Goal: Information Seeking & Learning: Learn about a topic

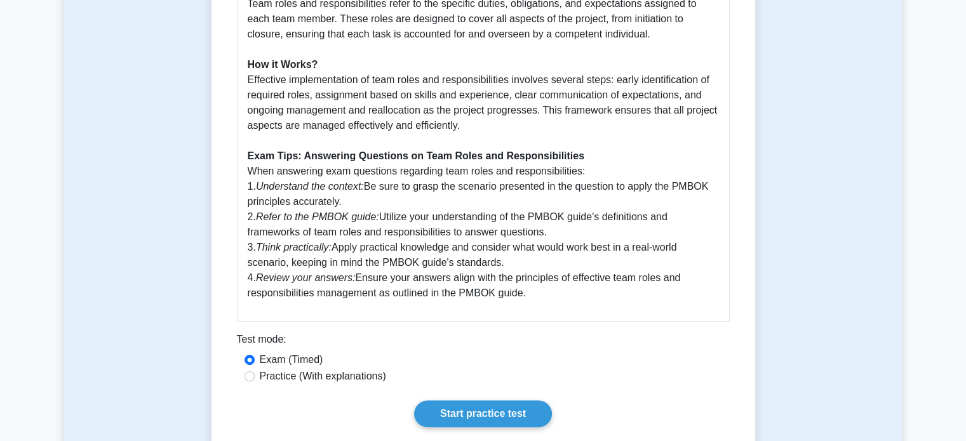
click at [408, 248] on p "Understanding team roles and responsibilities is crucial in project management …" at bounding box center [483, 49] width 471 height 503
click at [503, 422] on link "Start practice test" at bounding box center [483, 414] width 138 height 27
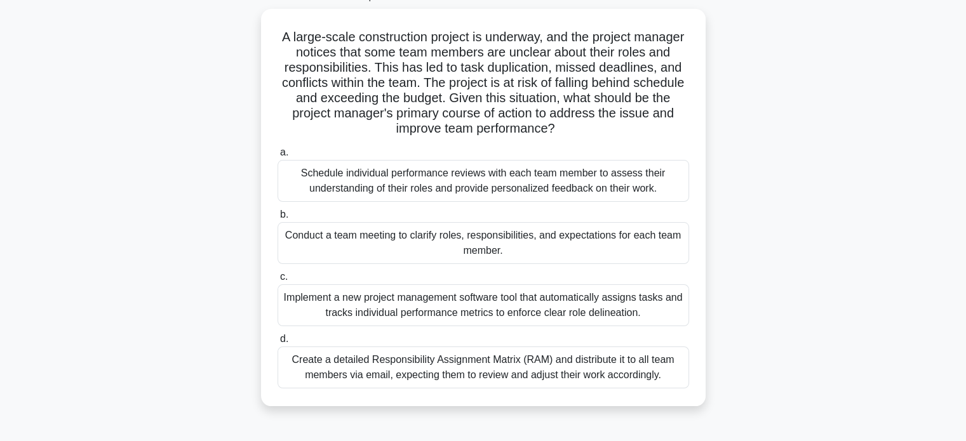
scroll to position [83, 0]
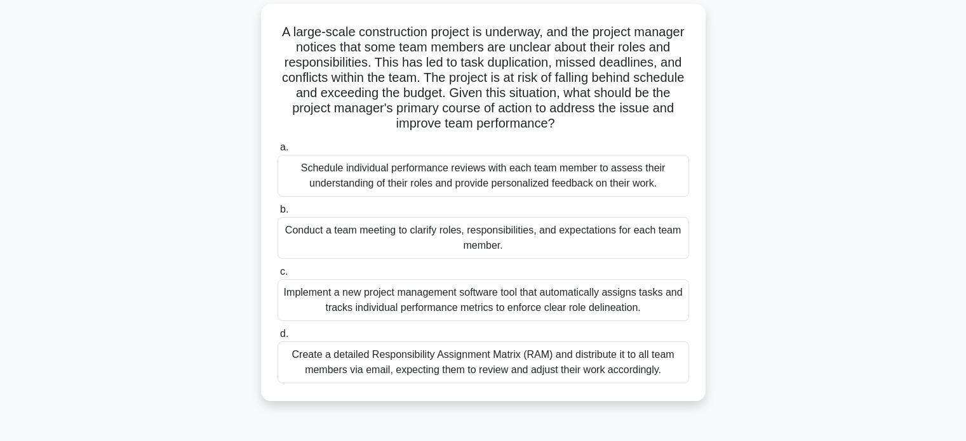
click at [472, 232] on div "Conduct a team meeting to clarify roles, responsibilities, and expectations for…" at bounding box center [482, 238] width 411 height 42
click at [277, 214] on input "b. Conduct a team meeting to clarify roles, responsibilities, and expectations …" at bounding box center [277, 210] width 0 height 8
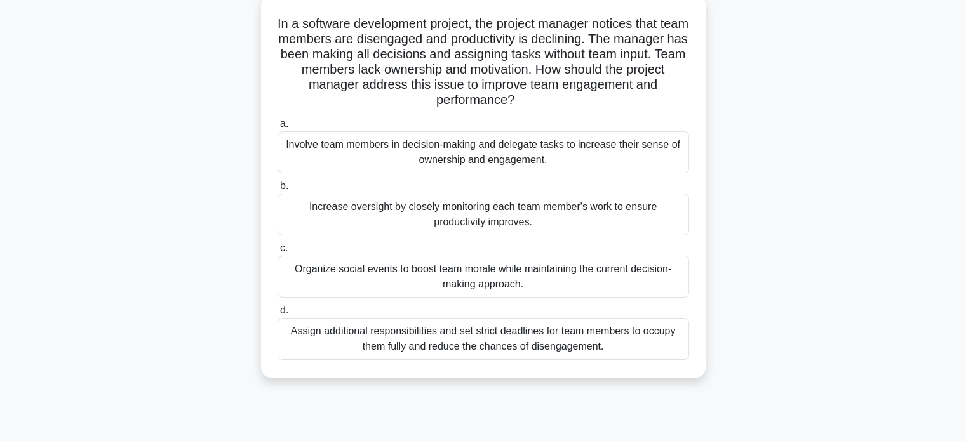
scroll to position [94, 0]
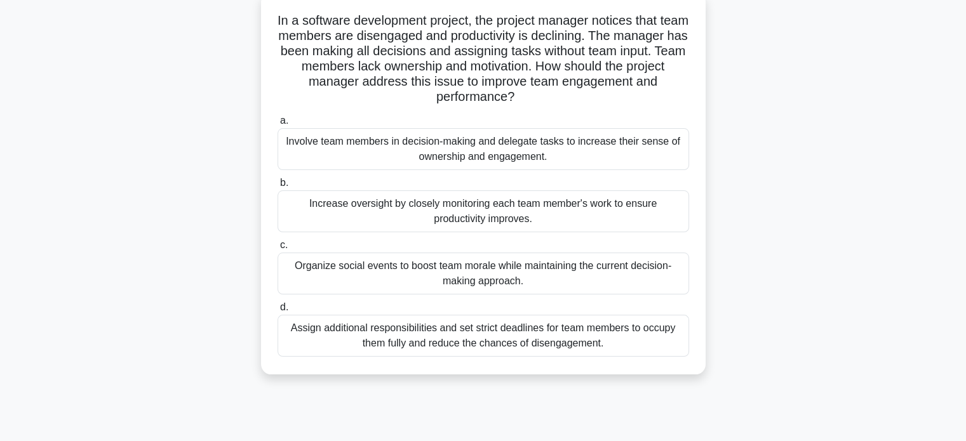
click at [439, 142] on div "Involve team members in decision-making and delegate tasks to increase their se…" at bounding box center [482, 149] width 411 height 42
click at [277, 125] on input "a. Involve team members in decision-making and delegate tasks to increase their…" at bounding box center [277, 121] width 0 height 8
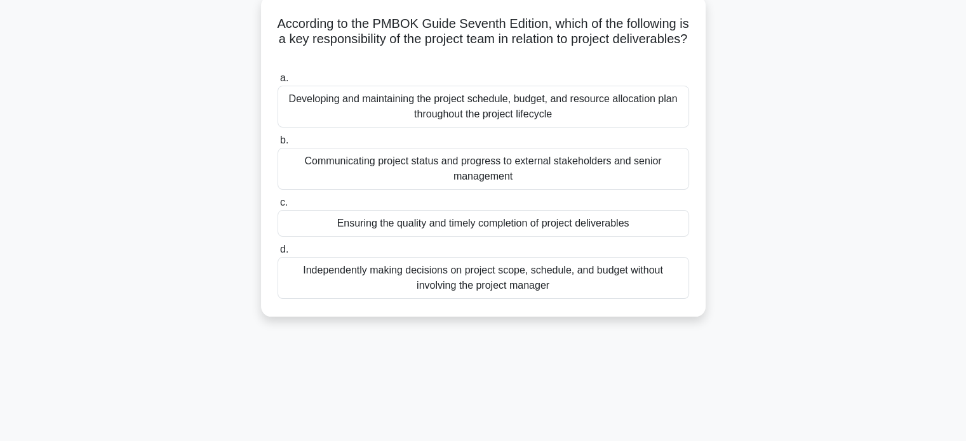
scroll to position [0, 0]
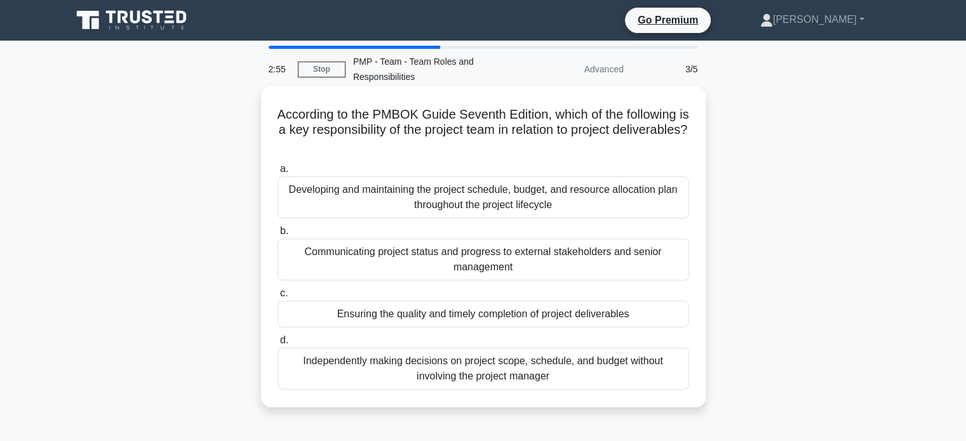
click at [505, 312] on div "Ensuring the quality and timely completion of project deliverables" at bounding box center [482, 314] width 411 height 27
click at [277, 298] on input "c. Ensuring the quality and timely completion of project deliverables" at bounding box center [277, 293] width 0 height 8
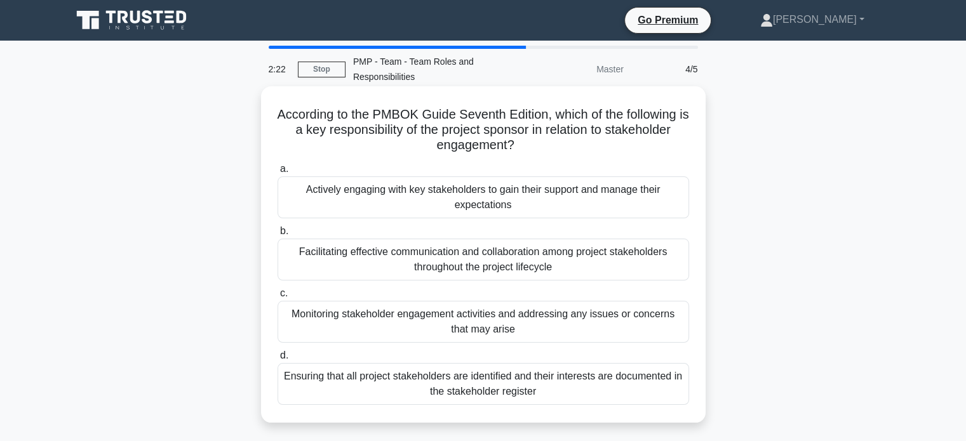
click at [552, 387] on div "Ensuring that all project stakeholders are identified and their interests are d…" at bounding box center [482, 384] width 411 height 42
click at [277, 360] on input "d. Ensuring that all project stakeholders are identified and their interests ar…" at bounding box center [277, 356] width 0 height 8
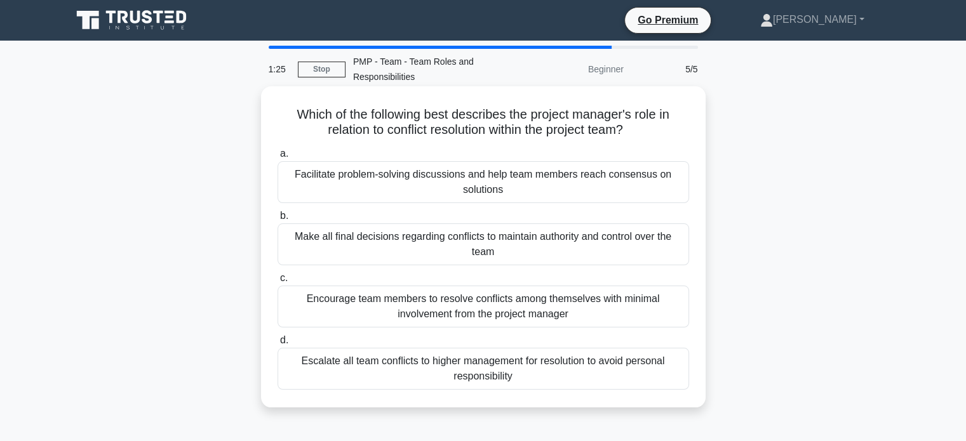
click at [646, 182] on div "Facilitate problem-solving discussions and help team members reach consensus on…" at bounding box center [482, 182] width 411 height 42
click at [277, 158] on input "a. Facilitate problem-solving discussions and help team members reach consensus…" at bounding box center [277, 154] width 0 height 8
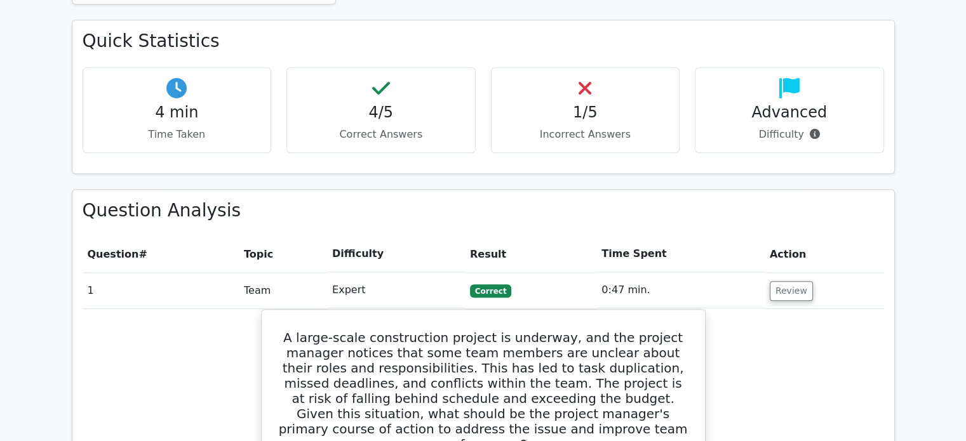
scroll to position [751, 0]
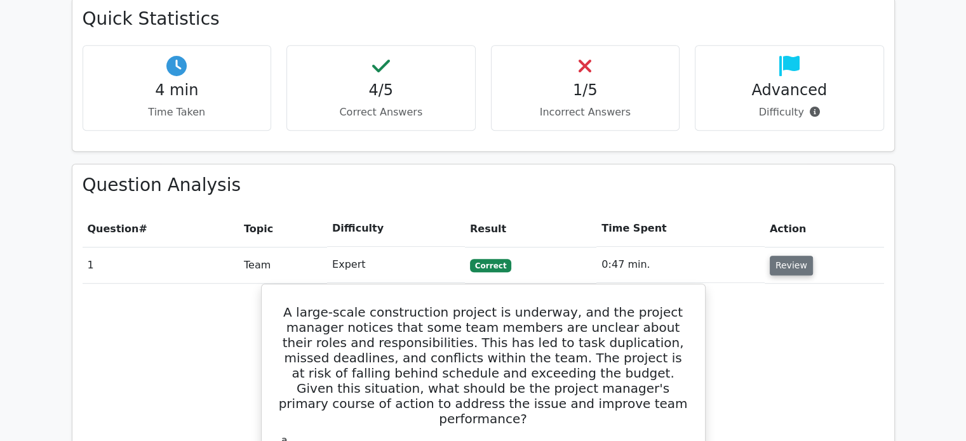
click at [782, 256] on button "Review" at bounding box center [790, 266] width 43 height 20
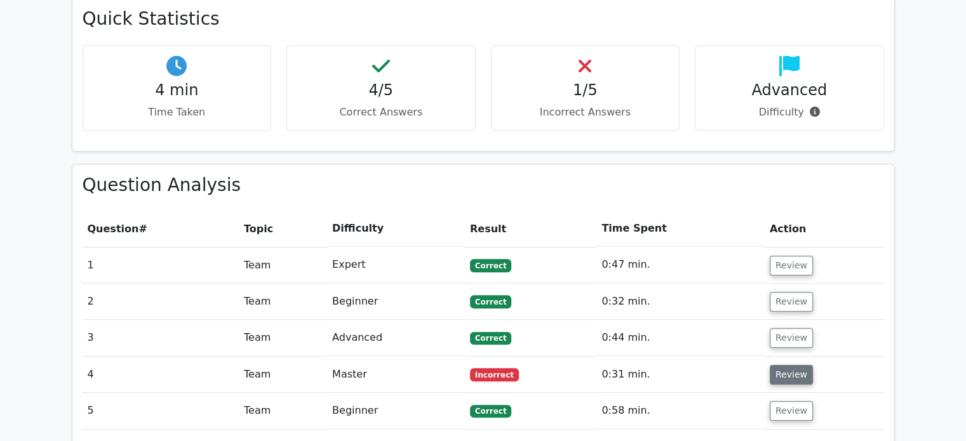
click at [772, 365] on button "Review" at bounding box center [790, 375] width 43 height 20
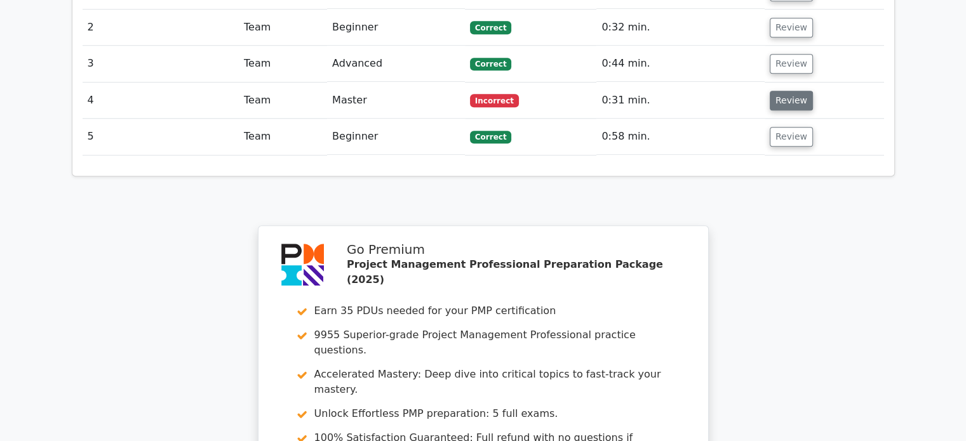
scroll to position [1028, 0]
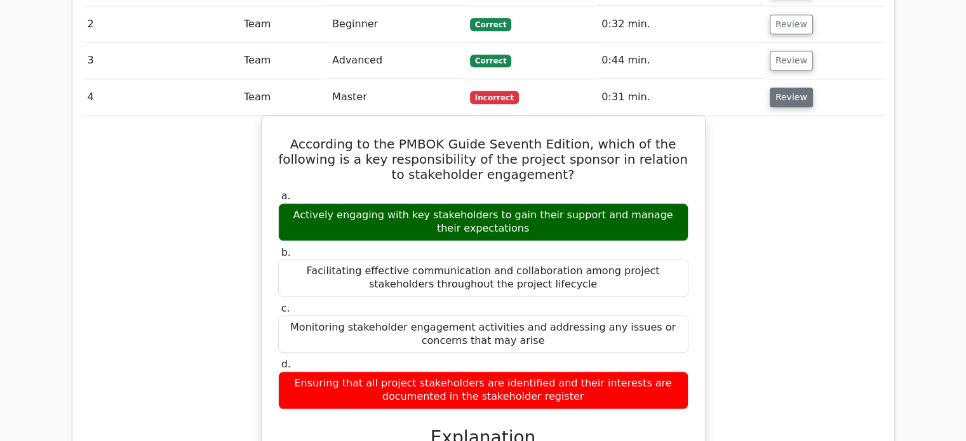
click at [789, 88] on button "Review" at bounding box center [790, 98] width 43 height 20
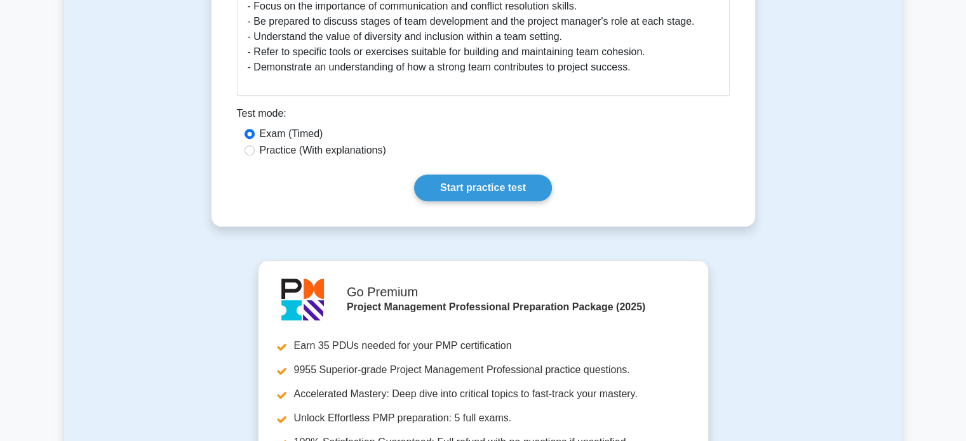
scroll to position [898, 0]
click at [469, 190] on link "Start practice test" at bounding box center [483, 187] width 138 height 27
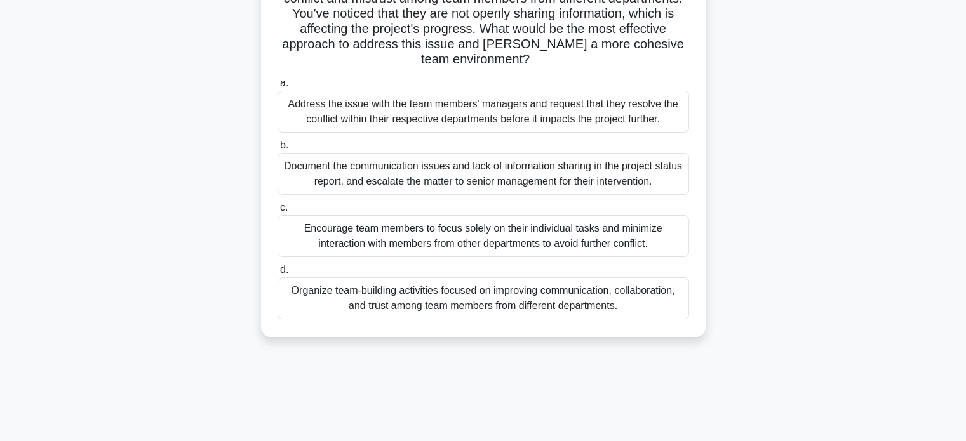
scroll to position [126, 0]
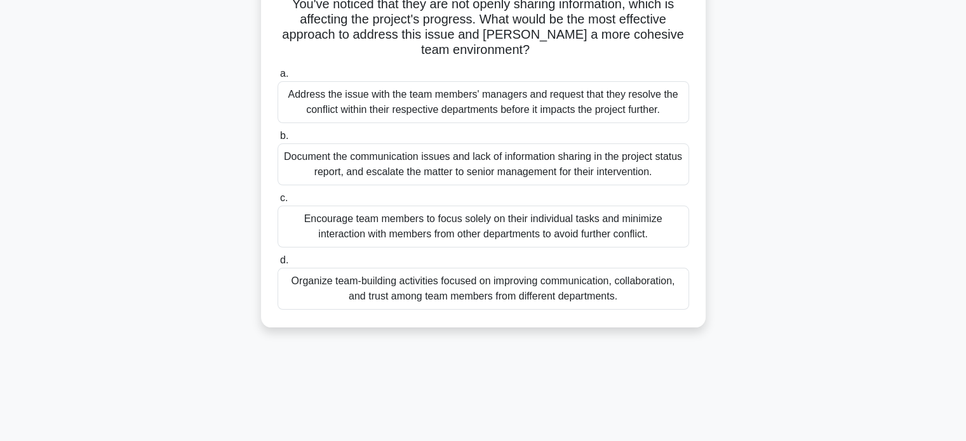
click at [482, 300] on div "Organize team-building activities focused on improving communication, collabora…" at bounding box center [482, 289] width 411 height 42
click at [277, 265] on input "d. Organize team-building activities focused on improving communication, collab…" at bounding box center [277, 260] width 0 height 8
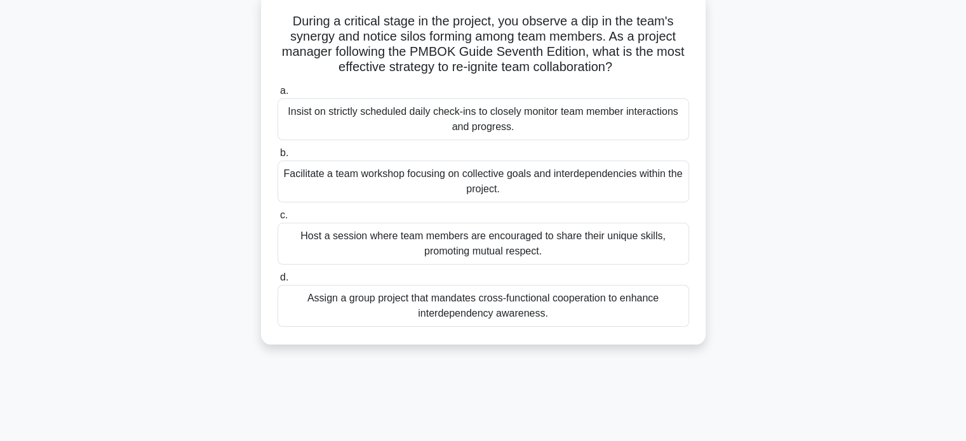
scroll to position [81, 0]
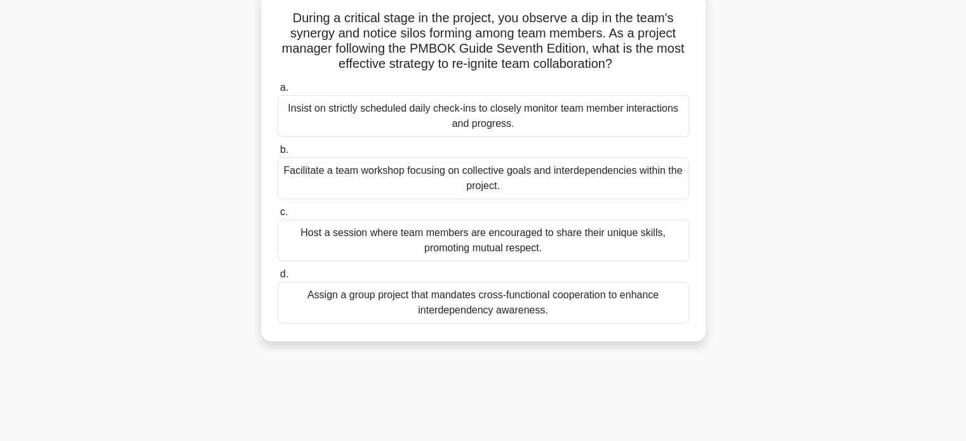
click at [660, 170] on div "Facilitate a team workshop focusing on collective goals and interdependencies w…" at bounding box center [482, 178] width 411 height 42
click at [277, 154] on input "b. Facilitate a team workshop focusing on collective goals and interdependencie…" at bounding box center [277, 150] width 0 height 8
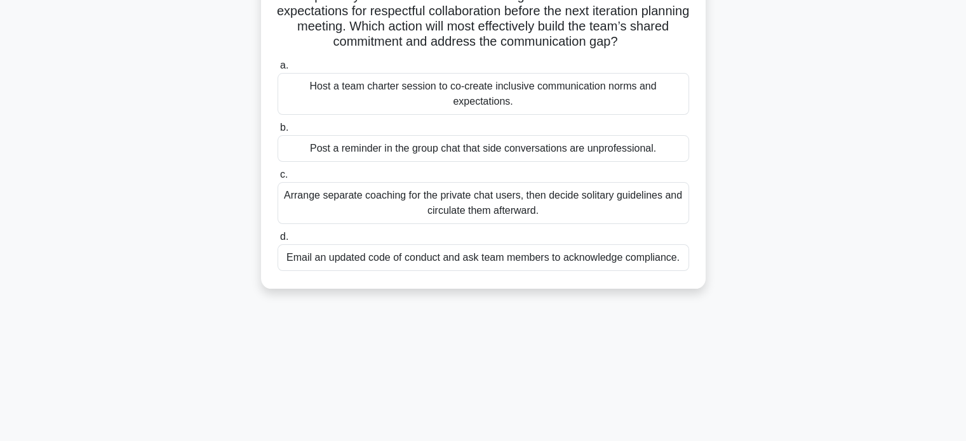
scroll to position [152, 0]
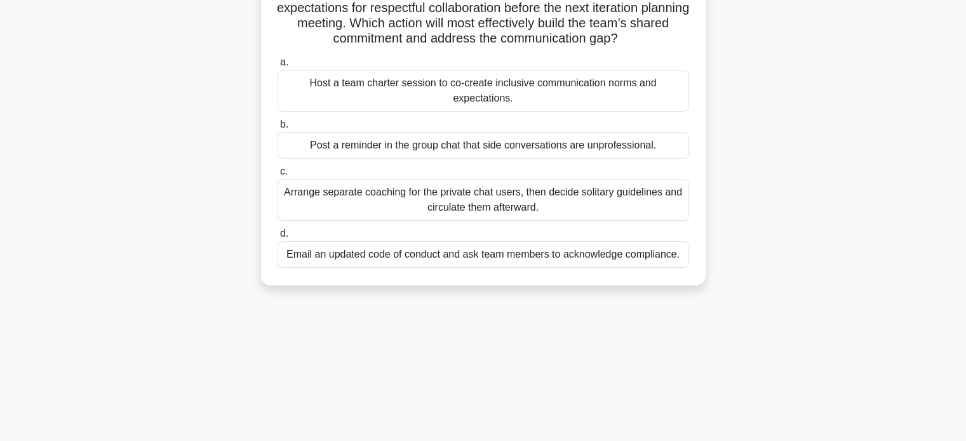
click at [602, 93] on div "Host a team charter session to co-create inclusive communication norms and expe…" at bounding box center [482, 91] width 411 height 42
click at [277, 67] on input "a. Host a team charter session to co-create inclusive communication norms and e…" at bounding box center [277, 62] width 0 height 8
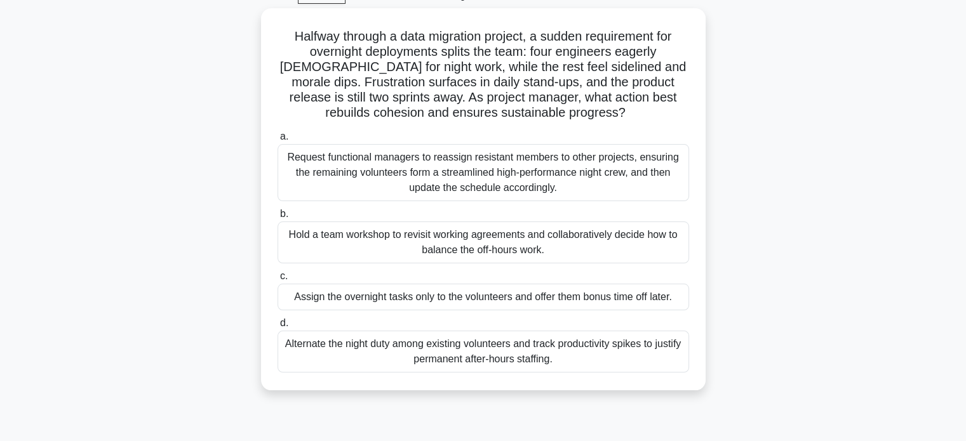
scroll to position [63, 0]
click at [584, 236] on div "Hold a team workshop to revisit working agreements and collaboratively decide h…" at bounding box center [482, 242] width 411 height 42
click at [277, 218] on input "b. Hold a team workshop to revisit working agreements and collaboratively decid…" at bounding box center [277, 214] width 0 height 8
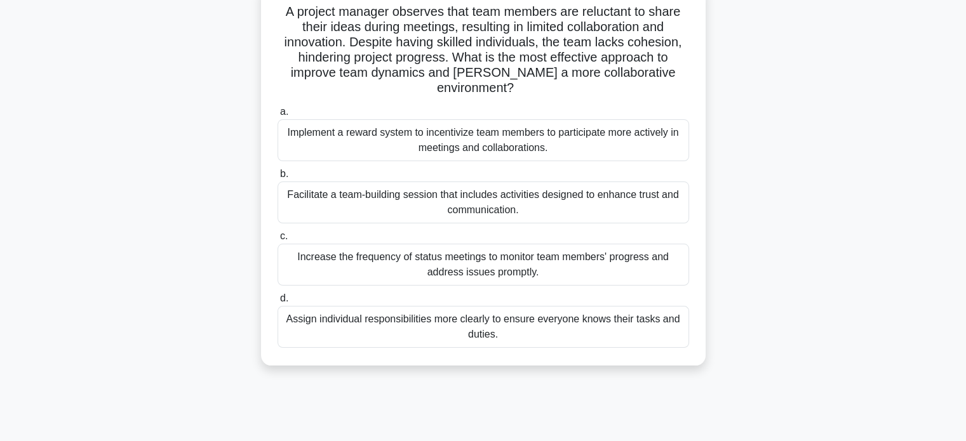
scroll to position [91, 0]
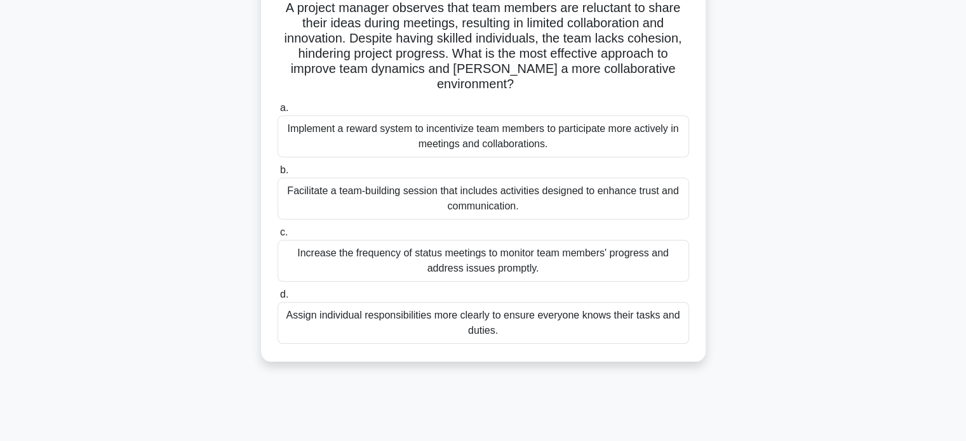
click at [580, 199] on div "Facilitate a team-building session that includes activities designed to enhance…" at bounding box center [482, 199] width 411 height 42
click at [277, 175] on input "b. Facilitate a team-building session that includes activities designed to enha…" at bounding box center [277, 170] width 0 height 8
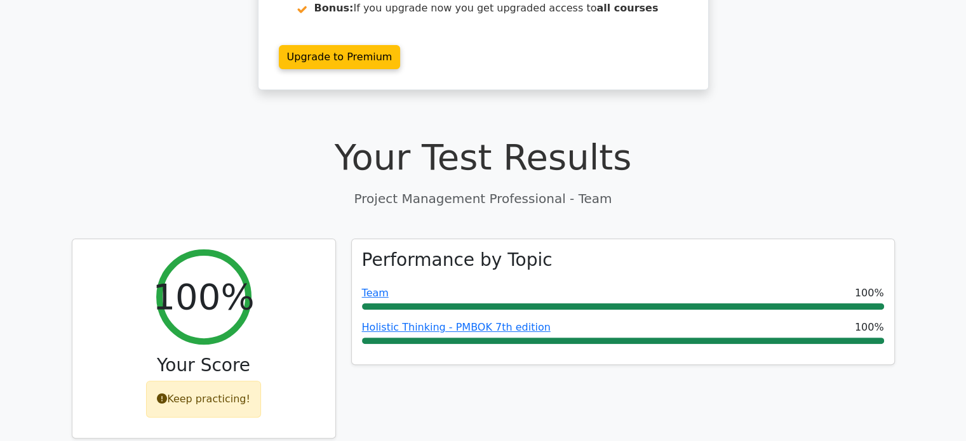
scroll to position [302, 0]
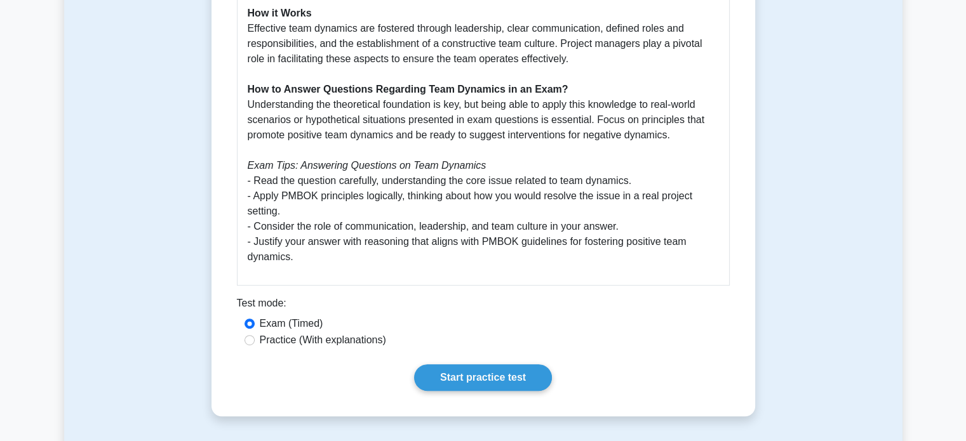
click at [378, 141] on p "Team Dynamics are a critical aspect under the PMBOK Guide Seventh Edition. Unde…" at bounding box center [483, 21] width 471 height 488
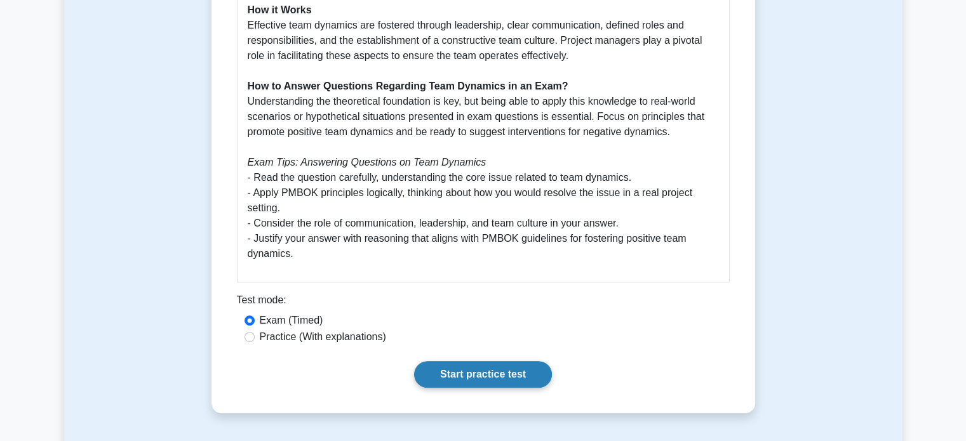
click at [495, 365] on link "Start practice test" at bounding box center [483, 374] width 138 height 27
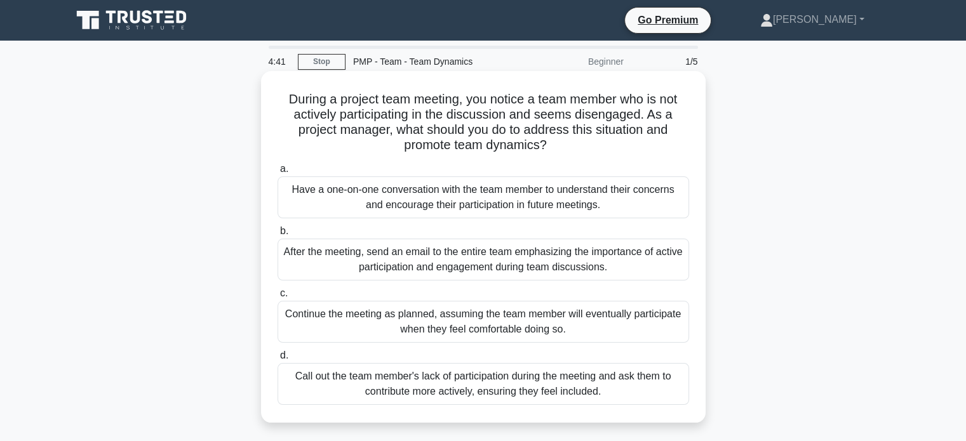
click at [493, 204] on div "Have a one-on-one conversation with the team member to understand their concern…" at bounding box center [482, 197] width 411 height 42
click at [277, 173] on input "a. Have a one-on-one conversation with the team member to understand their conc…" at bounding box center [277, 169] width 0 height 8
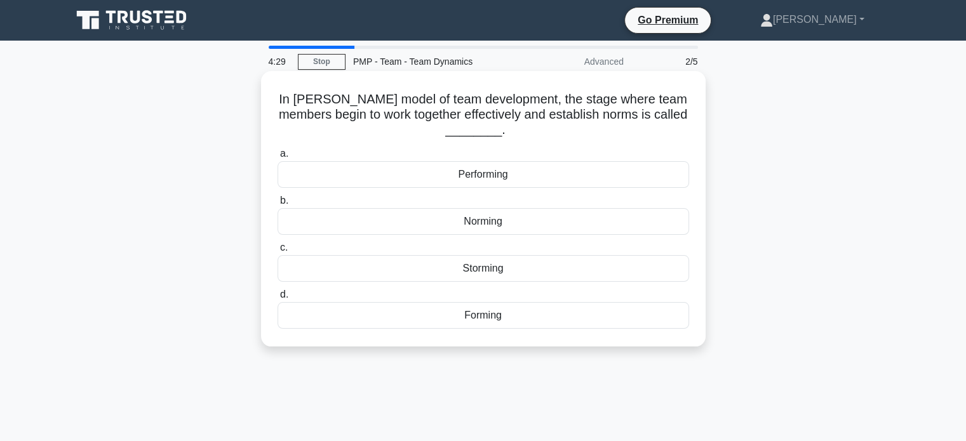
click at [490, 225] on div "Norming" at bounding box center [482, 221] width 411 height 27
click at [277, 205] on input "b. Norming" at bounding box center [277, 201] width 0 height 8
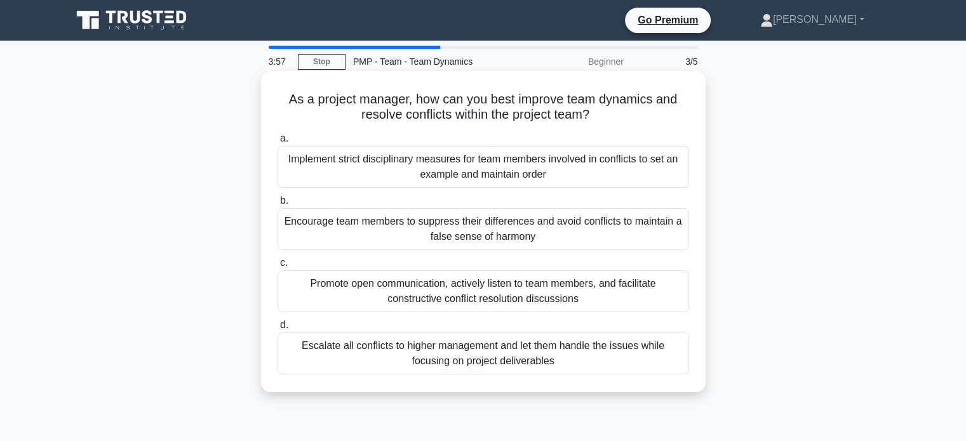
click at [583, 296] on div "Promote open communication, actively listen to team members, and facilitate con…" at bounding box center [482, 291] width 411 height 42
click at [277, 267] on input "c. Promote open communication, actively listen to team members, and facilitate …" at bounding box center [277, 263] width 0 height 8
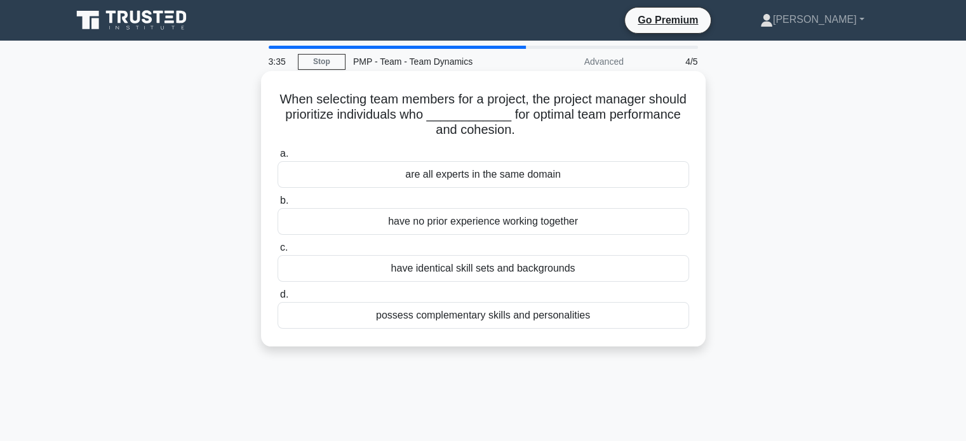
click at [543, 177] on div "are all experts in the same domain" at bounding box center [482, 174] width 411 height 27
click at [277, 158] on input "a. are all experts in the same domain" at bounding box center [277, 154] width 0 height 8
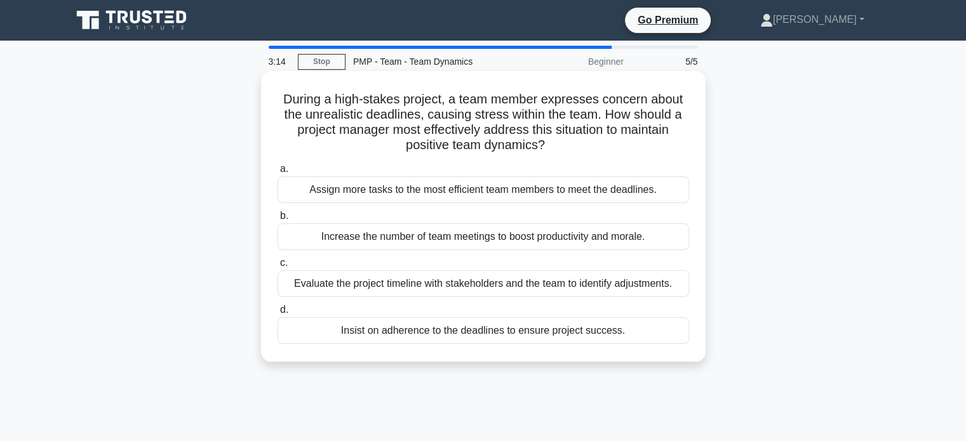
click at [623, 279] on div "Evaluate the project timeline with stakeholders and the team to identify adjust…" at bounding box center [482, 283] width 411 height 27
click at [277, 267] on input "c. Evaluate the project timeline with stakeholders and the team to identify adj…" at bounding box center [277, 263] width 0 height 8
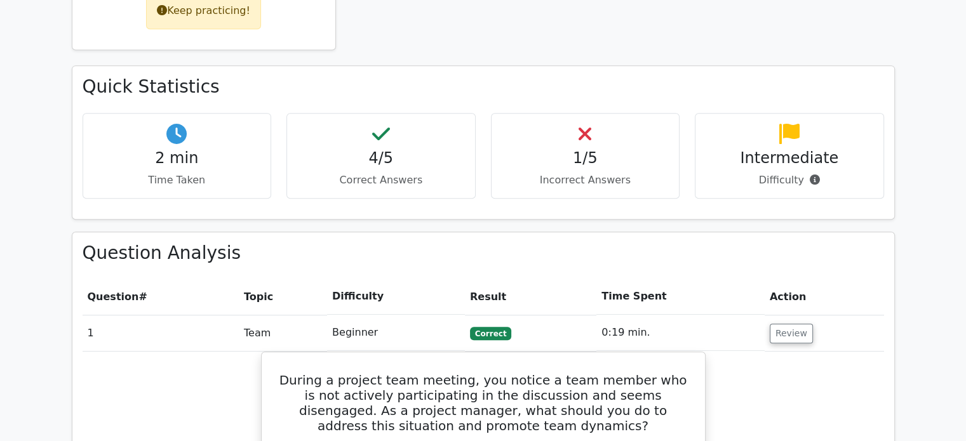
scroll to position [695, 0]
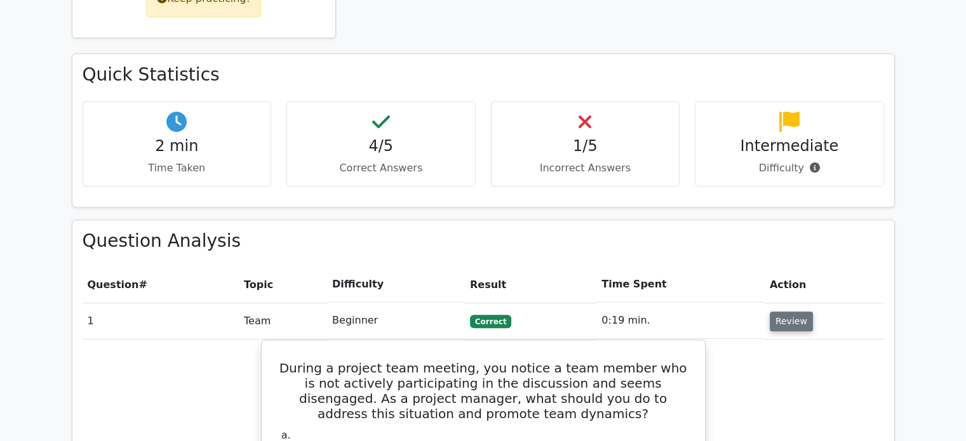
click at [778, 312] on button "Review" at bounding box center [790, 322] width 43 height 20
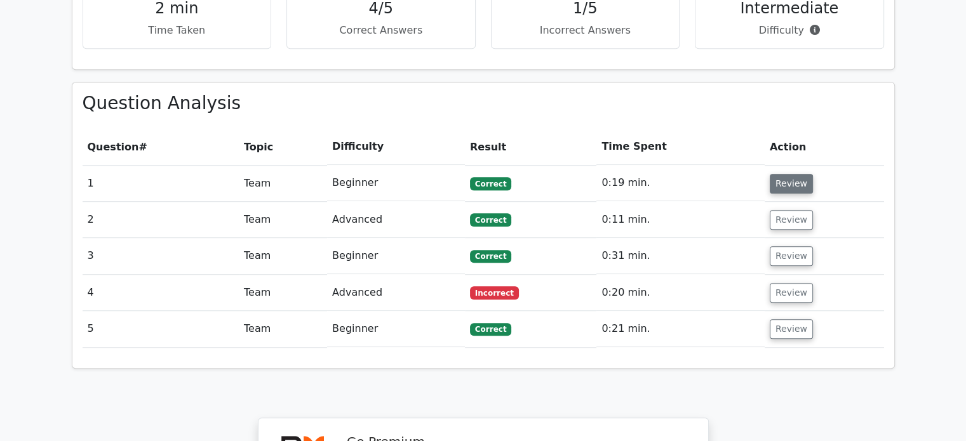
scroll to position [833, 0]
click at [783, 283] on button "Review" at bounding box center [790, 293] width 43 height 20
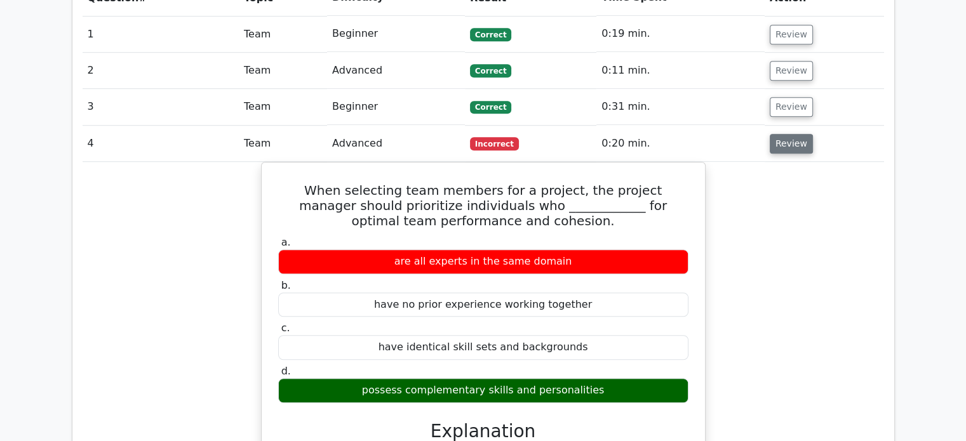
scroll to position [983, 0]
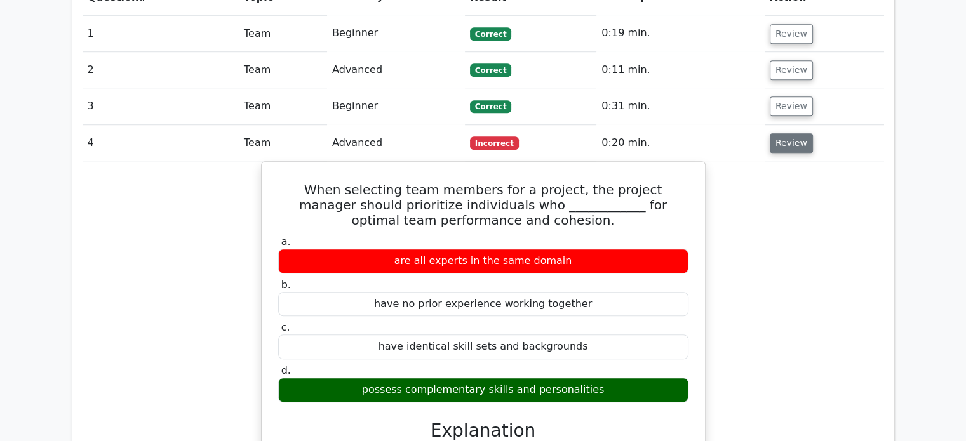
click at [782, 133] on button "Review" at bounding box center [790, 143] width 43 height 20
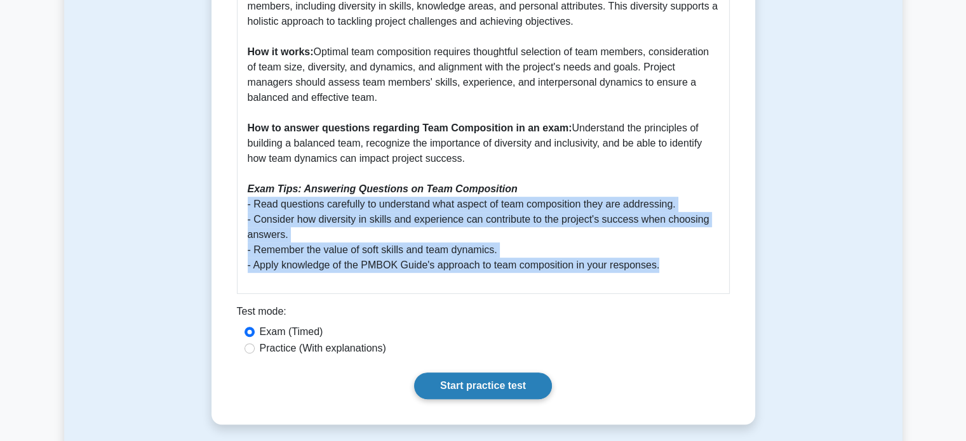
click at [472, 388] on link "Start practice test" at bounding box center [483, 386] width 138 height 27
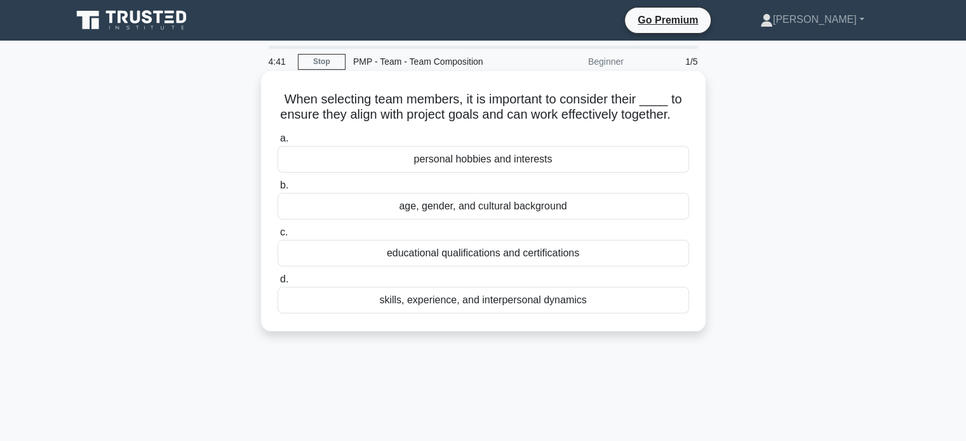
click at [491, 314] on div "skills, experience, and interpersonal dynamics" at bounding box center [482, 300] width 411 height 27
click at [277, 284] on input "d. skills, experience, and interpersonal dynamics" at bounding box center [277, 280] width 0 height 8
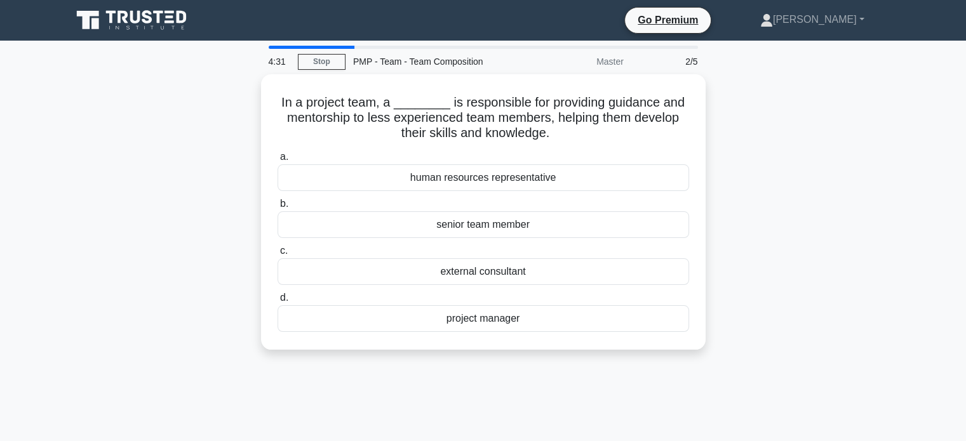
click at [491, 317] on div "project manager" at bounding box center [482, 318] width 411 height 27
click at [277, 302] on input "d. project manager" at bounding box center [277, 298] width 0 height 8
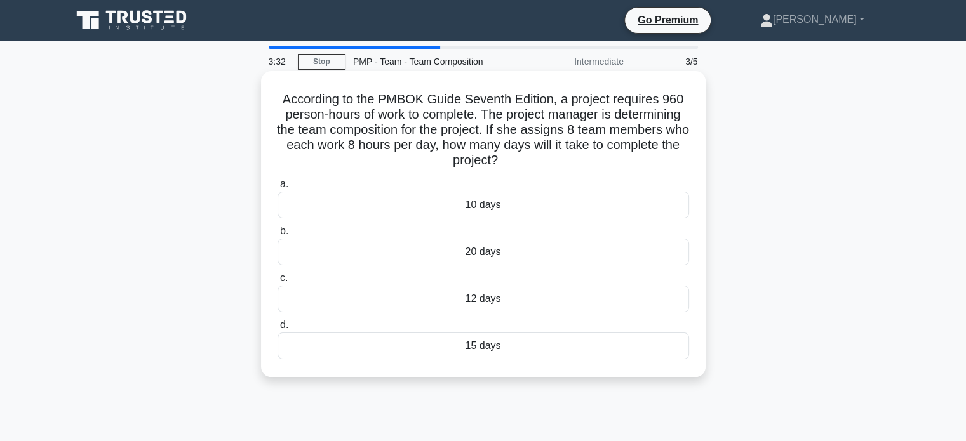
click at [506, 347] on div "15 days" at bounding box center [482, 346] width 411 height 27
click at [277, 329] on input "d. 15 days" at bounding box center [277, 325] width 0 height 8
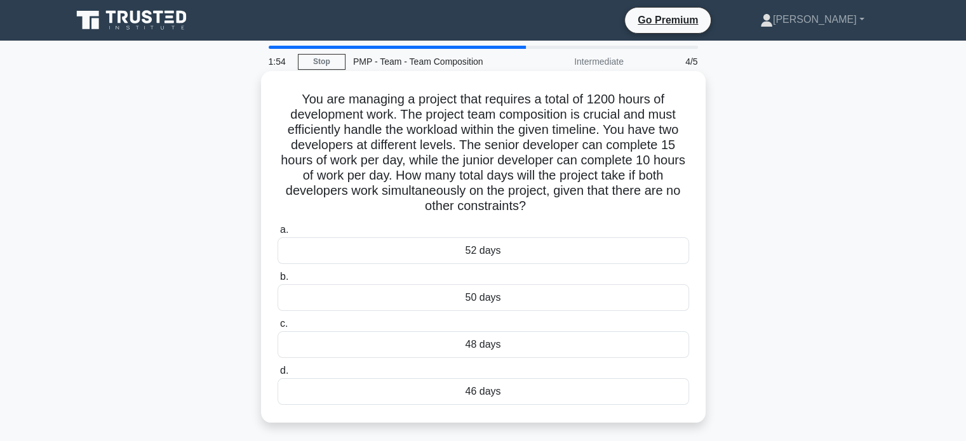
click at [489, 347] on div "48 days" at bounding box center [482, 344] width 411 height 27
click at [277, 328] on input "c. 48 days" at bounding box center [277, 324] width 0 height 8
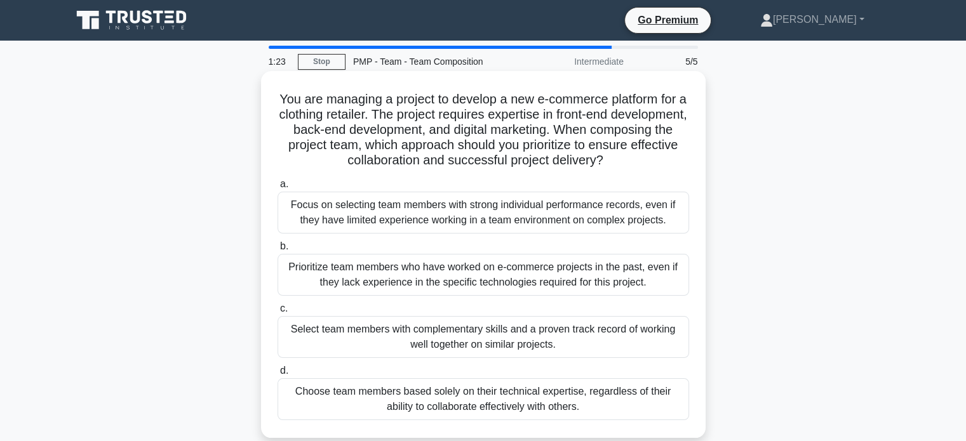
click at [514, 337] on div "Select team members with complementary skills and a proven track record of work…" at bounding box center [482, 337] width 411 height 42
click at [277, 313] on input "c. Select team members with complementary skills and a proven track record of w…" at bounding box center [277, 309] width 0 height 8
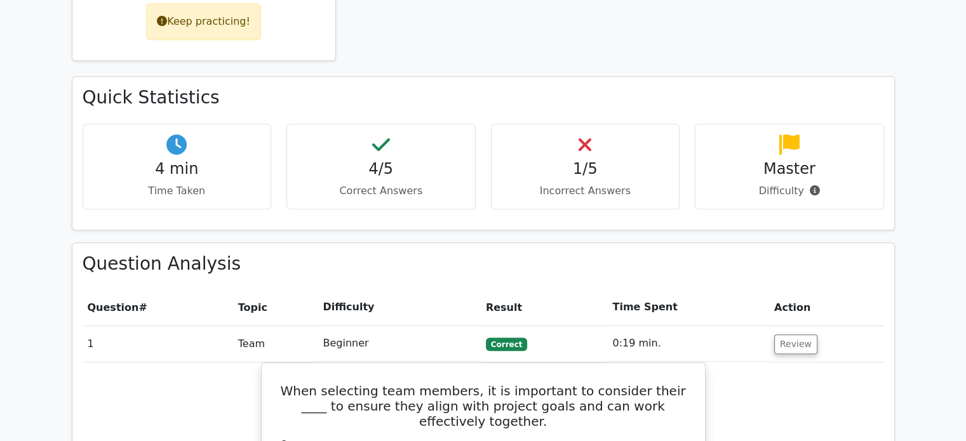
scroll to position [673, 0]
click at [791, 334] on button "Review" at bounding box center [795, 344] width 43 height 20
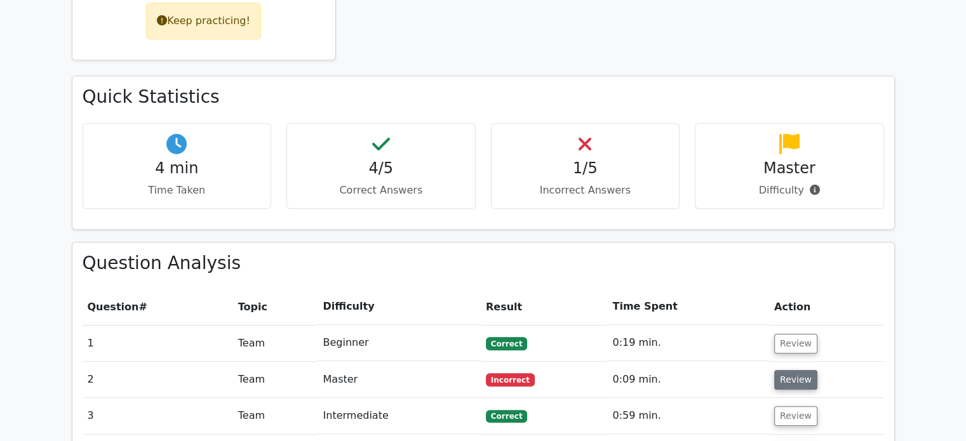
click at [795, 370] on button "Review" at bounding box center [795, 380] width 43 height 20
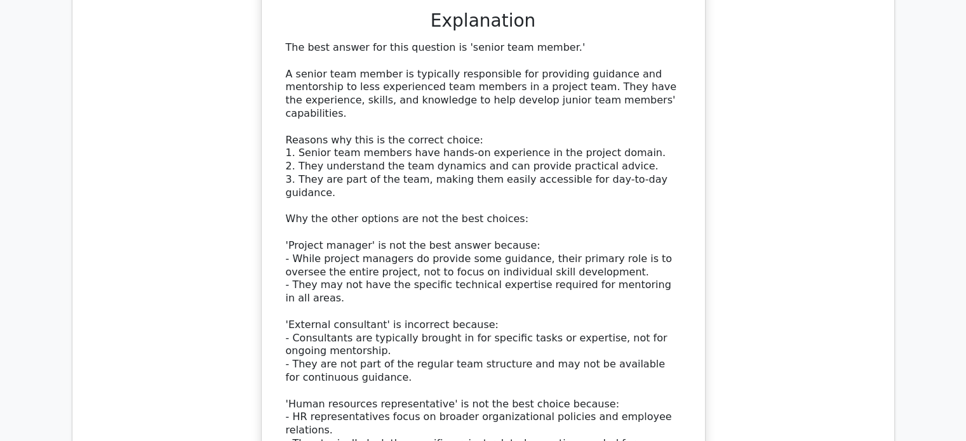
scroll to position [1329, 0]
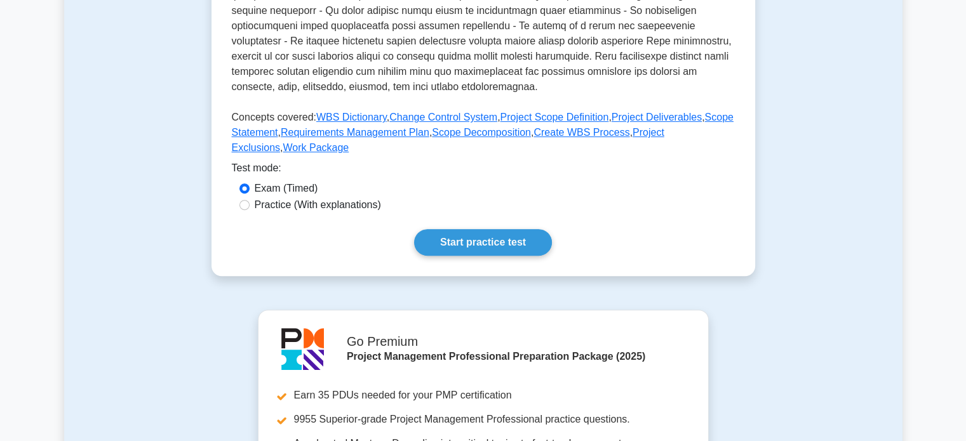
scroll to position [492, 0]
click at [345, 114] on link "WBS Dictionary" at bounding box center [351, 116] width 70 height 11
click at [660, 133] on link "Project Exclusions" at bounding box center [448, 139] width 432 height 26
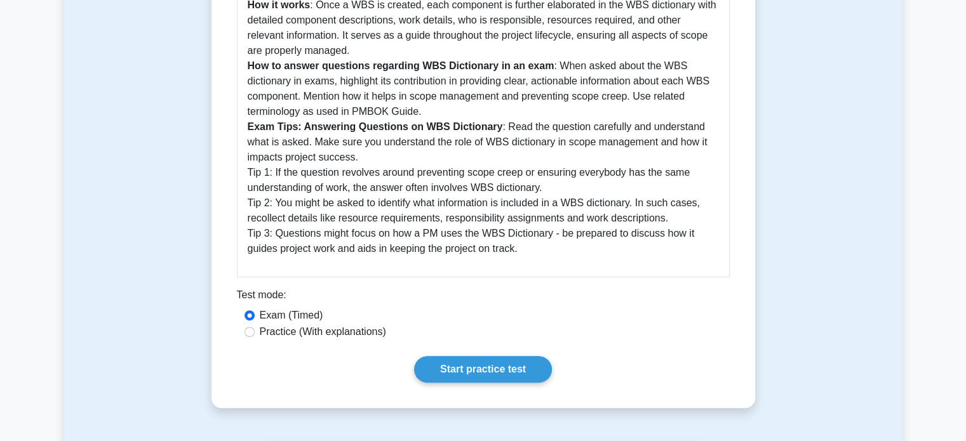
scroll to position [487, 0]
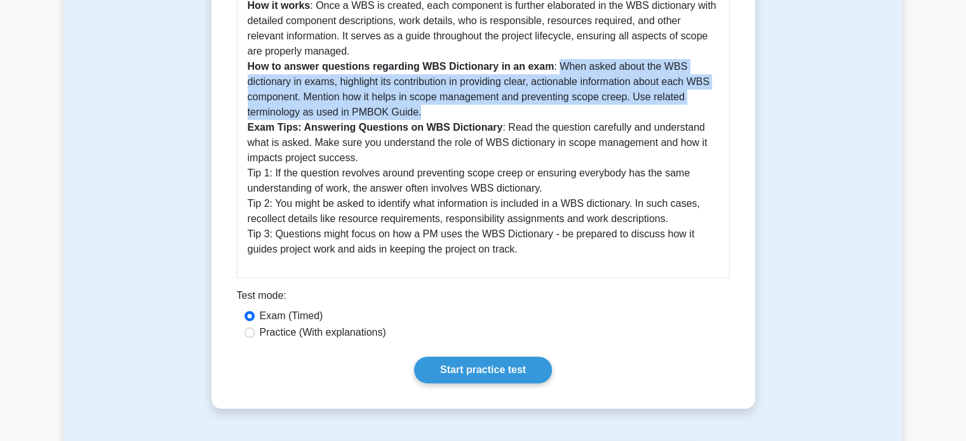
drag, startPoint x: 556, startPoint y: 65, endPoint x: 571, endPoint y: 109, distance: 45.8
click at [571, 109] on p "What is WBS Dictionary : The WBS Dictionary is a crucial component of the proje…" at bounding box center [483, 66] width 471 height 381
copy p "When asked about the WBS dictionary in exams, highlight its contribution in pro…"
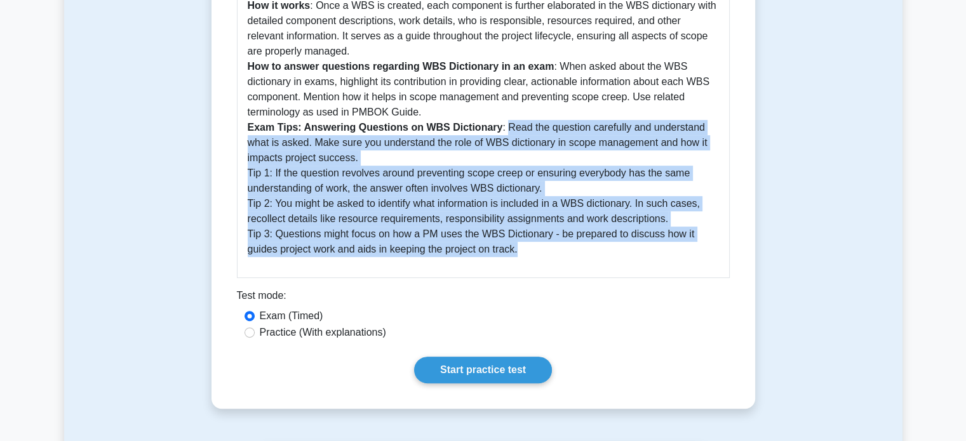
drag, startPoint x: 500, startPoint y: 130, endPoint x: 564, endPoint y: 246, distance: 131.8
click at [564, 246] on p "What is WBS Dictionary : The WBS Dictionary is a crucial component of the proje…" at bounding box center [483, 66] width 471 height 381
copy p "Read the question carefully and understand what is asked. Make sure you underst…"
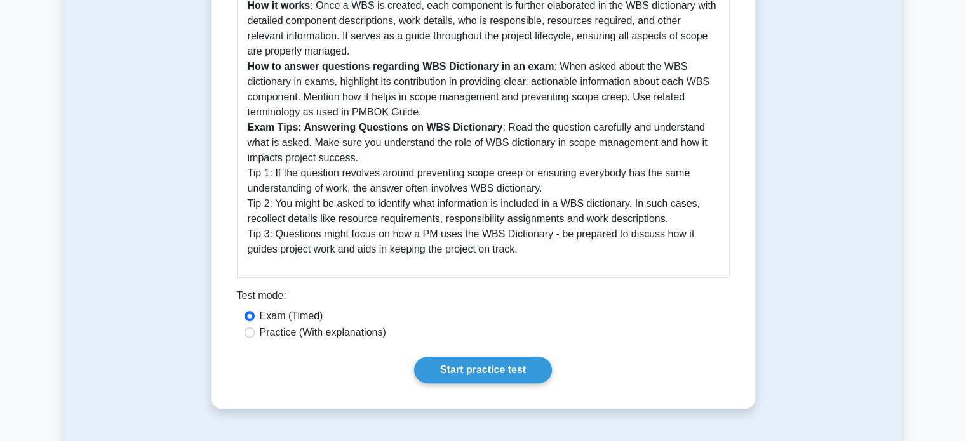
click at [284, 92] on p "What is WBS Dictionary : The WBS Dictionary is a crucial component of the proje…" at bounding box center [483, 66] width 471 height 381
click at [468, 150] on p "What is WBS Dictionary : The WBS Dictionary is a crucial component of the proje…" at bounding box center [483, 66] width 471 height 381
click at [485, 373] on link "Start practice test" at bounding box center [483, 370] width 138 height 27
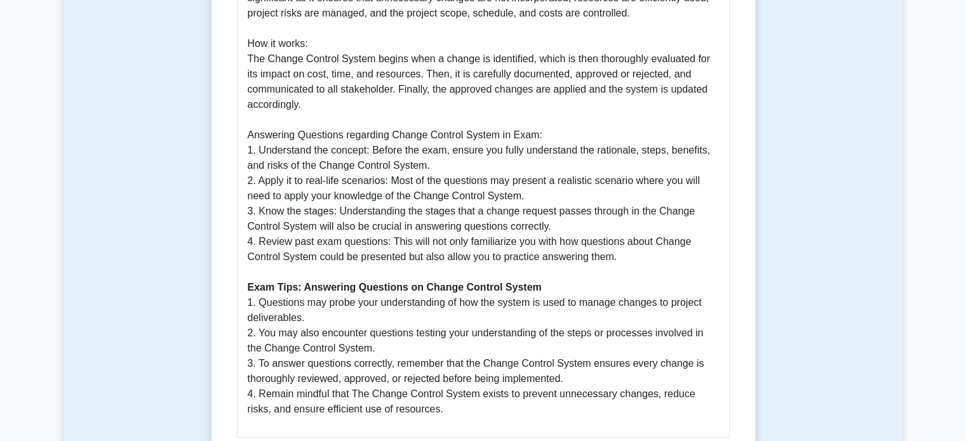
scroll to position [451, 0]
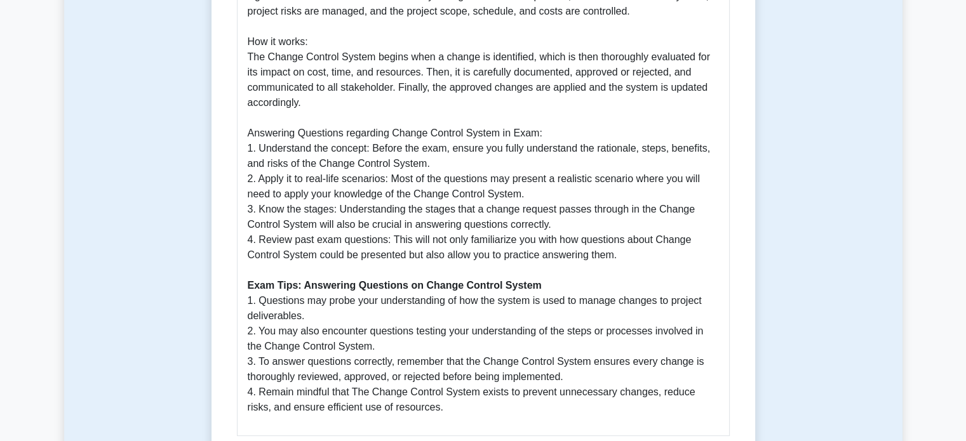
drag, startPoint x: 248, startPoint y: 147, endPoint x: 653, endPoint y: 253, distance: 418.2
click at [653, 253] on p "The Change Control System is a formal process in project management that ensure…" at bounding box center [483, 186] width 471 height 457
copy p "1. Understand the concept: Before the exam, ensure you fully understand the rat…"
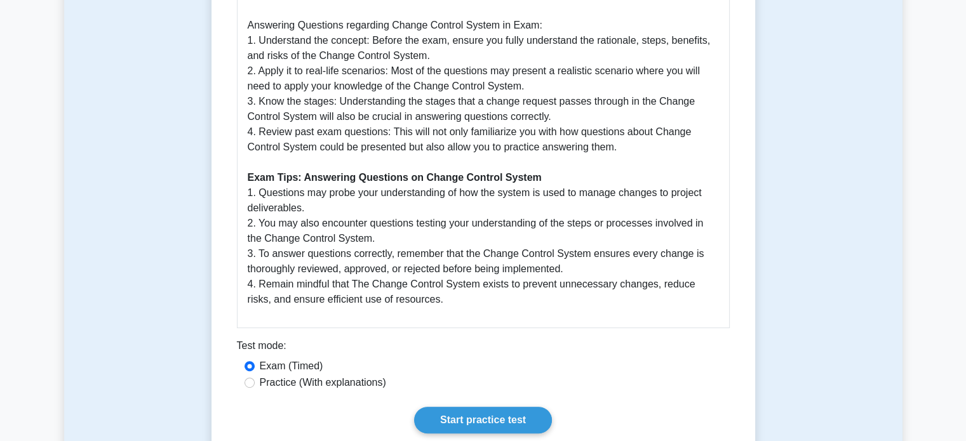
scroll to position [561, 0]
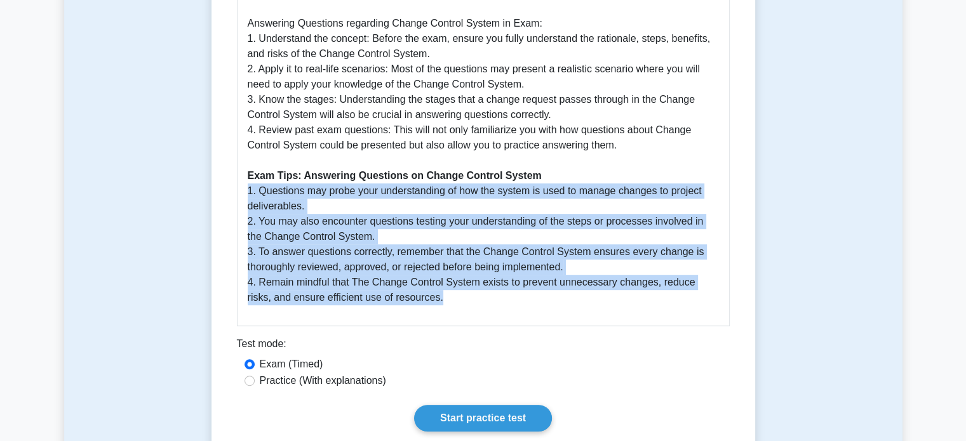
drag, startPoint x: 246, startPoint y: 192, endPoint x: 439, endPoint y: 296, distance: 219.9
click at [439, 296] on div "Guide to Understanding the Change Control System as per PMBOK Guide Seventh Edi…" at bounding box center [483, 57] width 493 height 540
copy p "1. Questions may probe your understanding of how the system is used to manage c…"
click at [486, 422] on link "Start practice test" at bounding box center [483, 418] width 138 height 27
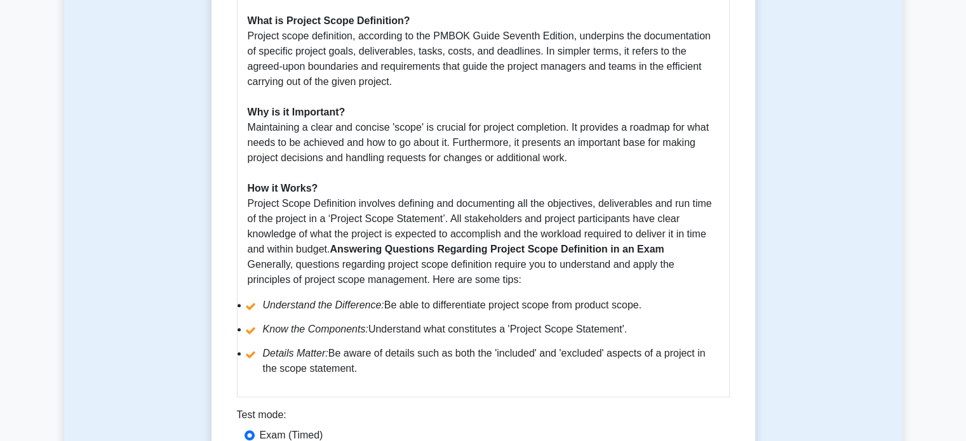
scroll to position [533, 0]
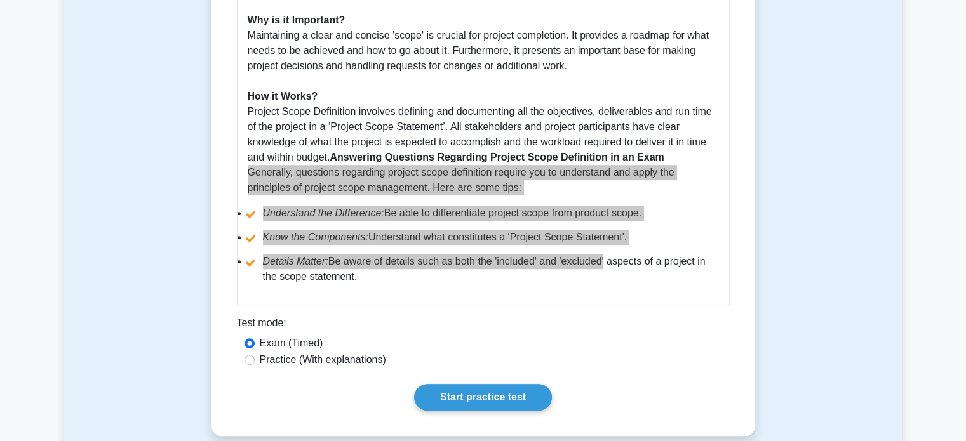
drag, startPoint x: 246, startPoint y: 174, endPoint x: 599, endPoint y: 267, distance: 365.6
click at [599, 267] on div "Guide on Project Scope Definition The Project Scope Definition is an essential …" at bounding box center [483, 67] width 493 height 476
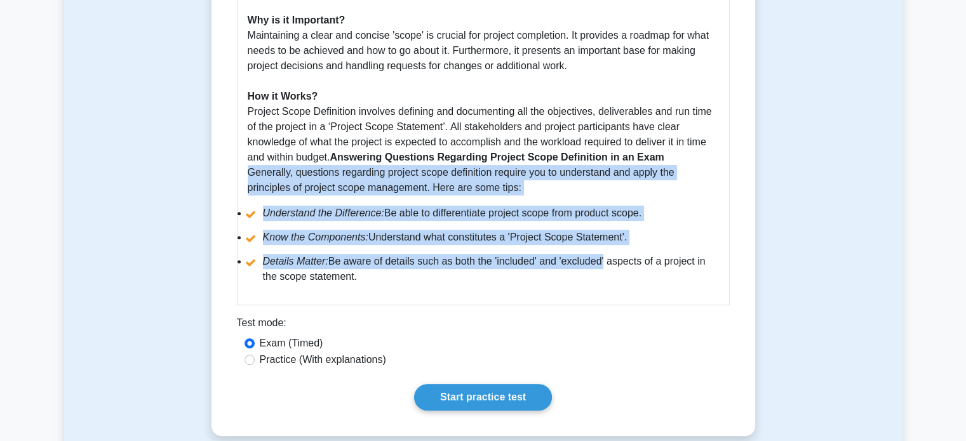
click at [365, 265] on li "Details Matter: Be aware of details such as both the 'included' and 'excluded' …" at bounding box center [483, 269] width 471 height 30
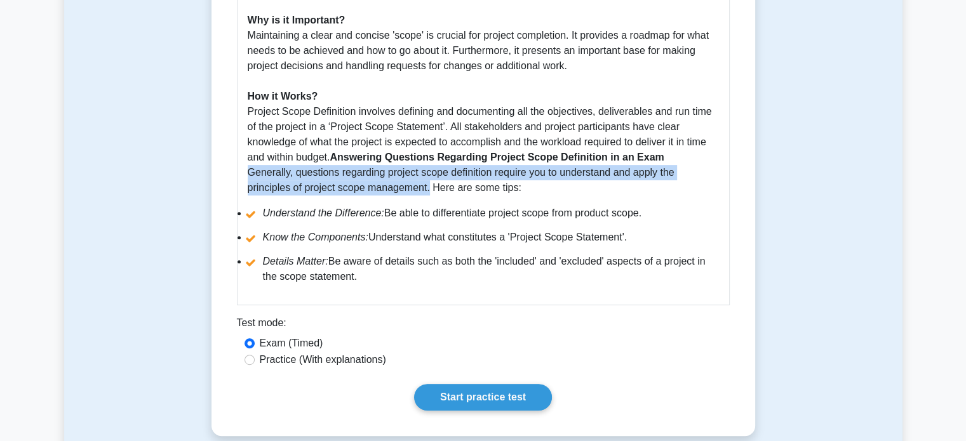
drag, startPoint x: 248, startPoint y: 173, endPoint x: 429, endPoint y: 190, distance: 181.7
click at [429, 190] on p "The Project Scope Definition is an essential part of project management and is …" at bounding box center [483, 36] width 471 height 320
copy p "Generally, questions regarding project scope definition require you to understa…"
drag, startPoint x: 236, startPoint y: 213, endPoint x: 411, endPoint y: 273, distance: 184.7
click at [411, 273] on ul "Understand the Difference: Be able to differentiate project scope from product …" at bounding box center [483, 245] width 471 height 79
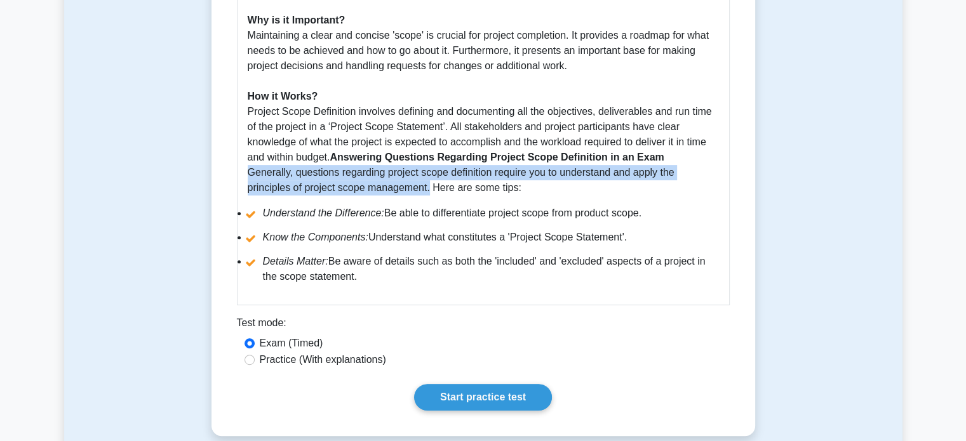
copy ul "Understand the Difference: Be able to differentiate project scope from product …"
click at [503, 396] on link "Start practice test" at bounding box center [483, 397] width 138 height 27
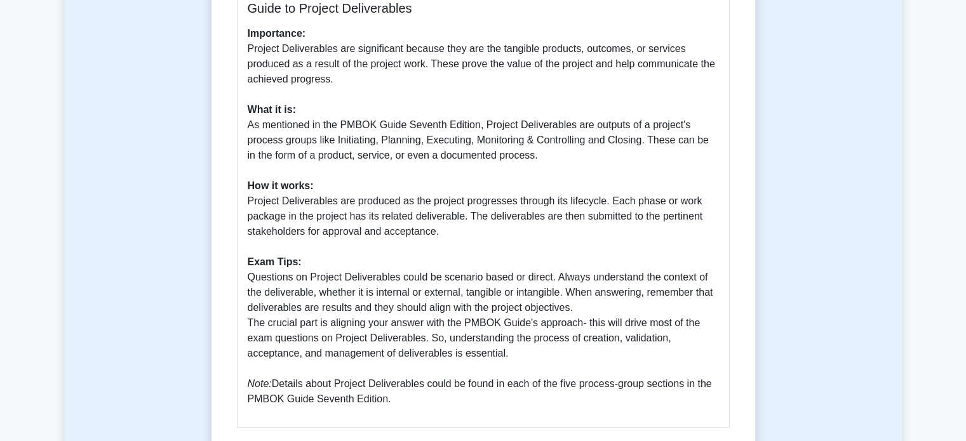
scroll to position [406, 0]
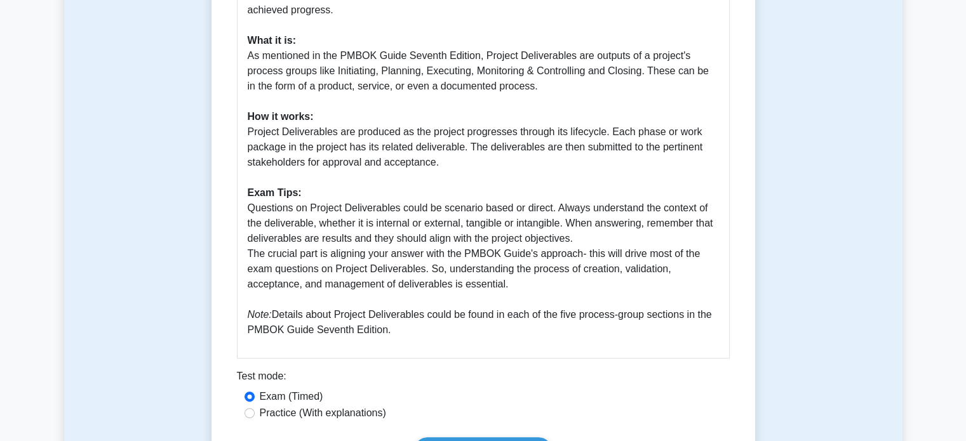
drag, startPoint x: 246, startPoint y: 195, endPoint x: 396, endPoint y: 317, distance: 193.6
click at [396, 317] on div "Guide to Project Deliverables Importance: Project Deliverables are significant …" at bounding box center [483, 134] width 493 height 448
copy p "Questions on Project Deliverables could be scenario based or direct. Always und…"
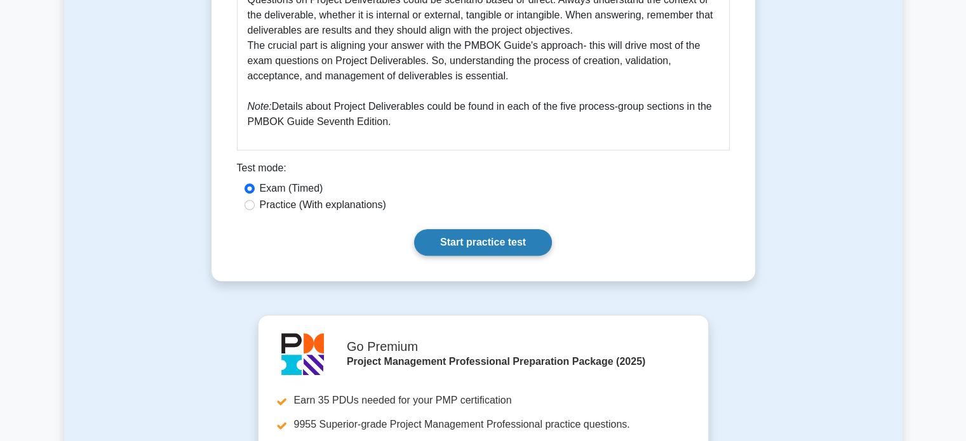
click at [491, 230] on link "Start practice test" at bounding box center [483, 242] width 138 height 27
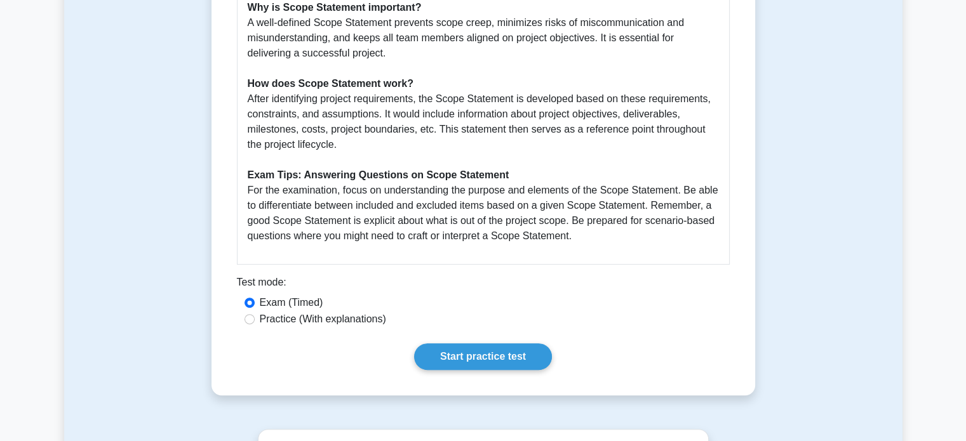
scroll to position [474, 0]
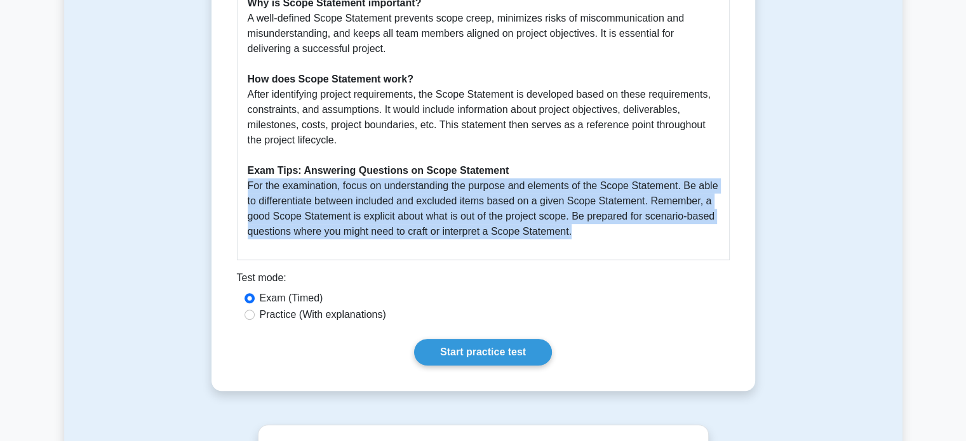
drag, startPoint x: 243, startPoint y: 187, endPoint x: 587, endPoint y: 233, distance: 347.1
click at [587, 233] on div "Guide to Scope Statement as per PMBOK Guide Seventh Edition What is Scope State…" at bounding box center [483, 59] width 493 height 403
copy p "For the examination, focus on understanding the purpose and elements of the Sco…"
click at [482, 352] on link "Start practice test" at bounding box center [483, 352] width 138 height 27
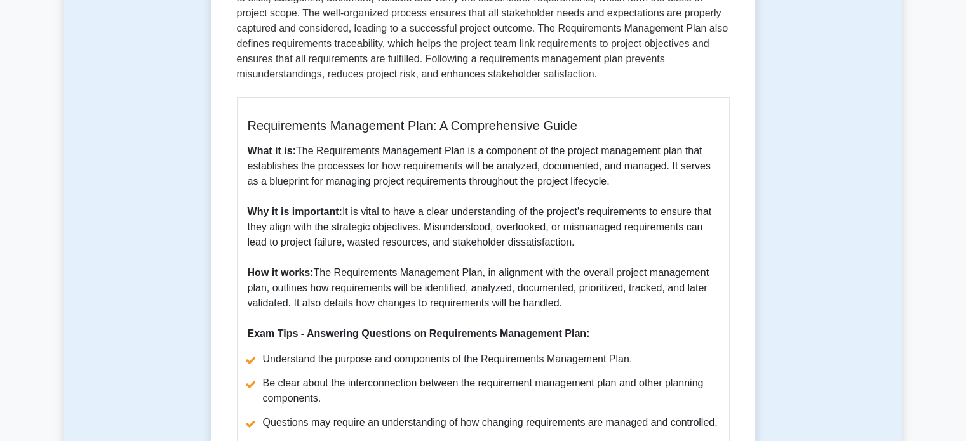
scroll to position [423, 0]
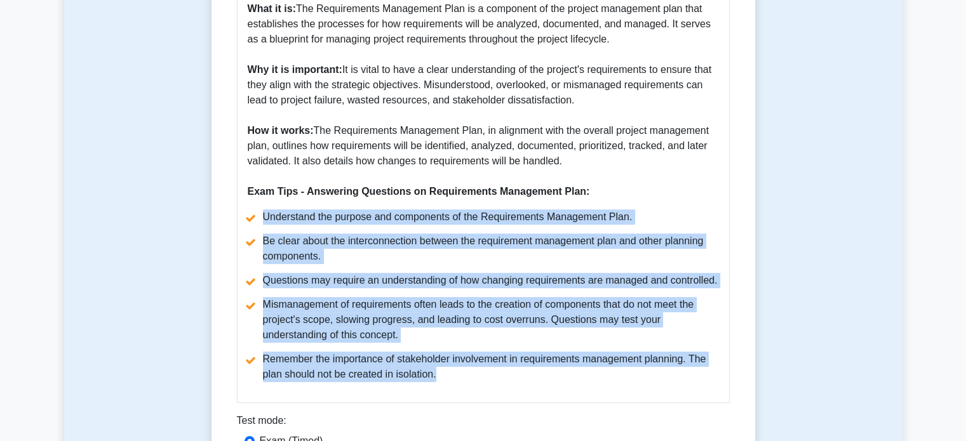
drag, startPoint x: 246, startPoint y: 221, endPoint x: 549, endPoint y: 378, distance: 340.8
click at [549, 378] on ul "Understand the purpose and components of the Requirements Management Plan. Be c…" at bounding box center [483, 296] width 471 height 173
copy ul "Understand the purpose and components of the Requirements Management Plan. Be c…"
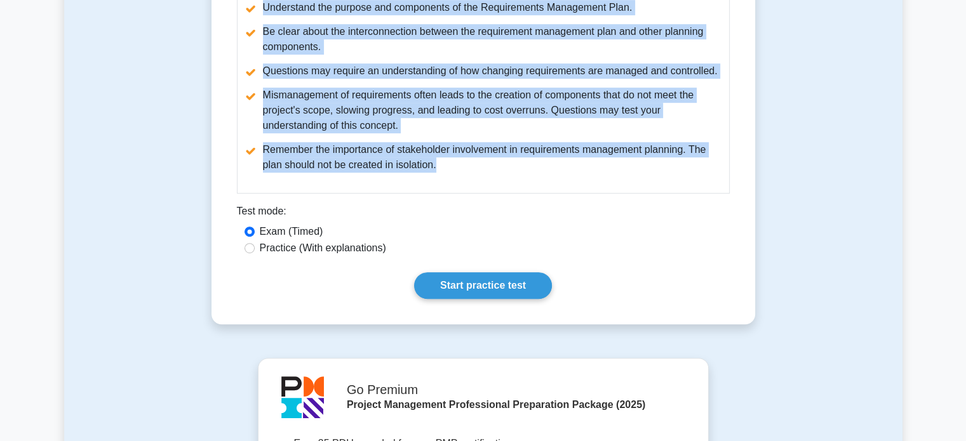
scroll to position [652, 0]
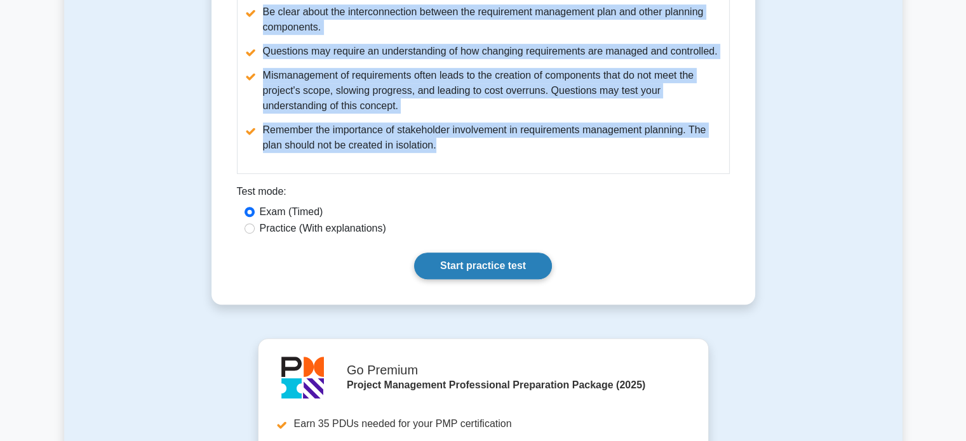
click at [482, 258] on link "Start practice test" at bounding box center [483, 266] width 138 height 27
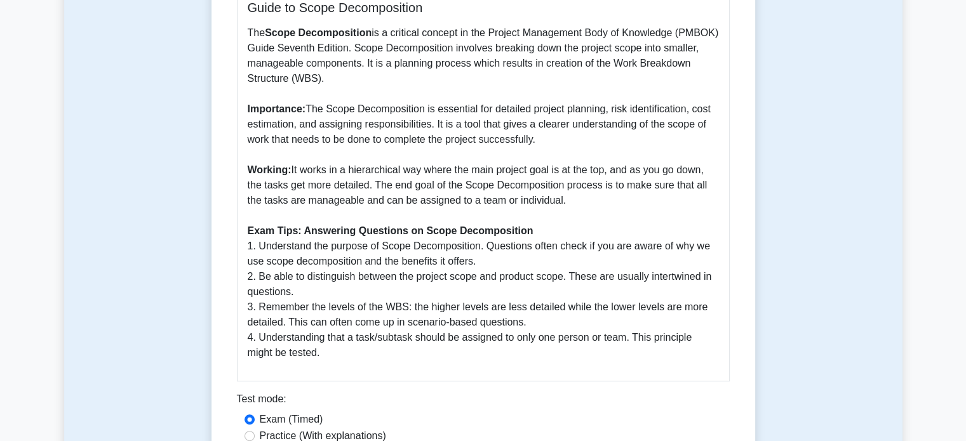
scroll to position [324, 0]
drag, startPoint x: 246, startPoint y: 246, endPoint x: 368, endPoint y: 353, distance: 162.4
click at [368, 353] on p "The Scope Decomposition is a critical concept in the Project Management Body of…" at bounding box center [483, 191] width 471 height 335
copy p "1. Understand the purpose of Scope Decomposition. Questions often check if you …"
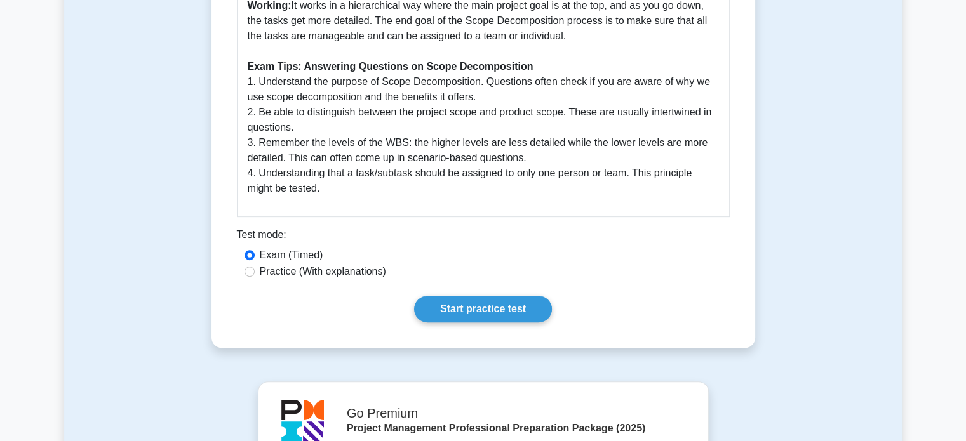
scroll to position [489, 0]
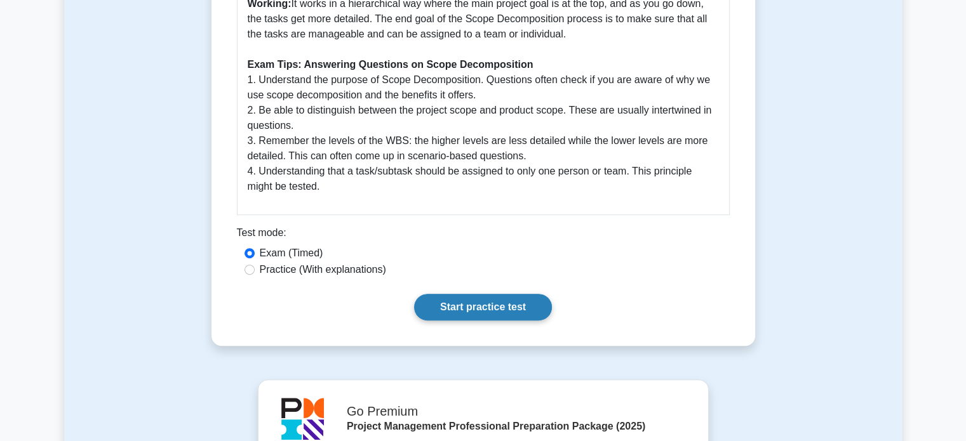
click at [470, 309] on link "Start practice test" at bounding box center [483, 307] width 138 height 27
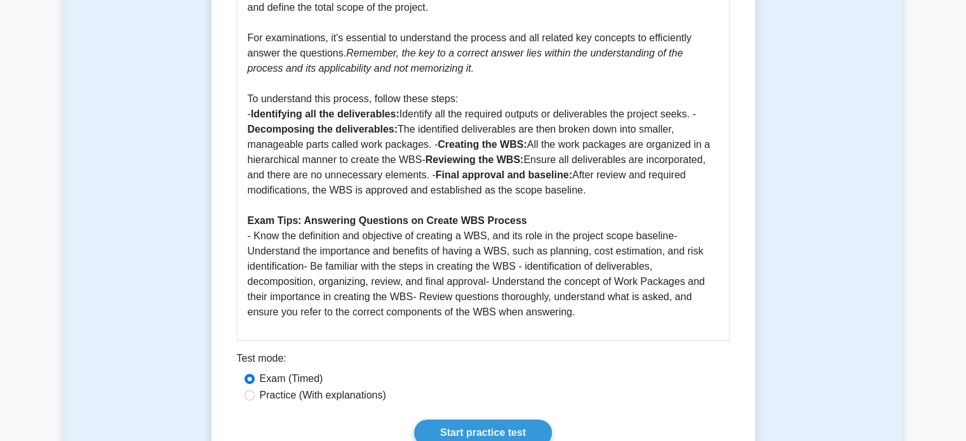
scroll to position [409, 0]
drag, startPoint x: 244, startPoint y: 236, endPoint x: 587, endPoint y: 312, distance: 351.1
click at [587, 312] on div "Create WBS Process - PMP Scope Baseline The Create Work Breakdown Structure (WB…" at bounding box center [483, 124] width 493 height 433
copy p "- Know the definition and objective of creating a WBS, and its role in the proj…"
click at [249, 114] on p "The Create Work Breakdown Structure (WBS) Process is crucial in the Project Sco…" at bounding box center [483, 137] width 471 height 366
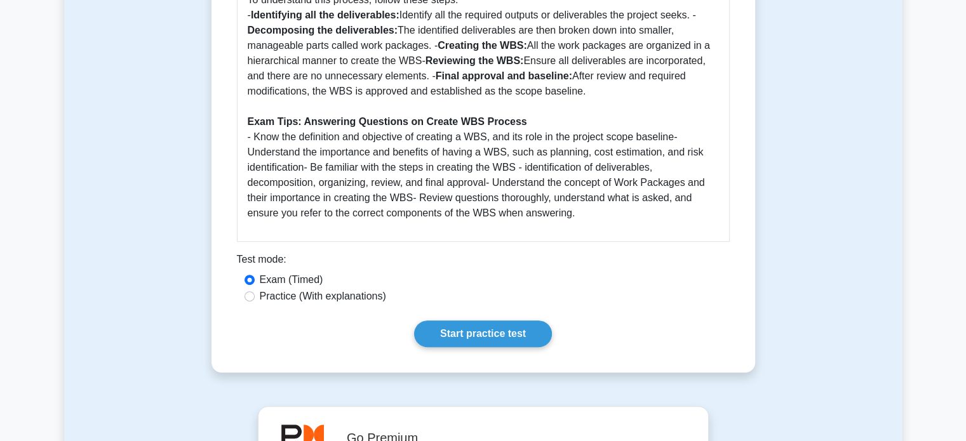
scroll to position [517, 0]
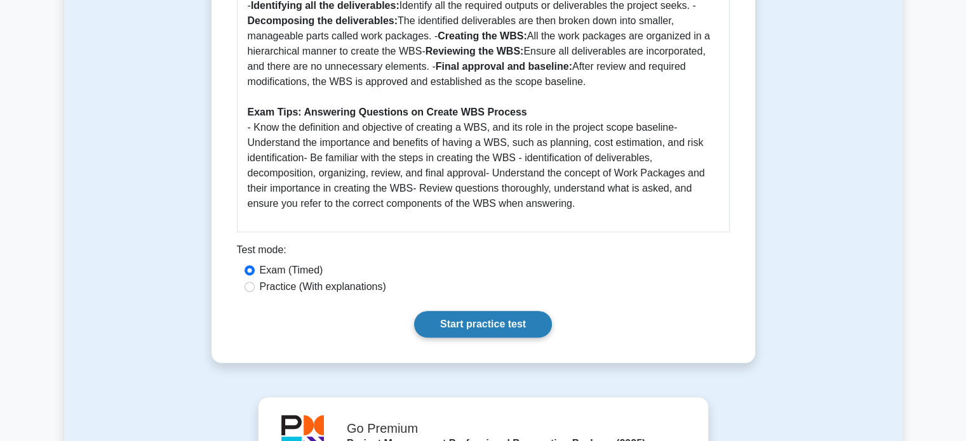
click at [465, 322] on link "Start practice test" at bounding box center [483, 324] width 138 height 27
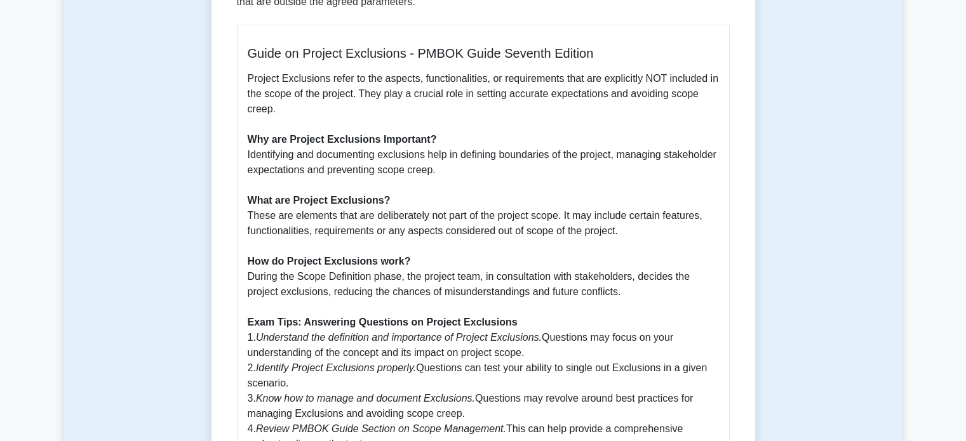
scroll to position [449, 0]
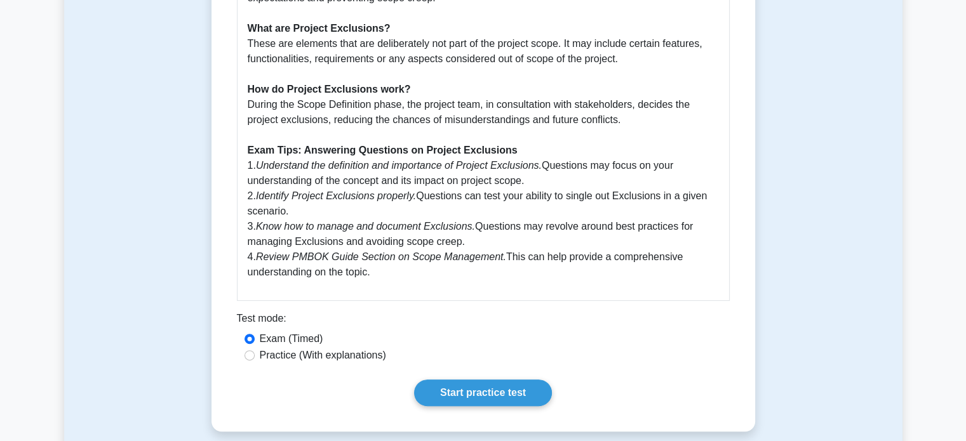
drag, startPoint x: 246, startPoint y: 171, endPoint x: 396, endPoint y: 271, distance: 180.3
click at [396, 271] on p "Project Exclusions refer to the aspects, functionalities, or requirements that …" at bounding box center [483, 89] width 471 height 381
copy p "1. Understand the definition and importance of Project Exclusions. Questions ma…"
click at [366, 175] on p "Project Exclusions refer to the aspects, functionalities, or requirements that …" at bounding box center [483, 89] width 471 height 381
click at [491, 389] on link "Start practice test" at bounding box center [483, 393] width 138 height 27
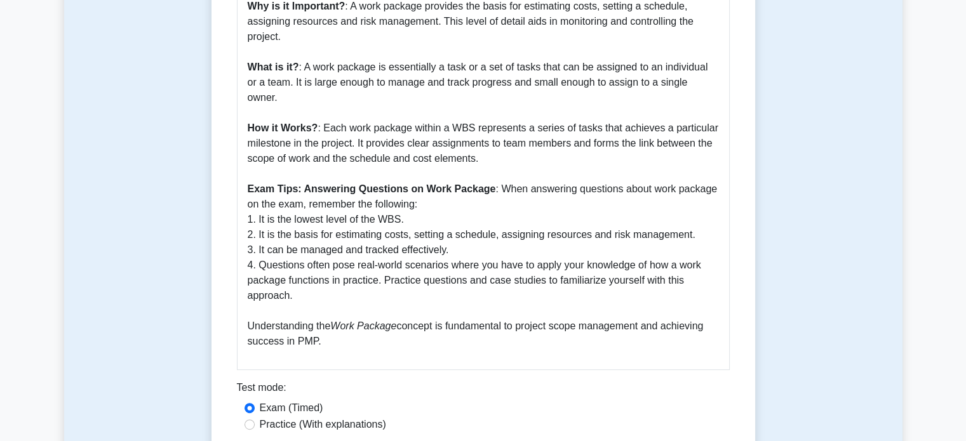
scroll to position [426, 0]
drag, startPoint x: 492, startPoint y: 172, endPoint x: 528, endPoint y: 332, distance: 164.0
click at [528, 332] on p "A Work Package is a key concept in the Project Scope Management knowledge area …" at bounding box center [483, 142] width 471 height 411
copy p "When answering questions about work package on the exam, remember the following…"
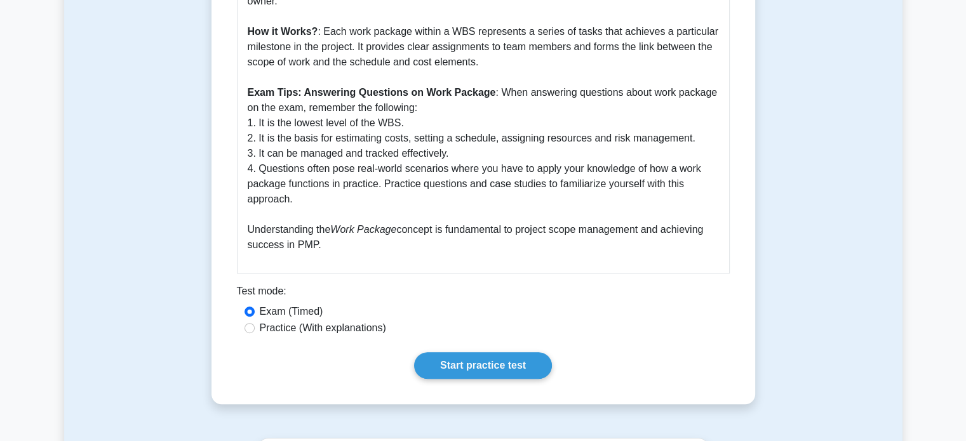
scroll to position [522, 0]
click at [464, 257] on div "Guide to Understanding Work Package in Scope Baseline for PMP A Work Package is…" at bounding box center [483, 33] width 493 height 479
click at [493, 352] on link "Start practice test" at bounding box center [483, 365] width 138 height 27
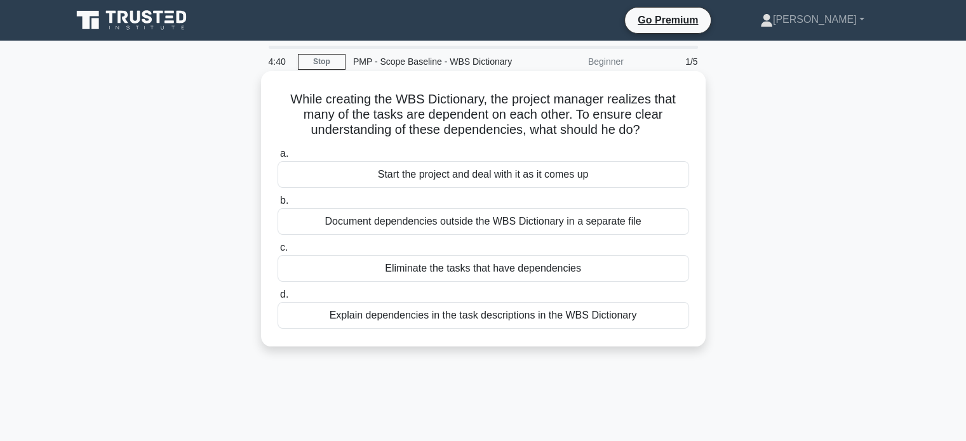
click at [507, 313] on div "Explain dependencies in the task descriptions in the WBS Dictionary" at bounding box center [482, 315] width 411 height 27
click at [277, 299] on input "d. Explain dependencies in the task descriptions in the WBS Dictionary" at bounding box center [277, 295] width 0 height 8
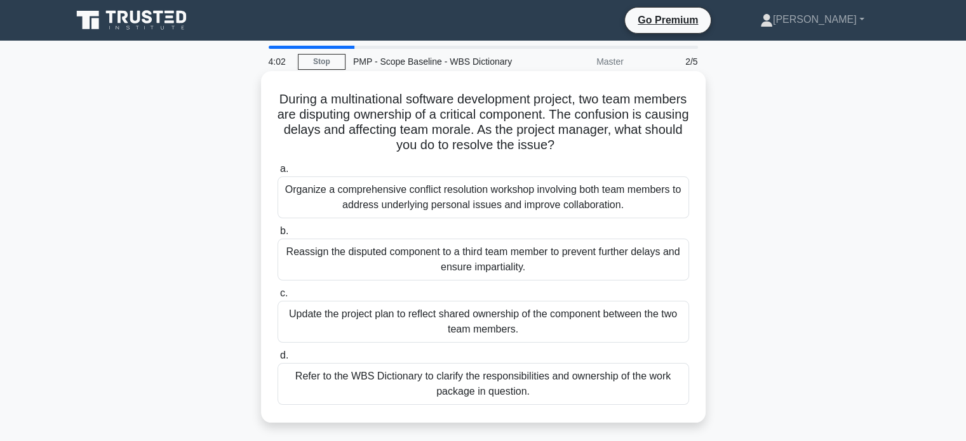
click at [530, 193] on div "Organize a comprehensive conflict resolution workshop involving both team membe…" at bounding box center [482, 197] width 411 height 42
click at [277, 173] on input "a. Organize a comprehensive conflict resolution workshop involving both team me…" at bounding box center [277, 169] width 0 height 8
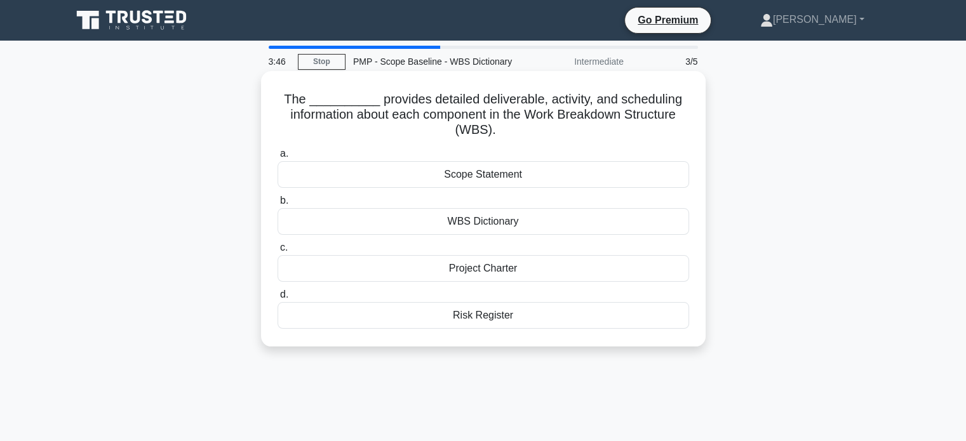
click at [474, 220] on div "WBS Dictionary" at bounding box center [482, 221] width 411 height 27
click at [277, 205] on input "b. WBS Dictionary" at bounding box center [277, 201] width 0 height 8
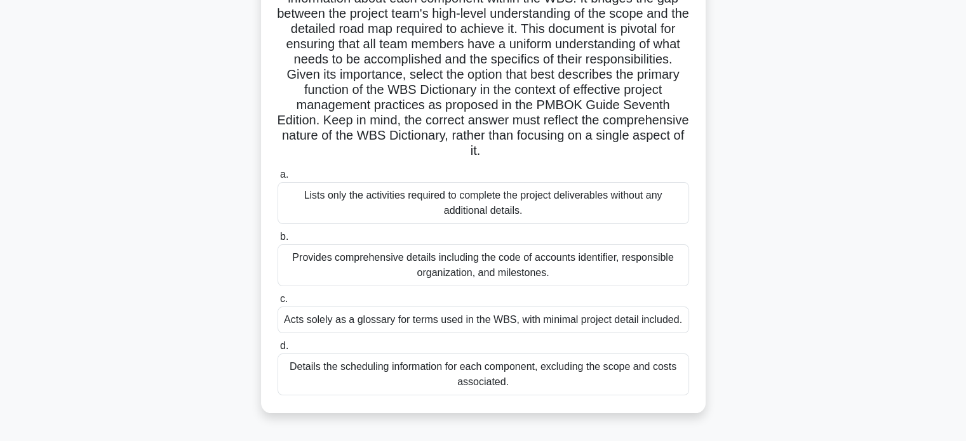
scroll to position [151, 0]
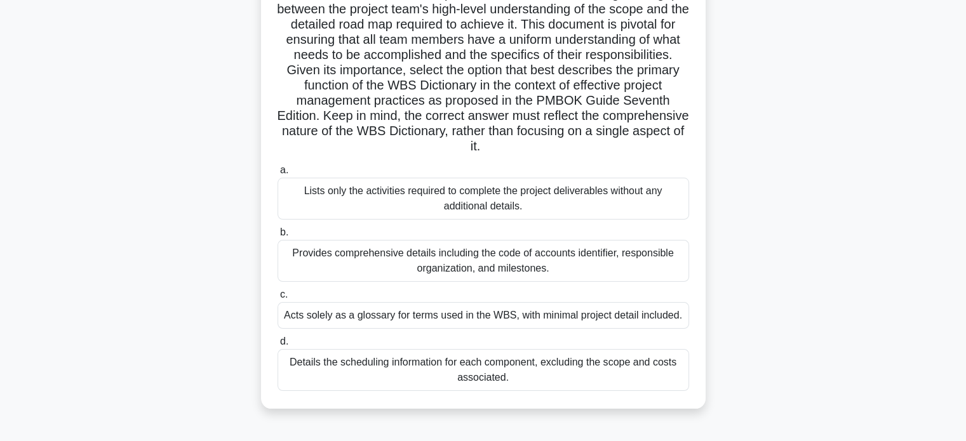
click at [566, 266] on div "Provides comprehensive details including the code of accounts identifier, respo…" at bounding box center [482, 261] width 411 height 42
click at [277, 237] on input "b. Provides comprehensive details including the code of accounts identifier, re…" at bounding box center [277, 233] width 0 height 8
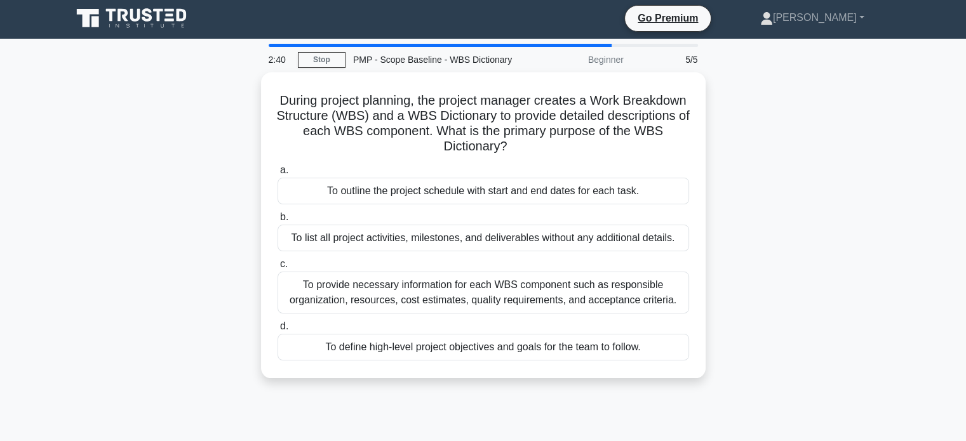
scroll to position [0, 0]
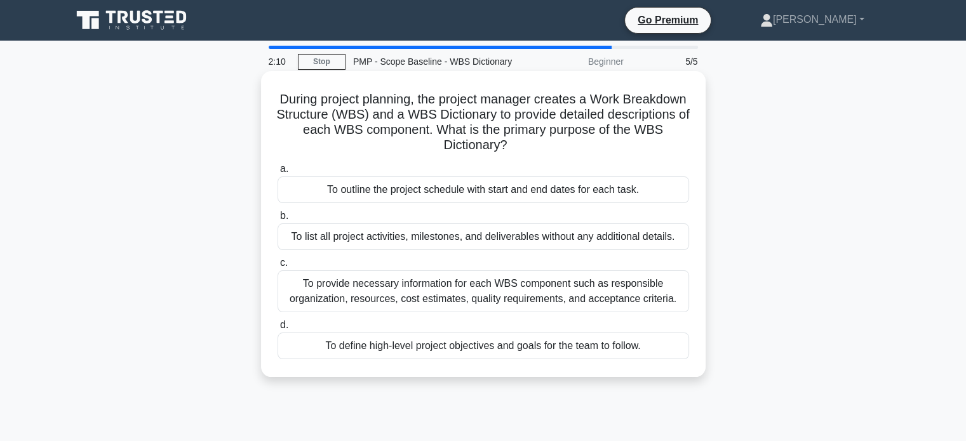
click at [655, 286] on div "To provide necessary information for each WBS component such as responsible org…" at bounding box center [482, 291] width 411 height 42
click at [277, 267] on input "c. To provide necessary information for each WBS component such as responsible …" at bounding box center [277, 263] width 0 height 8
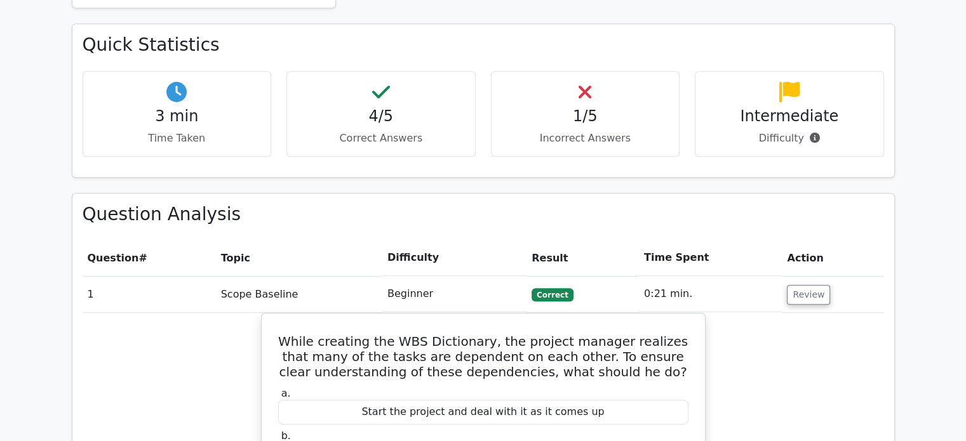
scroll to position [729, 0]
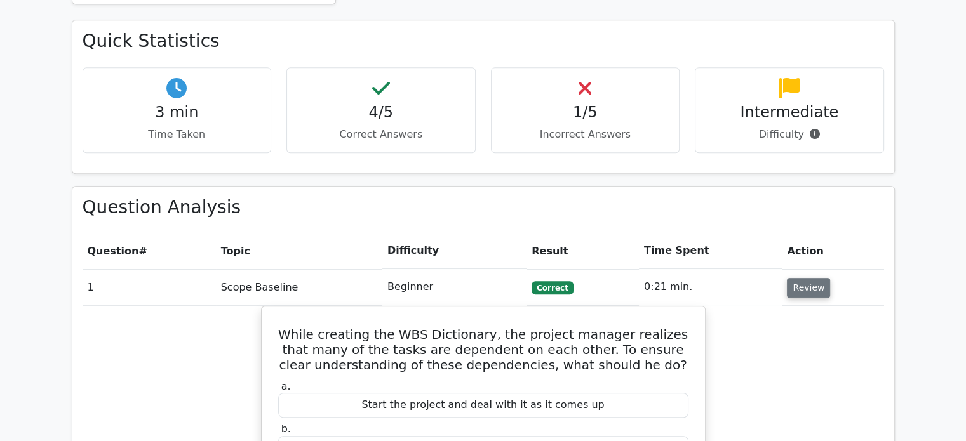
click at [797, 278] on button "Review" at bounding box center [808, 288] width 43 height 20
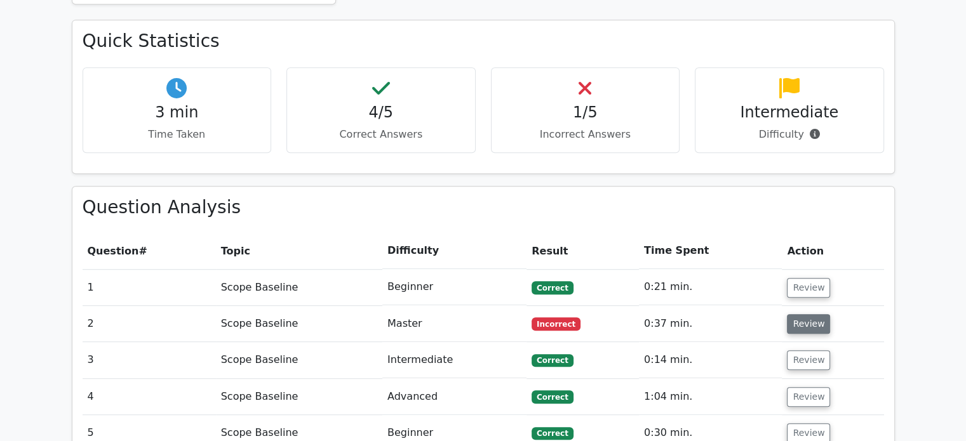
click at [802, 314] on button "Review" at bounding box center [808, 324] width 43 height 20
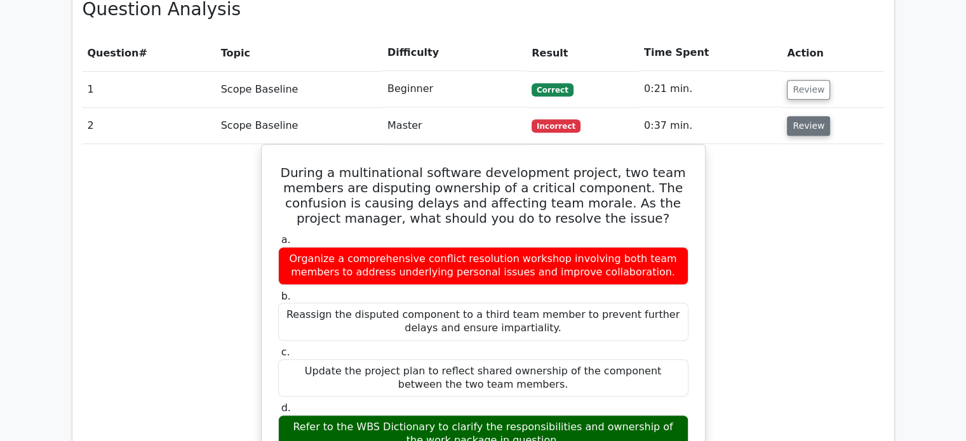
scroll to position [867, 0]
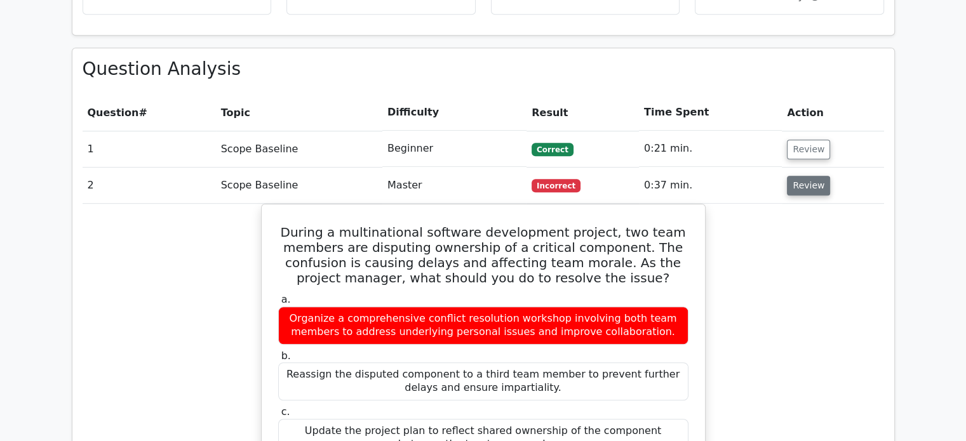
click at [806, 176] on button "Review" at bounding box center [808, 186] width 43 height 20
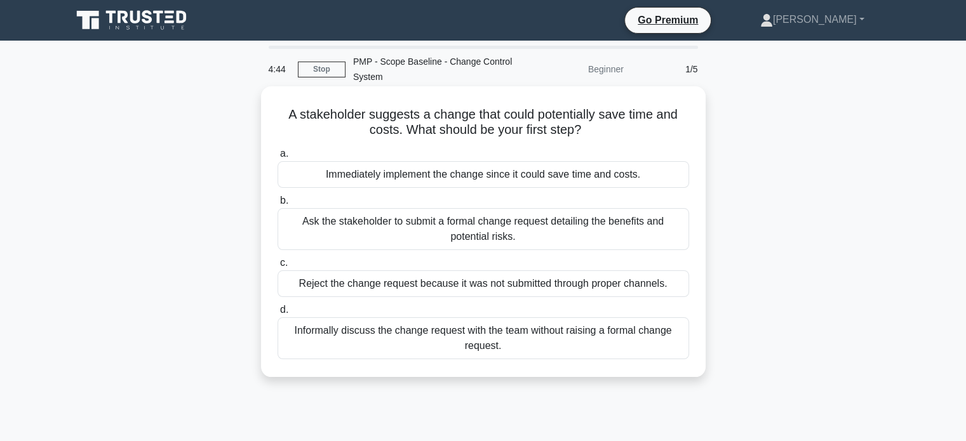
click at [411, 225] on div "Ask the stakeholder to submit a formal change request detailing the benefits an…" at bounding box center [482, 229] width 411 height 42
click at [277, 205] on input "b. Ask the stakeholder to submit a formal change request detailing the benefits…" at bounding box center [277, 201] width 0 height 8
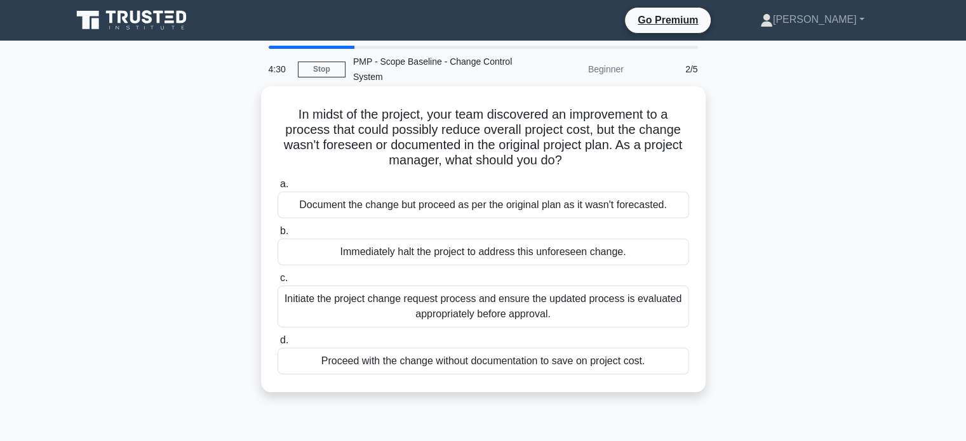
click at [414, 305] on div "Initiate the project change request process and ensure the updated process is e…" at bounding box center [482, 307] width 411 height 42
click at [277, 283] on input "c. Initiate the project change request process and ensure the updated process i…" at bounding box center [277, 278] width 0 height 8
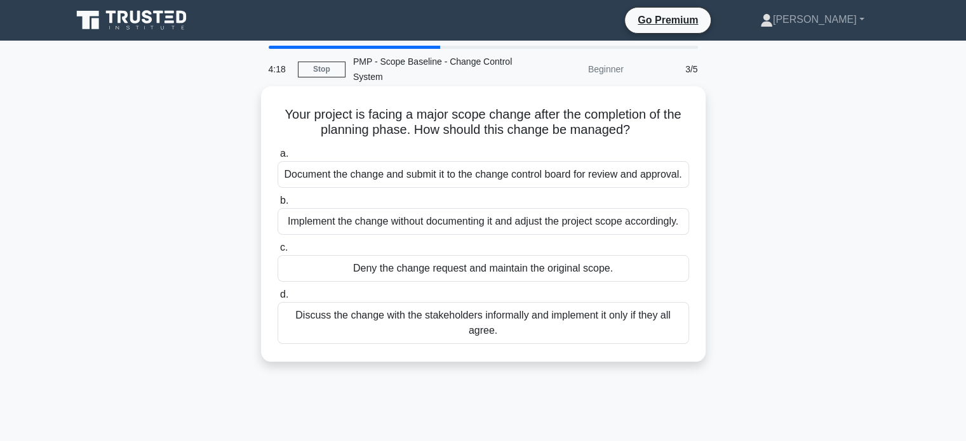
click at [420, 177] on div "Document the change and submit it to the change control board for review and ap…" at bounding box center [482, 174] width 411 height 27
click at [277, 158] on input "a. Document the change and submit it to the change control board for review and…" at bounding box center [277, 154] width 0 height 8
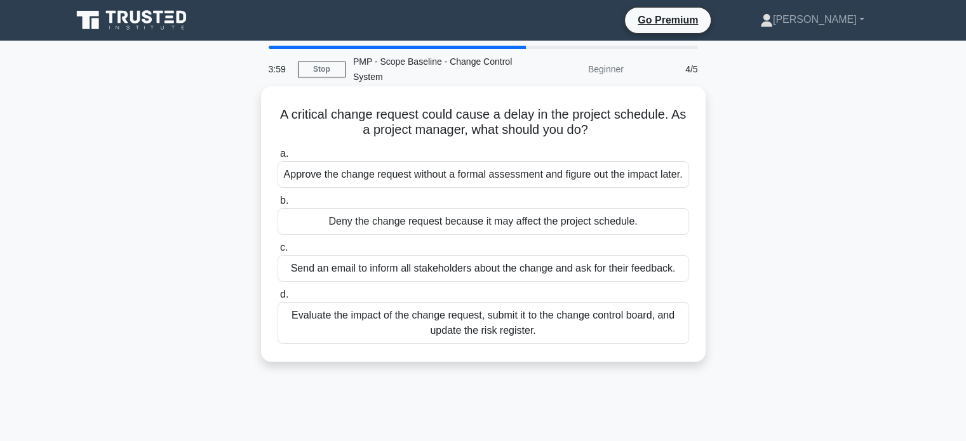
click at [488, 324] on div "Evaluate the impact of the change request, submit it to the change control boar…" at bounding box center [482, 323] width 411 height 42
click at [277, 299] on input "d. Evaluate the impact of the change request, submit it to the change control b…" at bounding box center [277, 295] width 0 height 8
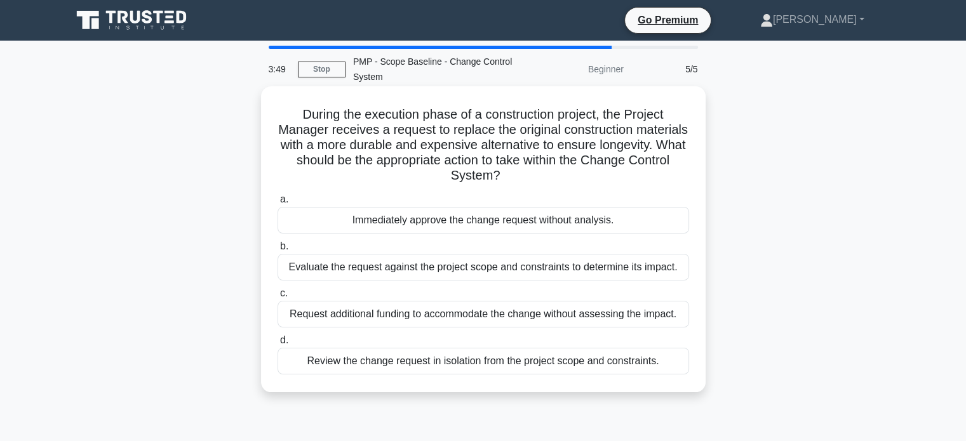
click at [545, 275] on div "Evaluate the request against the project scope and constraints to determine its…" at bounding box center [482, 267] width 411 height 27
click at [277, 251] on input "b. Evaluate the request against the project scope and constraints to determine …" at bounding box center [277, 247] width 0 height 8
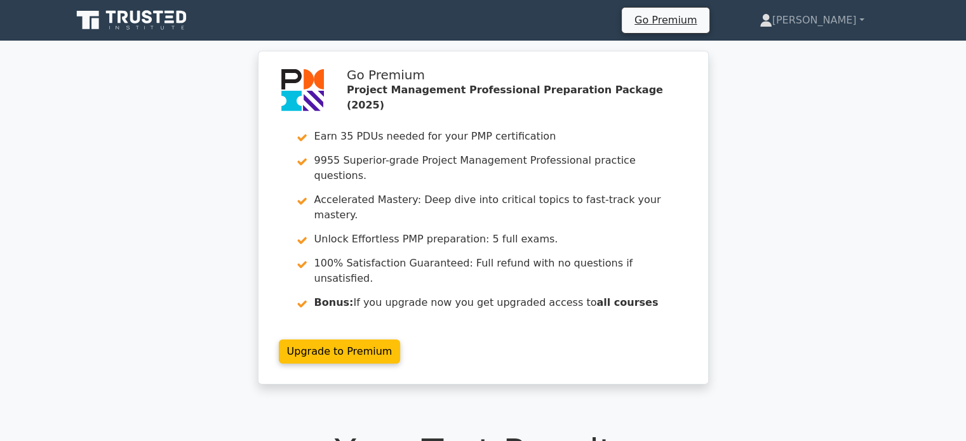
scroll to position [277, 0]
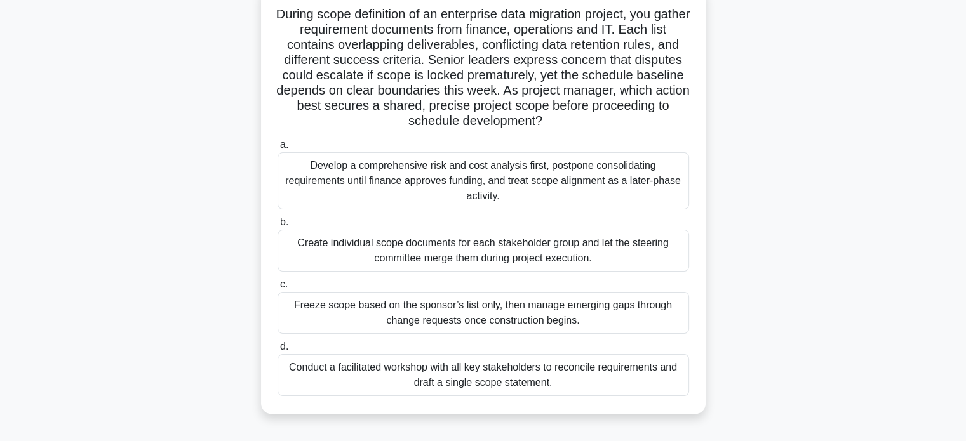
scroll to position [104, 0]
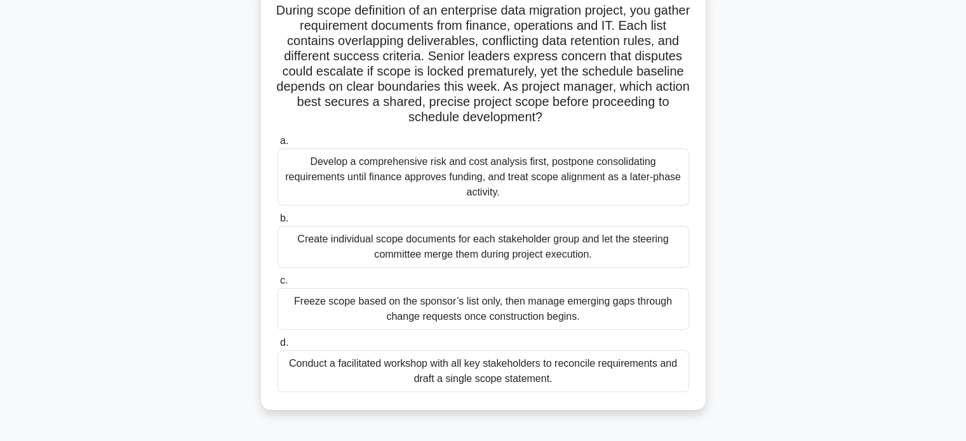
click at [598, 378] on div "Conduct a facilitated workshop with all key stakeholders to reconcile requireme…" at bounding box center [482, 371] width 411 height 42
click at [277, 347] on input "d. Conduct a facilitated workshop with all key stakeholders to reconcile requir…" at bounding box center [277, 343] width 0 height 8
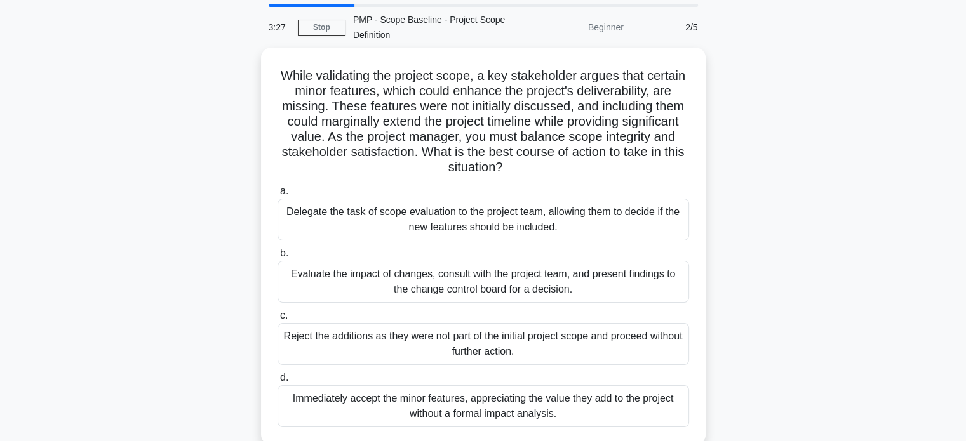
scroll to position [43, 0]
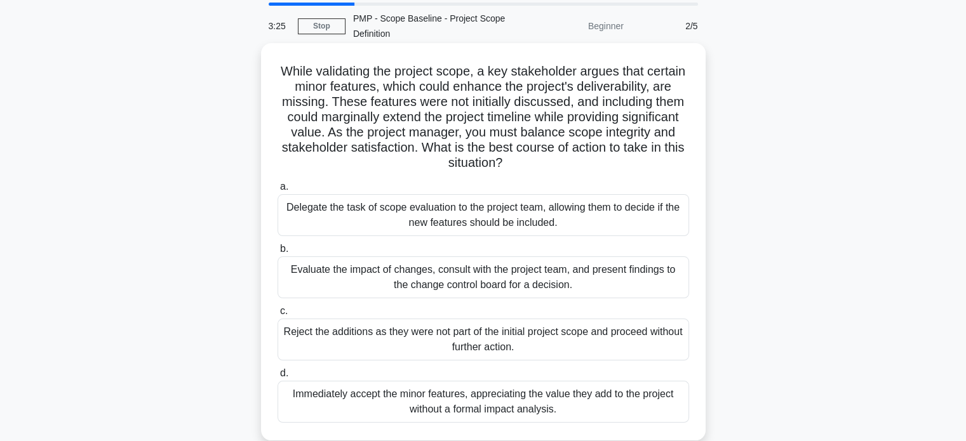
click at [574, 272] on div "Evaluate the impact of changes, consult with the project team, and present find…" at bounding box center [482, 277] width 411 height 42
click at [277, 253] on input "b. Evaluate the impact of changes, consult with the project team, and present f…" at bounding box center [277, 249] width 0 height 8
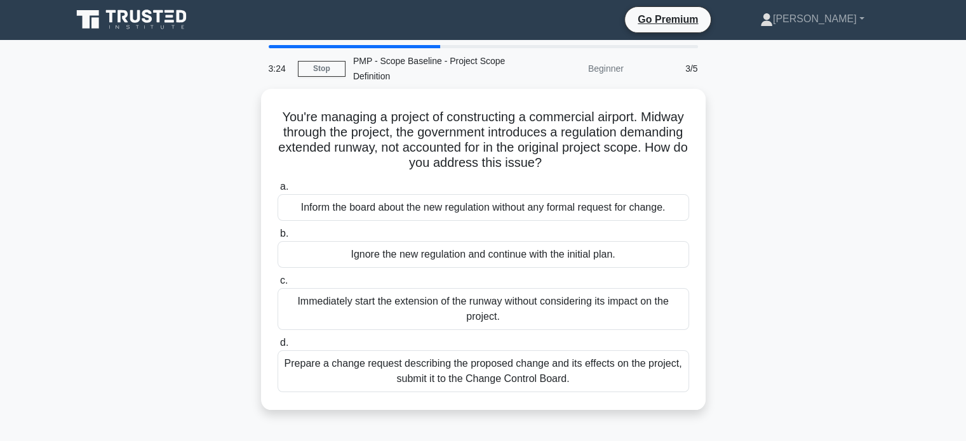
scroll to position [0, 0]
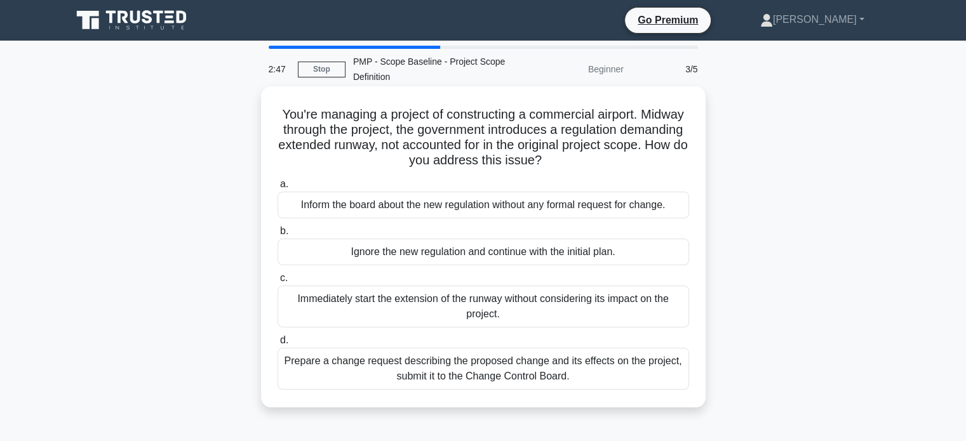
click at [549, 365] on div "Prepare a change request describing the proposed change and its effects on the …" at bounding box center [482, 369] width 411 height 42
click at [277, 345] on input "d. Prepare a change request describing the proposed change and its effects on t…" at bounding box center [277, 340] width 0 height 8
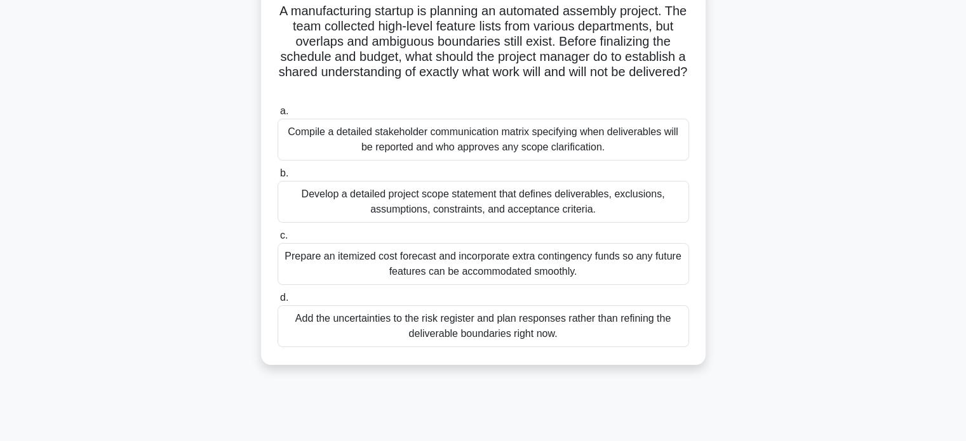
scroll to position [107, 0]
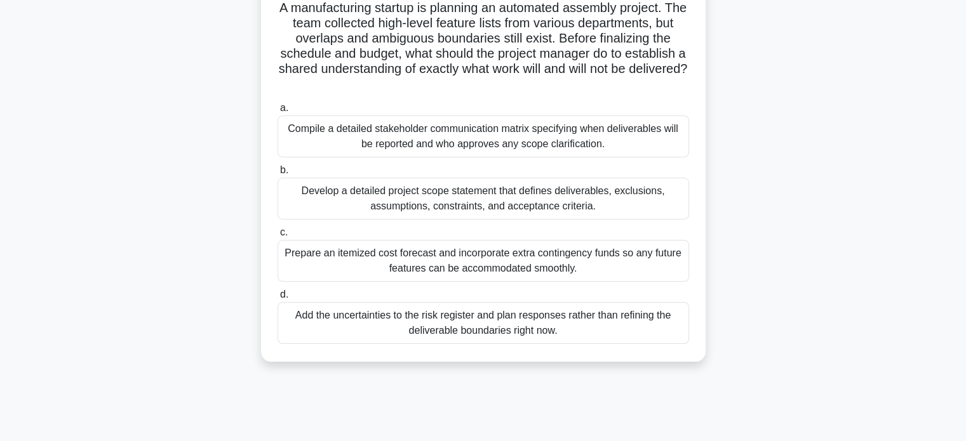
click at [534, 197] on div "Develop a detailed project scope statement that defines deliverables, exclusion…" at bounding box center [482, 199] width 411 height 42
click at [277, 175] on input "b. Develop a detailed project scope statement that defines deliverables, exclus…" at bounding box center [277, 170] width 0 height 8
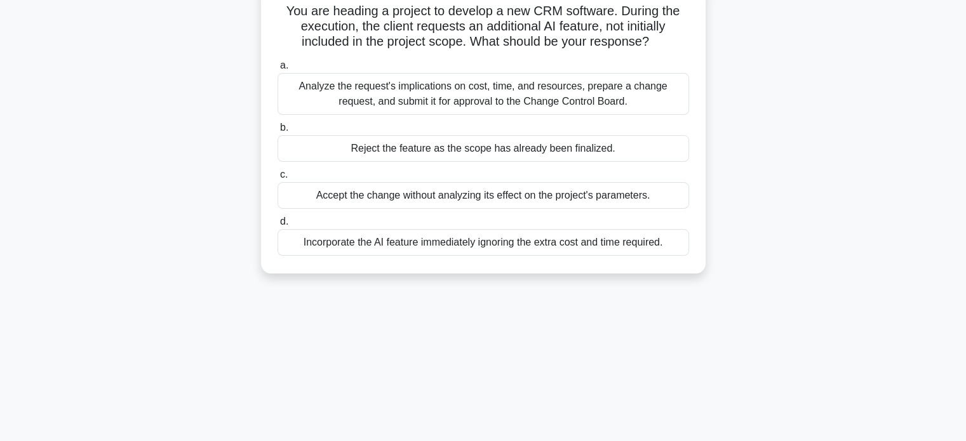
scroll to position [0, 0]
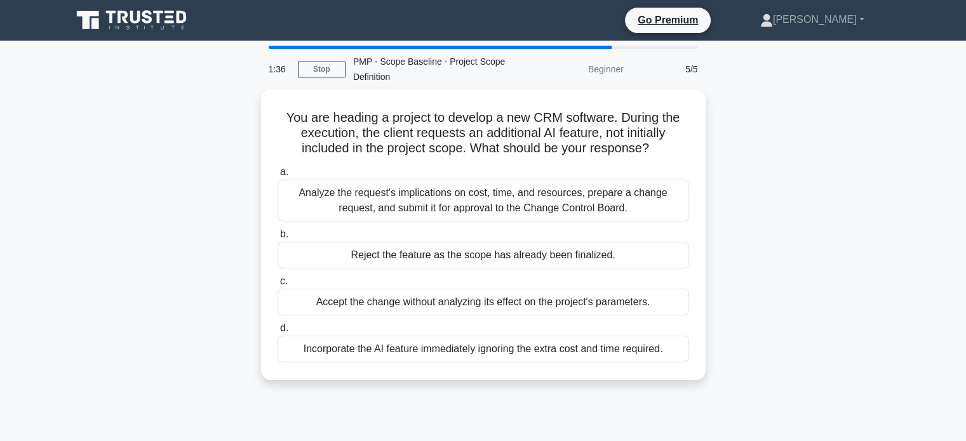
click at [534, 197] on div "Analyze the request's implications on cost, time, and resources, prepare a chan…" at bounding box center [482, 201] width 411 height 42
click at [277, 176] on input "a. Analyze the request's implications on cost, time, and resources, prepare a c…" at bounding box center [277, 172] width 0 height 8
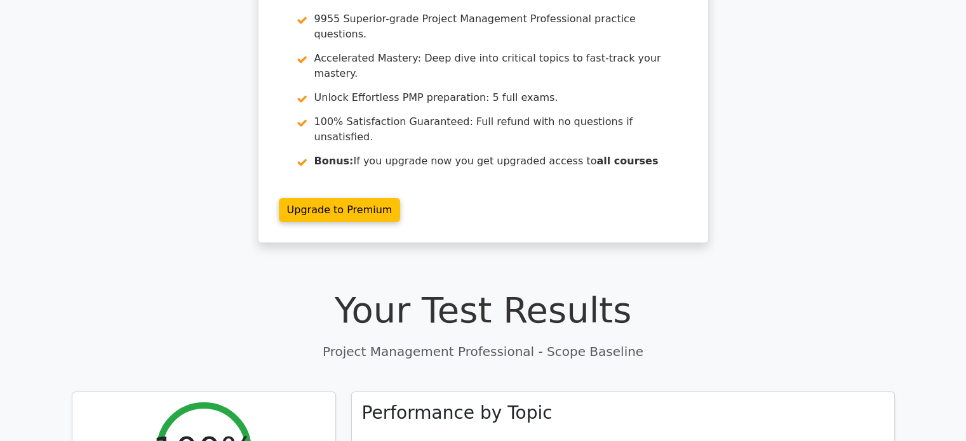
scroll to position [141, 0]
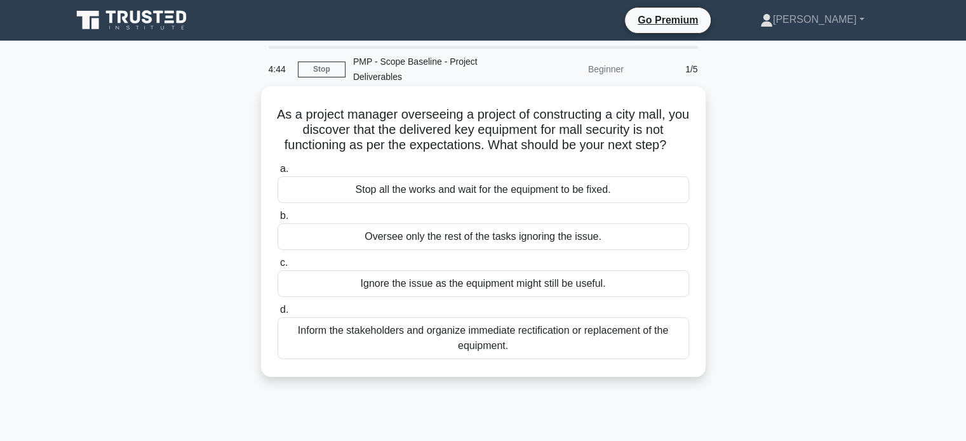
click at [538, 343] on div "Inform the stakeholders and organize immediate rectification or replacement of …" at bounding box center [482, 338] width 411 height 42
click at [277, 314] on input "d. Inform the stakeholders and organize immediate rectification or replacement …" at bounding box center [277, 310] width 0 height 8
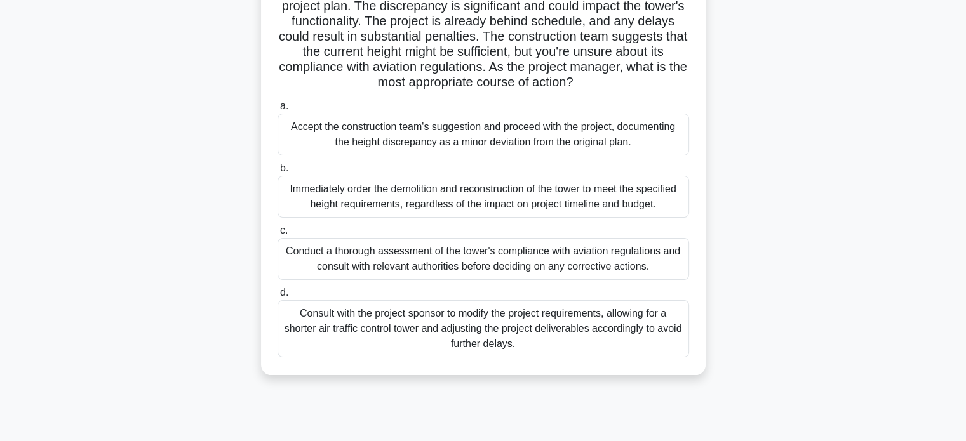
scroll to position [166, 0]
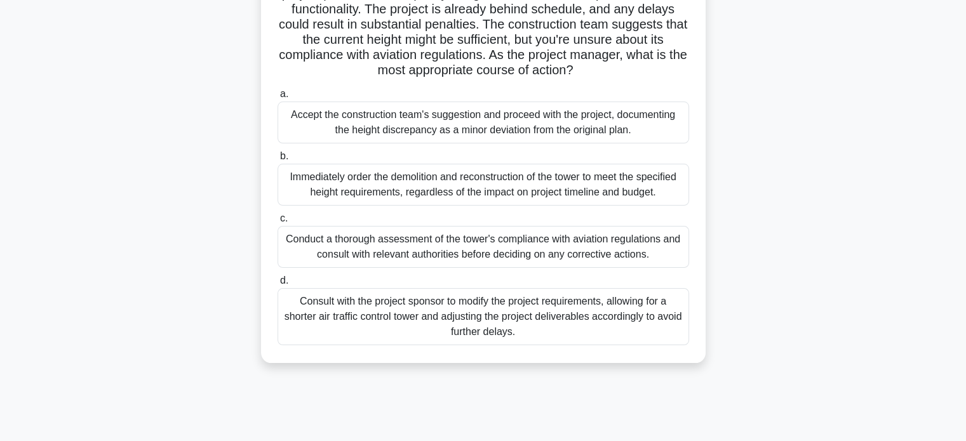
click at [576, 248] on div "Conduct a thorough assessment of the tower's compliance with aviation regulatio…" at bounding box center [482, 247] width 411 height 42
click at [277, 223] on input "c. Conduct a thorough assessment of the tower's compliance with aviation regula…" at bounding box center [277, 219] width 0 height 8
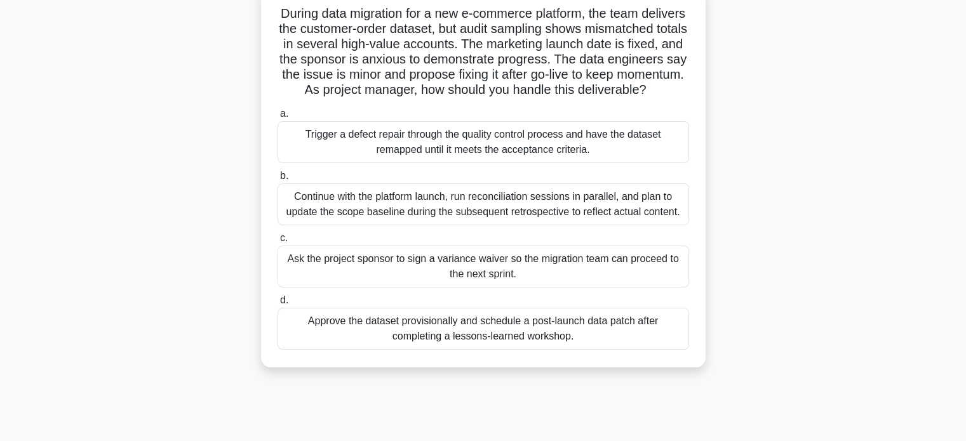
scroll to position [105, 0]
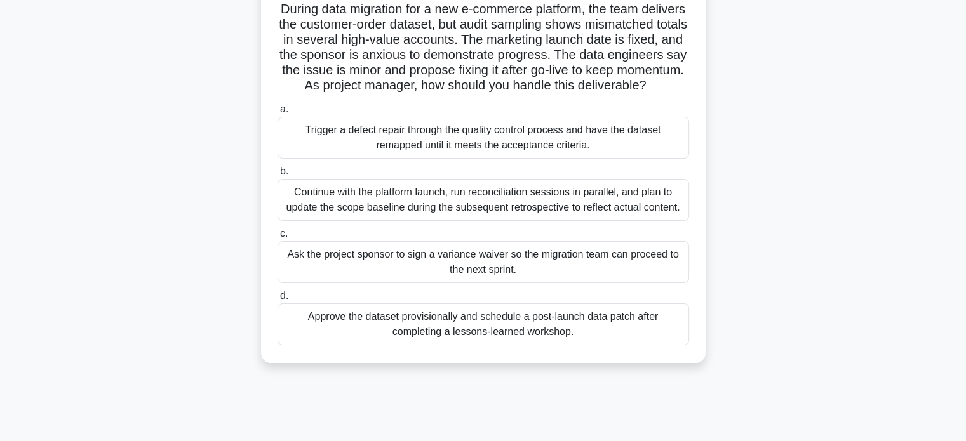
click at [622, 157] on div "Trigger a defect repair through the quality control process and have the datase…" at bounding box center [482, 138] width 411 height 42
click at [277, 114] on input "a. Trigger a defect repair through the quality control process and have the dat…" at bounding box center [277, 109] width 0 height 8
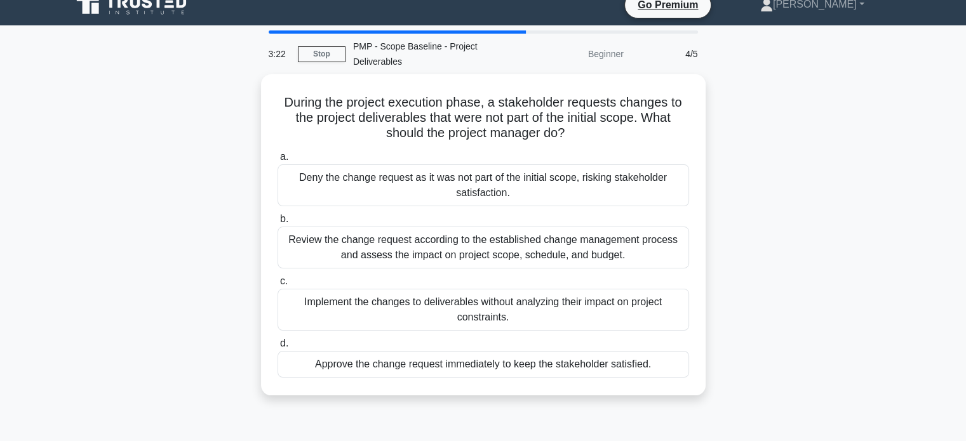
scroll to position [0, 0]
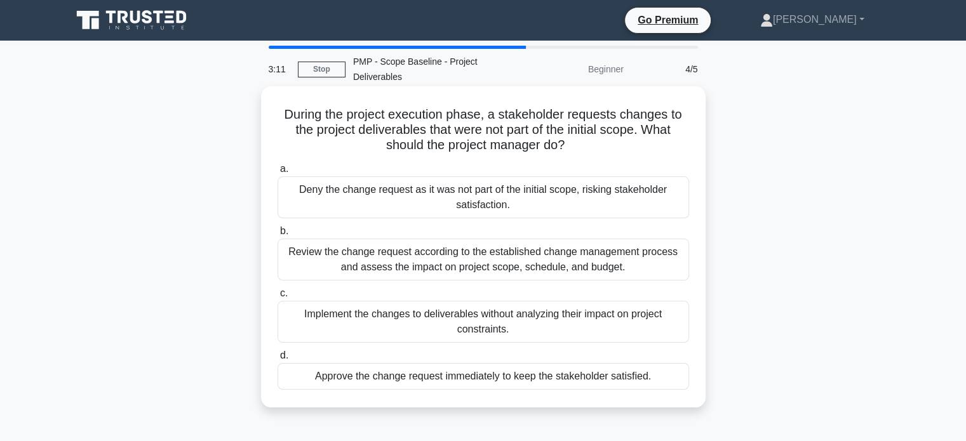
click at [577, 272] on div "Review the change request according to the established change management proces…" at bounding box center [482, 260] width 411 height 42
click at [277, 236] on input "b. Review the change request according to the established change management pro…" at bounding box center [277, 231] width 0 height 8
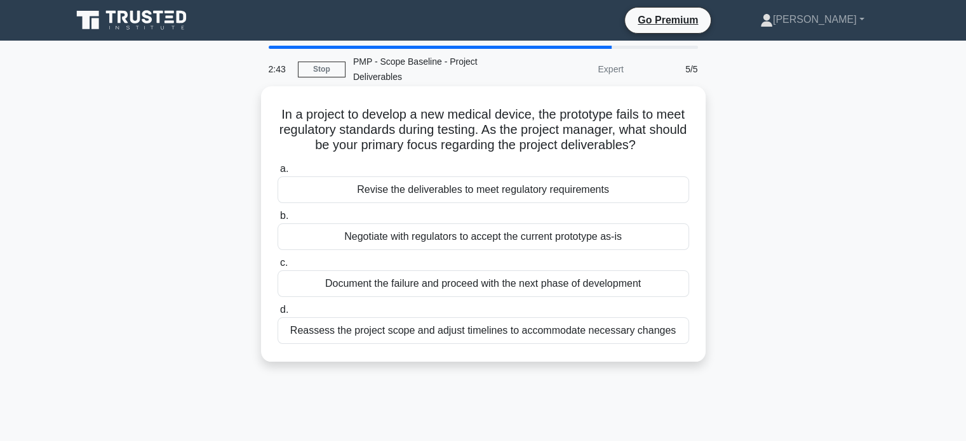
click at [580, 194] on div "Revise the deliverables to meet regulatory requirements" at bounding box center [482, 189] width 411 height 27
click at [277, 173] on input "a. Revise the deliverables to meet regulatory requirements" at bounding box center [277, 169] width 0 height 8
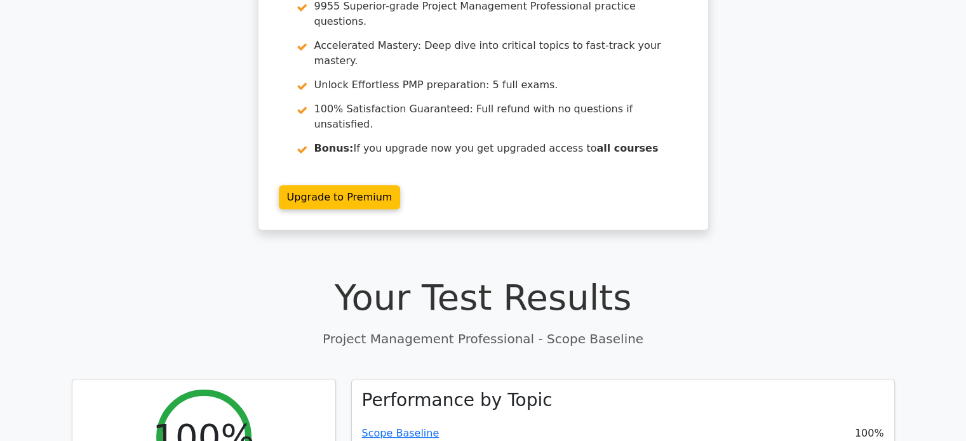
scroll to position [159, 0]
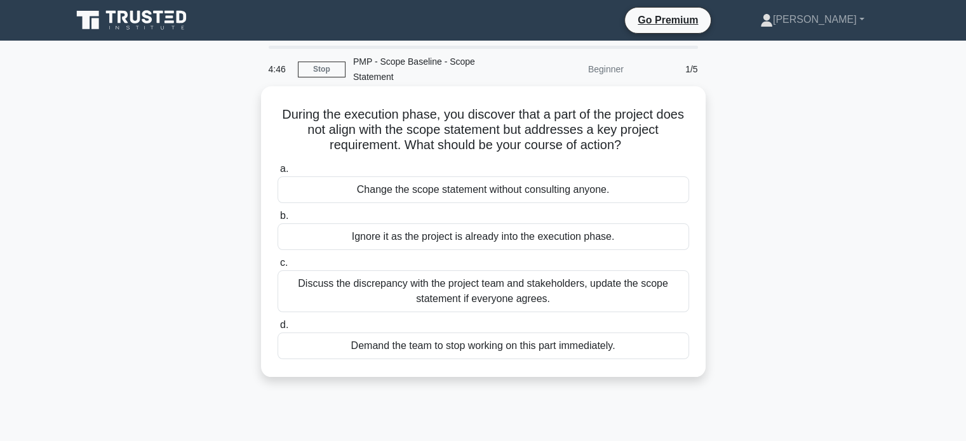
click at [502, 293] on div "Discuss the discrepancy with the project team and stakeholders, update the scop…" at bounding box center [482, 291] width 411 height 42
click at [277, 267] on input "c. Discuss the discrepancy with the project team and stakeholders, update the s…" at bounding box center [277, 263] width 0 height 8
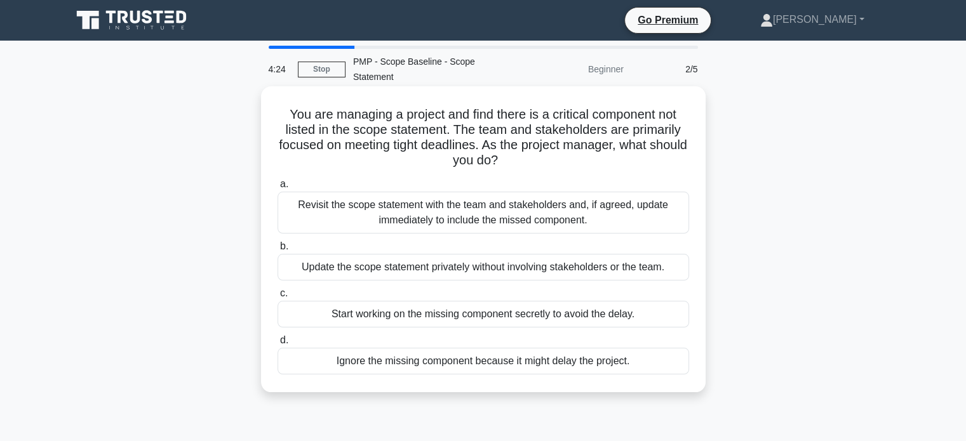
click at [556, 213] on div "Revisit the scope statement with the team and stakeholders and, if agreed, upda…" at bounding box center [482, 213] width 411 height 42
click at [277, 189] on input "a. Revisit the scope statement with the team and stakeholders and, if agreed, u…" at bounding box center [277, 184] width 0 height 8
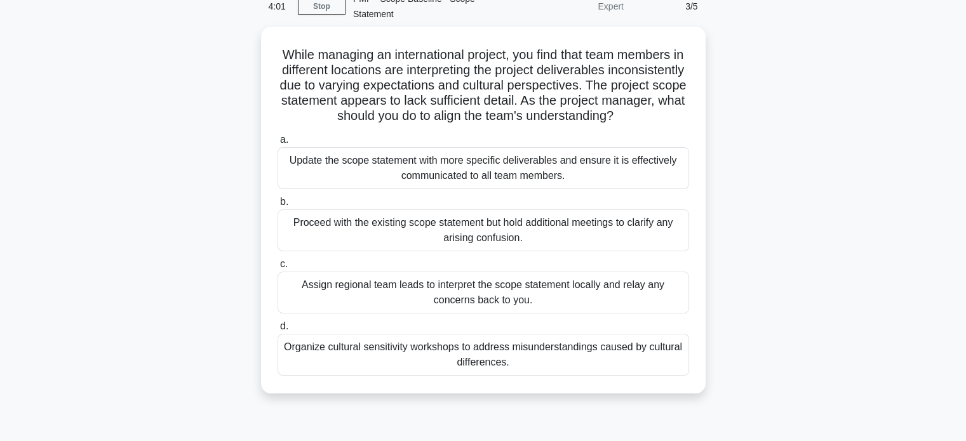
scroll to position [63, 0]
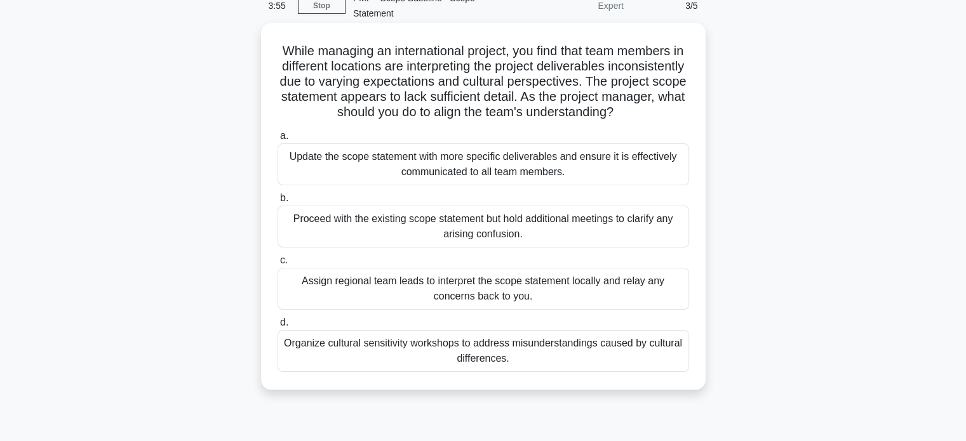
click at [579, 359] on div "Organize cultural sensitivity workshops to address misunderstandings caused by …" at bounding box center [482, 351] width 411 height 42
click at [277, 327] on input "d. Organize cultural sensitivity workshops to address misunderstandings caused …" at bounding box center [277, 323] width 0 height 8
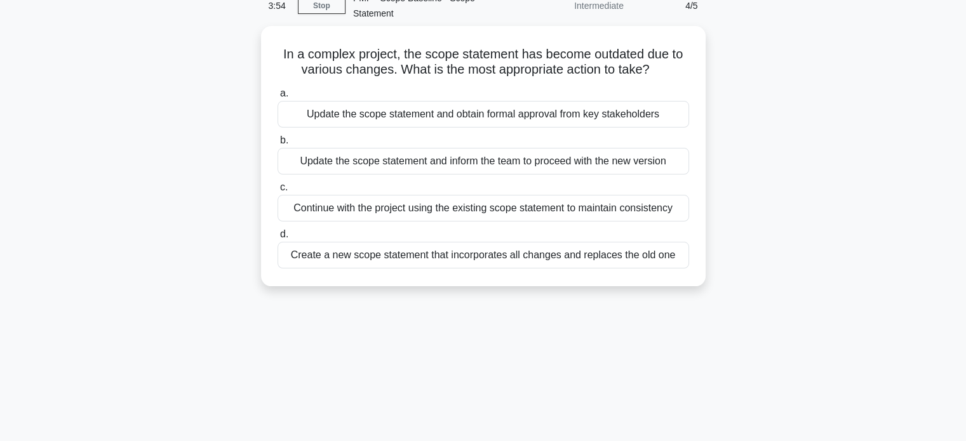
scroll to position [0, 0]
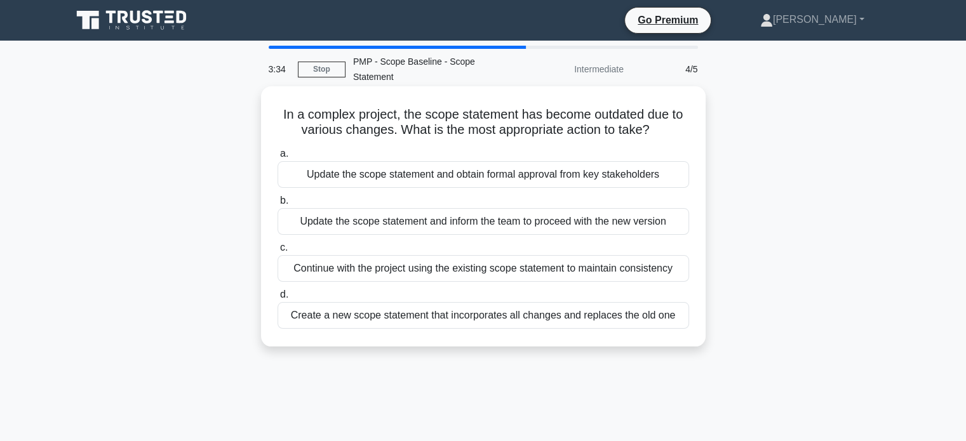
click at [609, 175] on div "Update the scope statement and obtain formal approval from key stakeholders" at bounding box center [482, 174] width 411 height 27
click at [277, 158] on input "a. Update the scope statement and obtain formal approval from key stakeholders" at bounding box center [277, 154] width 0 height 8
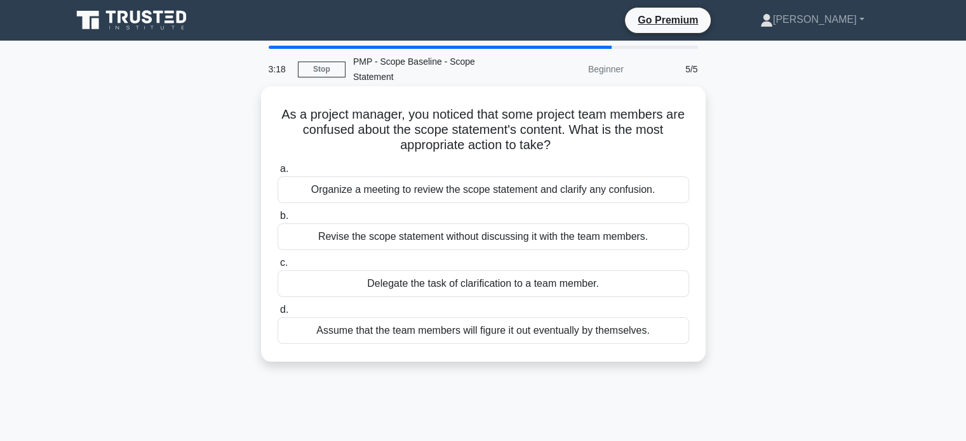
click at [545, 194] on div "Organize a meeting to review the scope statement and clarify any confusion." at bounding box center [482, 189] width 411 height 27
click at [277, 173] on input "a. Organize a meeting to review the scope statement and clarify any confusion." at bounding box center [277, 169] width 0 height 8
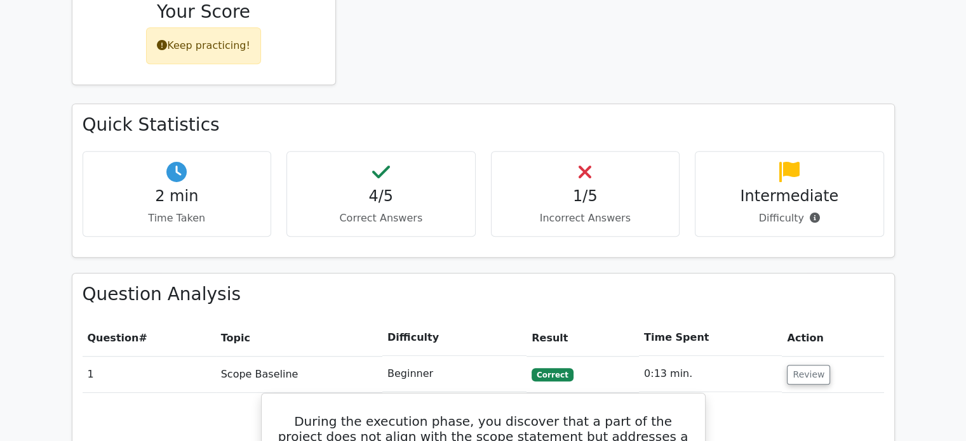
scroll to position [756, 0]
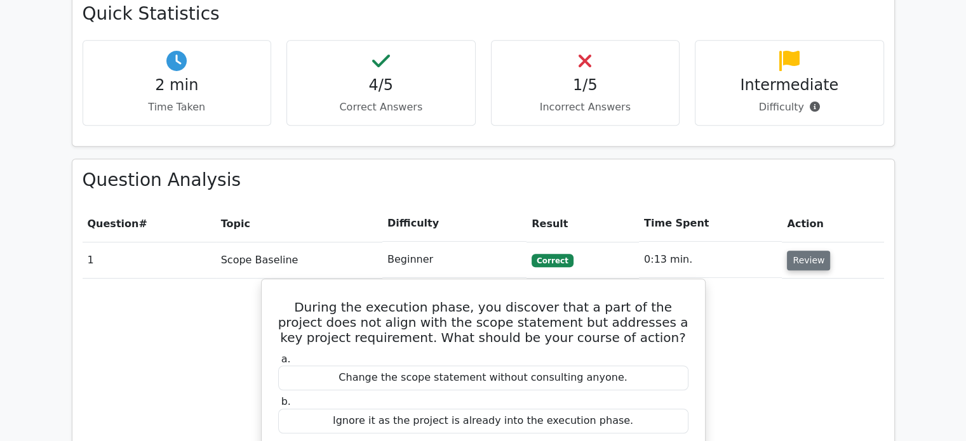
click at [797, 251] on button "Review" at bounding box center [808, 261] width 43 height 20
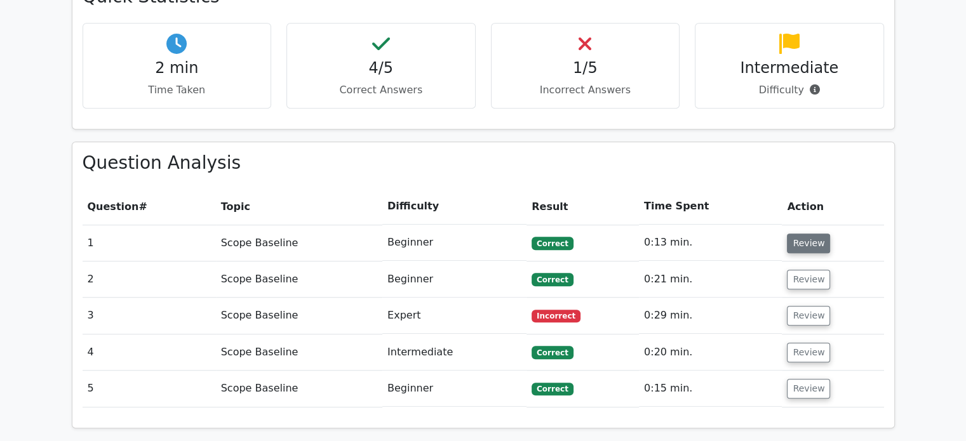
scroll to position [774, 0]
click at [802, 305] on button "Review" at bounding box center [808, 315] width 43 height 20
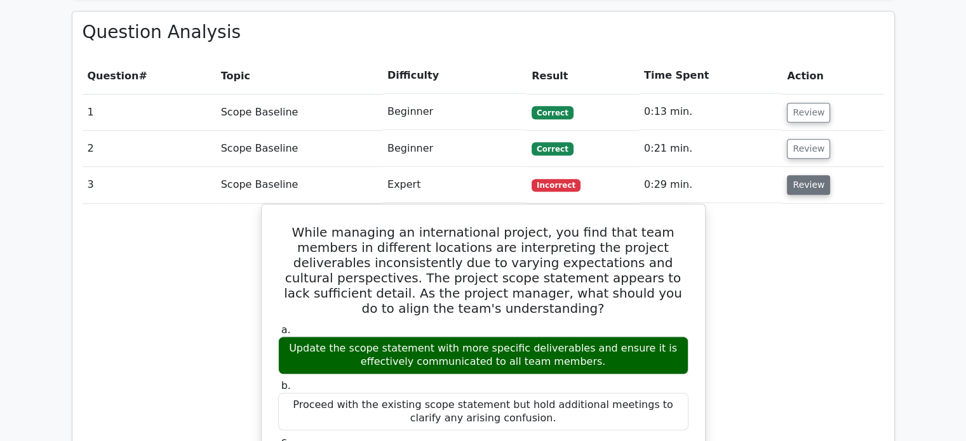
scroll to position [903, 0]
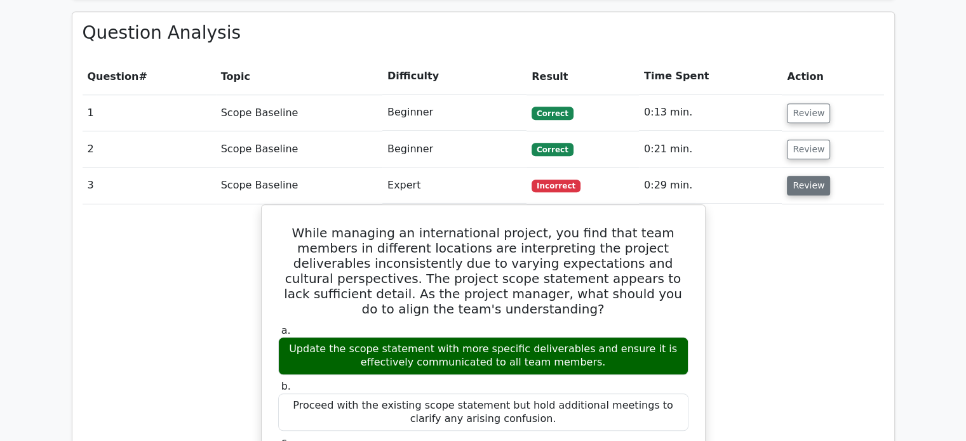
click at [803, 176] on button "Review" at bounding box center [808, 186] width 43 height 20
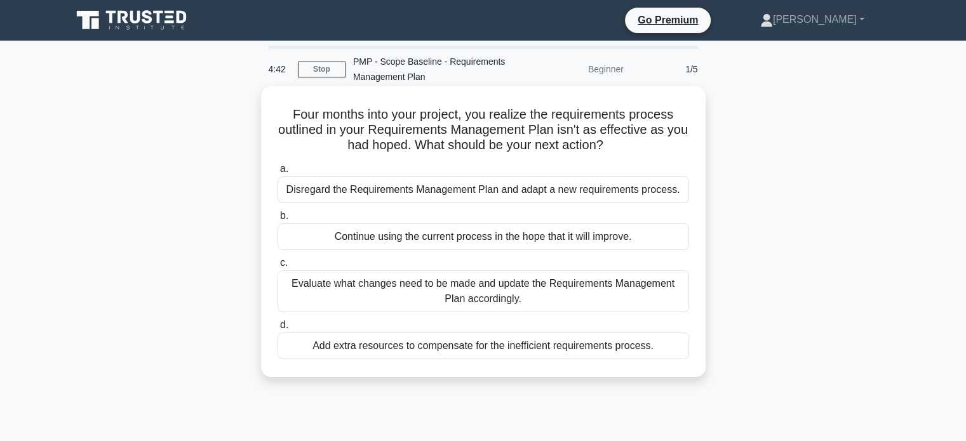
click at [502, 284] on div "Evaluate what changes need to be made and update the Requirements Management Pl…" at bounding box center [482, 291] width 411 height 42
click at [277, 267] on input "c. Evaluate what changes need to be made and update the Requirements Management…" at bounding box center [277, 263] width 0 height 8
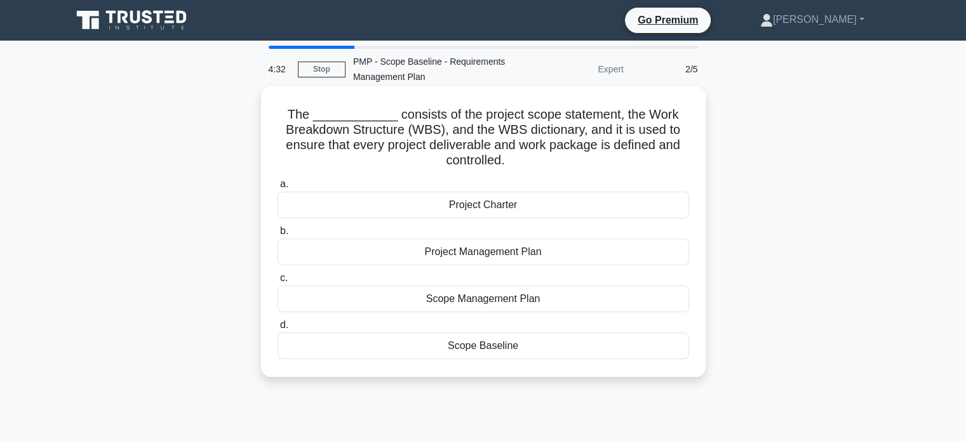
click at [515, 338] on div "Scope Baseline" at bounding box center [482, 346] width 411 height 27
click at [277, 329] on input "d. Scope Baseline" at bounding box center [277, 325] width 0 height 8
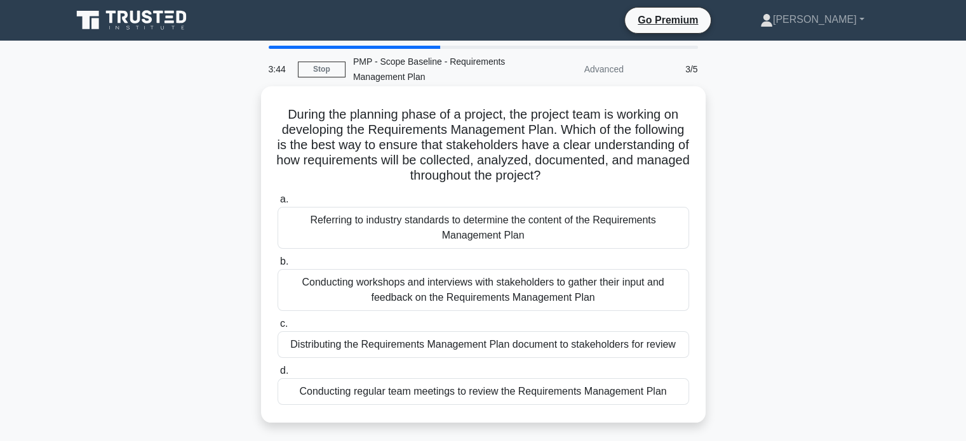
click at [476, 290] on div "Conducting workshops and interviews with stakeholders to gather their input and…" at bounding box center [482, 290] width 411 height 42
click at [277, 266] on input "b. Conducting workshops and interviews with stakeholders to gather their input …" at bounding box center [277, 262] width 0 height 8
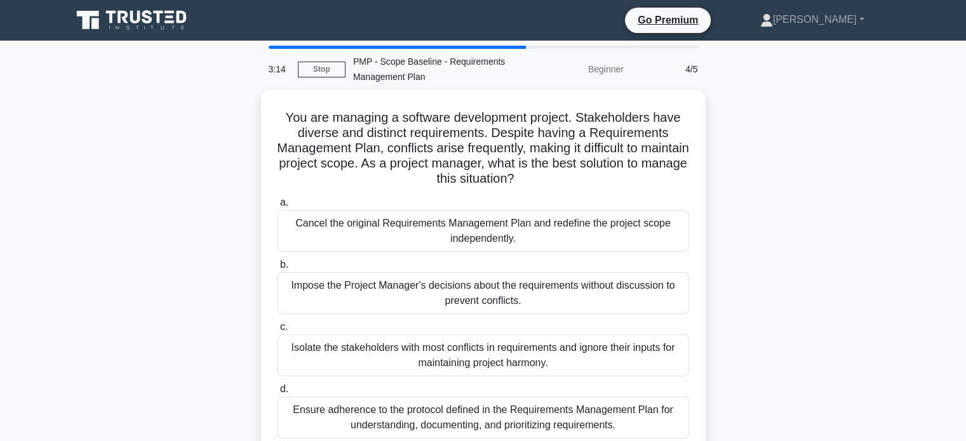
scroll to position [56, 0]
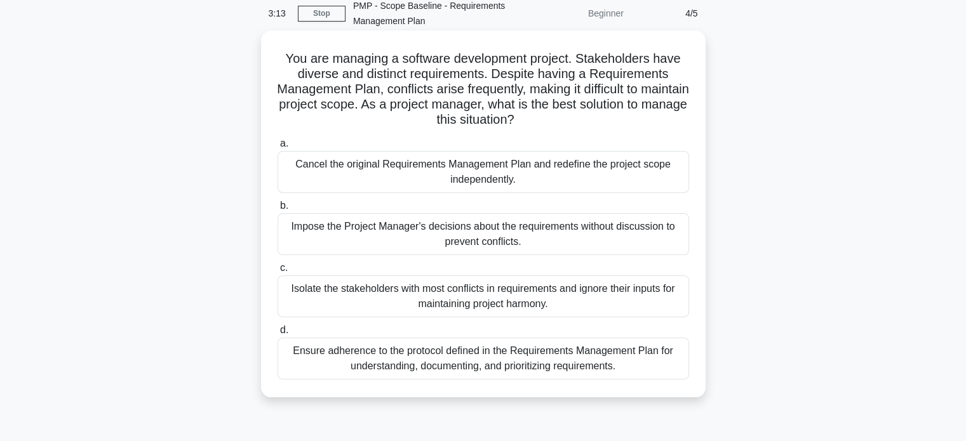
click at [477, 355] on div "Ensure adherence to the protocol defined in the Requirements Management Plan fo…" at bounding box center [482, 359] width 411 height 42
click at [277, 335] on input "d. Ensure adherence to the protocol defined in the Requirements Management Plan…" at bounding box center [277, 330] width 0 height 8
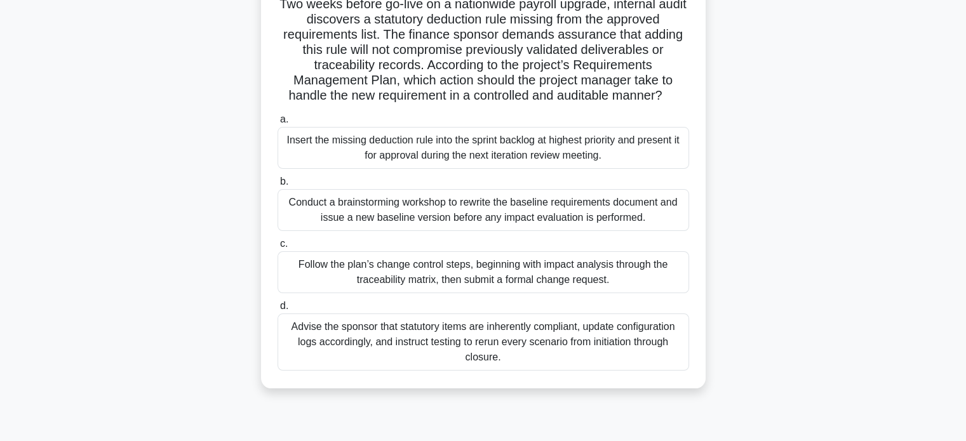
scroll to position [113, 0]
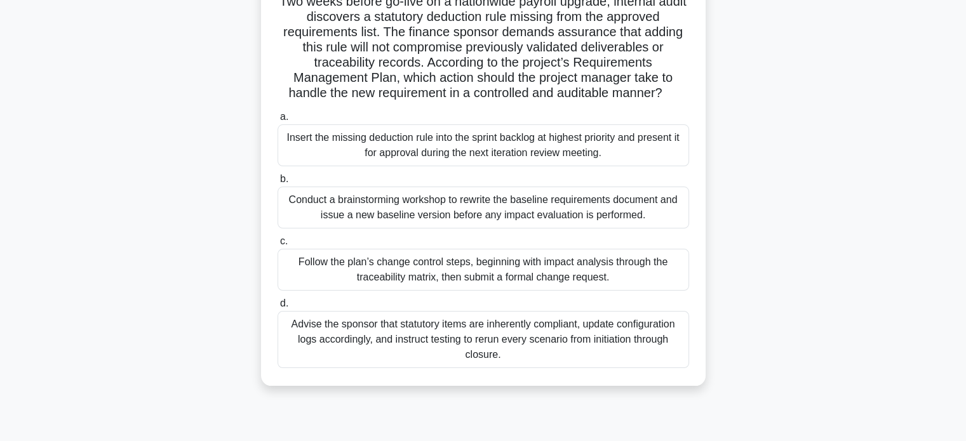
click at [436, 269] on div "Follow the plan’s change control steps, beginning with impact analysis through …" at bounding box center [482, 270] width 411 height 42
click at [277, 246] on input "c. Follow the plan’s change control steps, beginning with impact analysis throu…" at bounding box center [277, 241] width 0 height 8
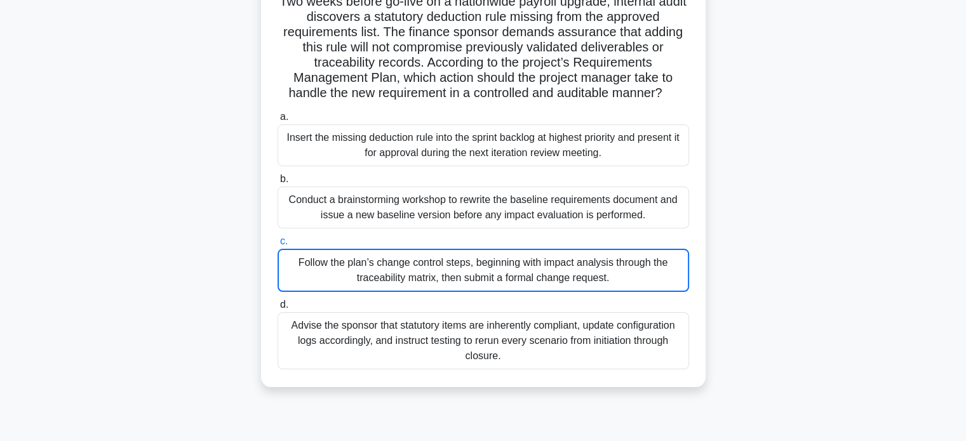
scroll to position [0, 0]
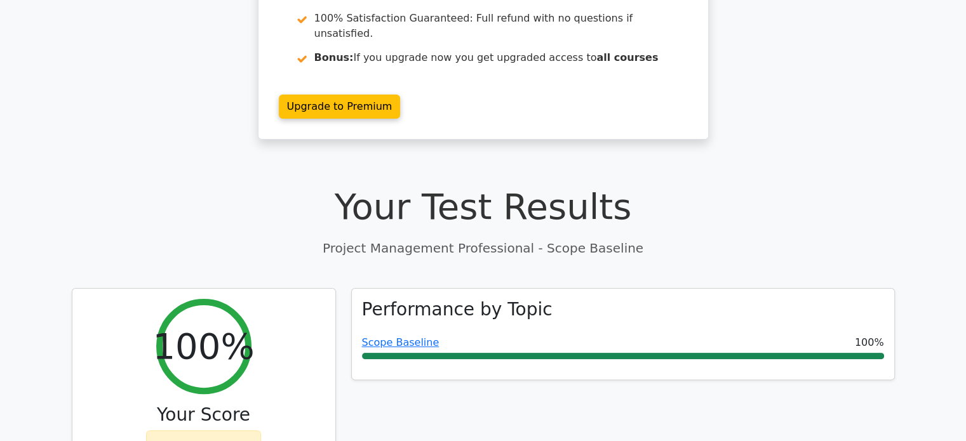
scroll to position [260, 0]
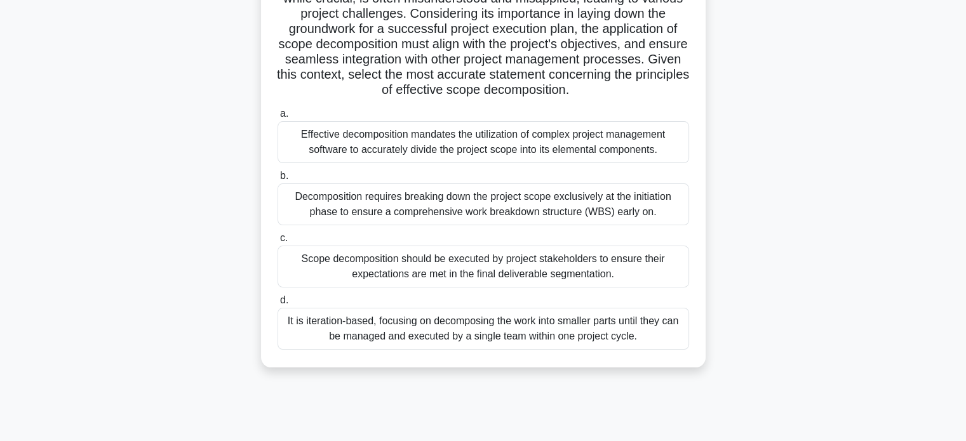
scroll to position [225, 0]
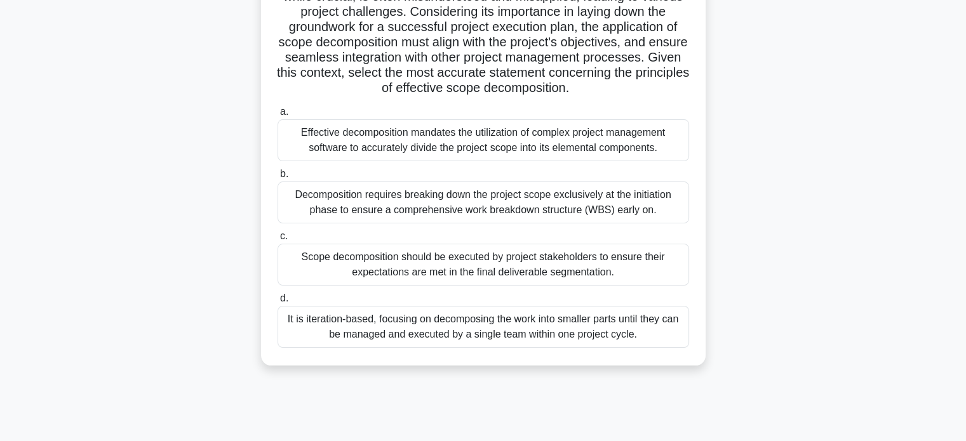
click at [611, 212] on div "Decomposition requires breaking down the project scope exclusively at the initi…" at bounding box center [482, 203] width 411 height 42
click at [277, 178] on input "b. Decomposition requires breaking down the project scope exclusively at the in…" at bounding box center [277, 174] width 0 height 8
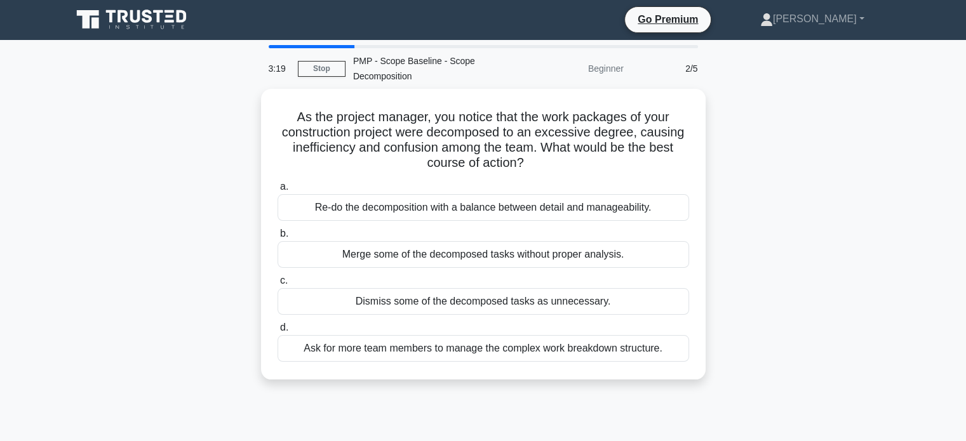
scroll to position [0, 0]
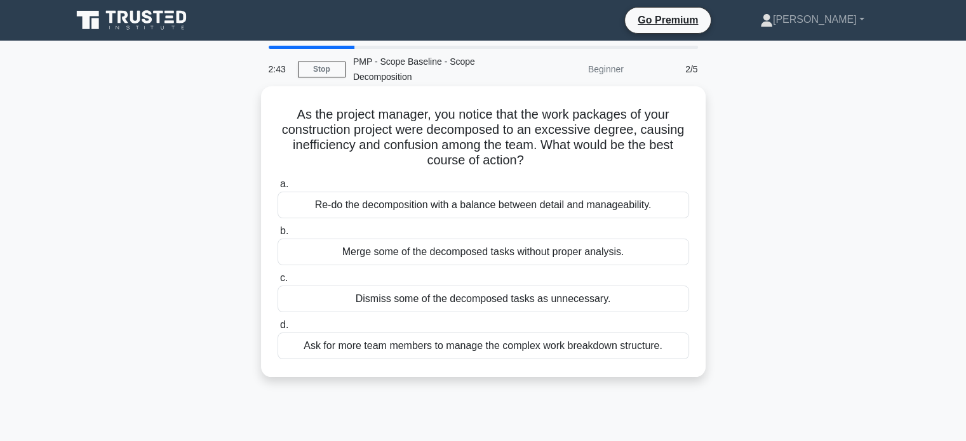
click at [601, 204] on div "Re-do the decomposition with a balance between detail and manageability." at bounding box center [482, 205] width 411 height 27
click at [277, 189] on input "a. Re-do the decomposition with a balance between detail and manageability." at bounding box center [277, 184] width 0 height 8
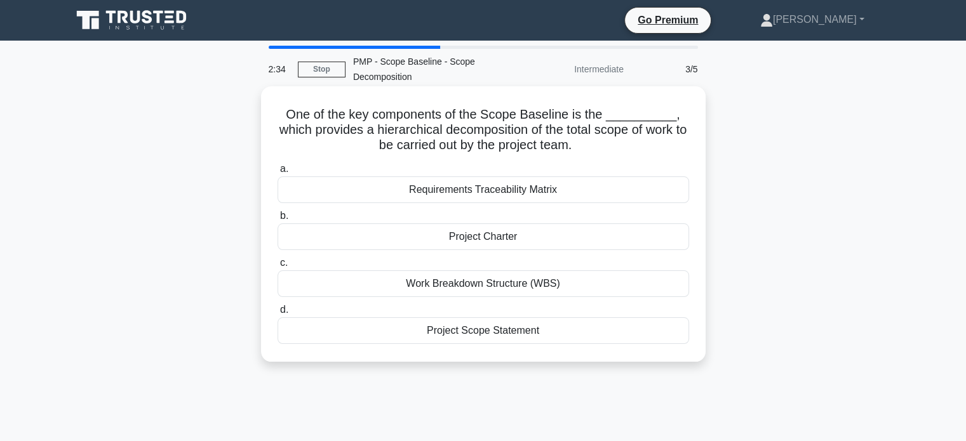
click at [518, 279] on div "Work Breakdown Structure (WBS)" at bounding box center [482, 283] width 411 height 27
click at [277, 267] on input "c. Work Breakdown Structure (WBS)" at bounding box center [277, 263] width 0 height 8
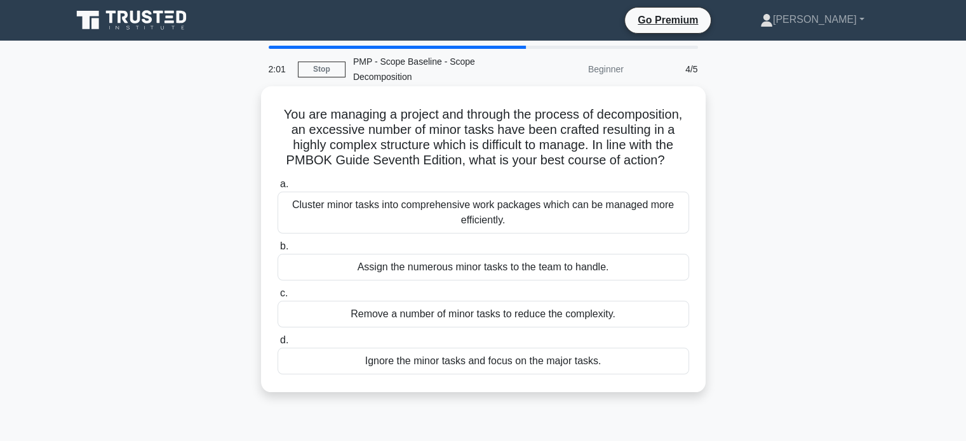
click at [600, 207] on div "Cluster minor tasks into comprehensive work packages which can be managed more …" at bounding box center [482, 213] width 411 height 42
click at [277, 189] on input "a. Cluster minor tasks into comprehensive work packages which can be managed mo…" at bounding box center [277, 184] width 0 height 8
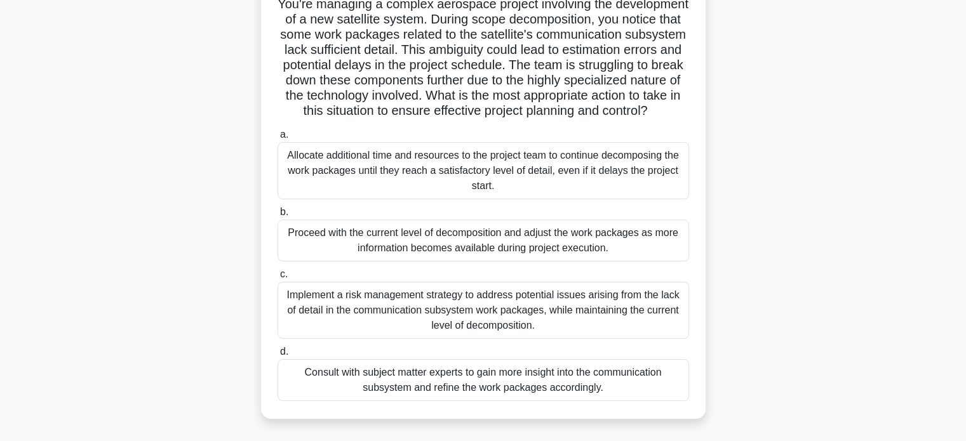
scroll to position [114, 0]
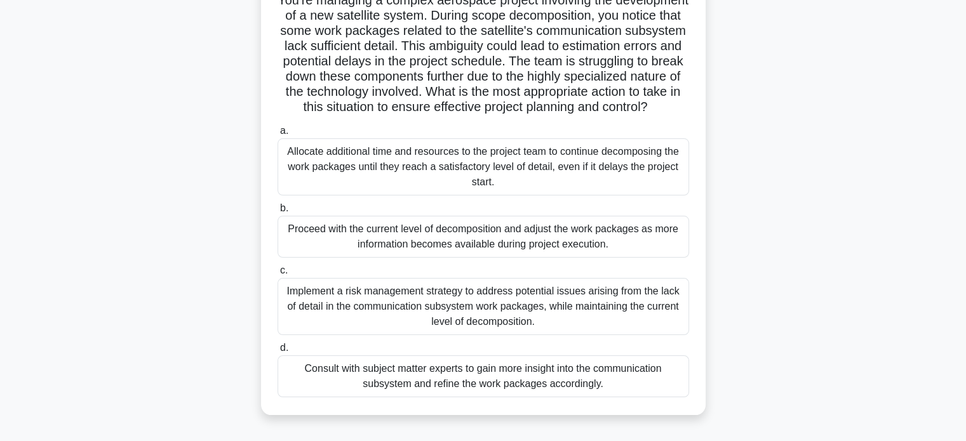
click at [609, 314] on div "Implement a risk management strategy to address potential issues arising from t…" at bounding box center [482, 306] width 411 height 57
click at [277, 275] on input "c. Implement a risk management strategy to address potential issues arising fro…" at bounding box center [277, 271] width 0 height 8
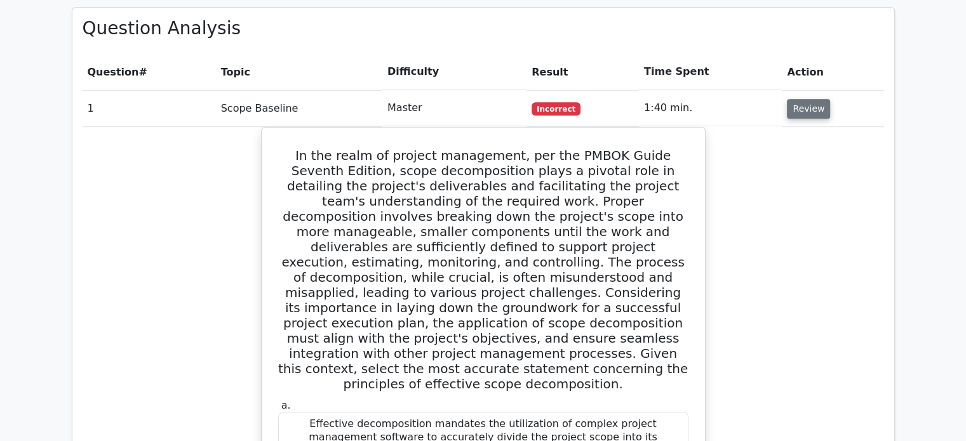
scroll to position [903, 0]
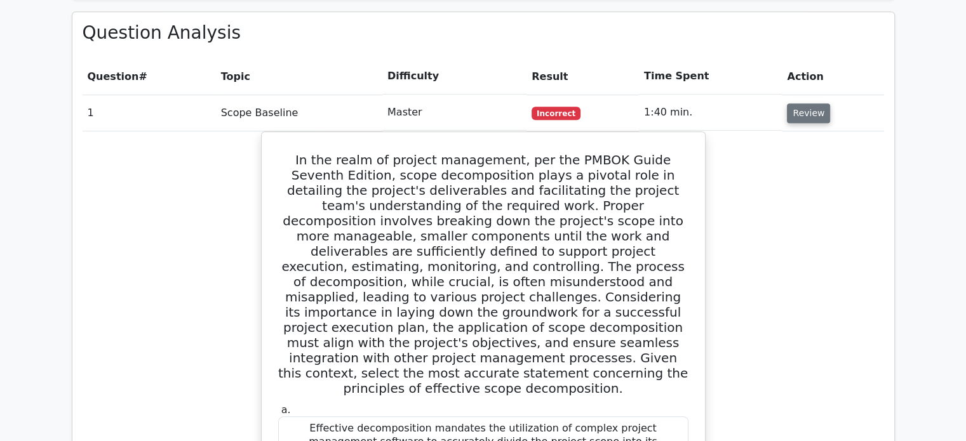
click at [809, 103] on button "Review" at bounding box center [808, 113] width 43 height 20
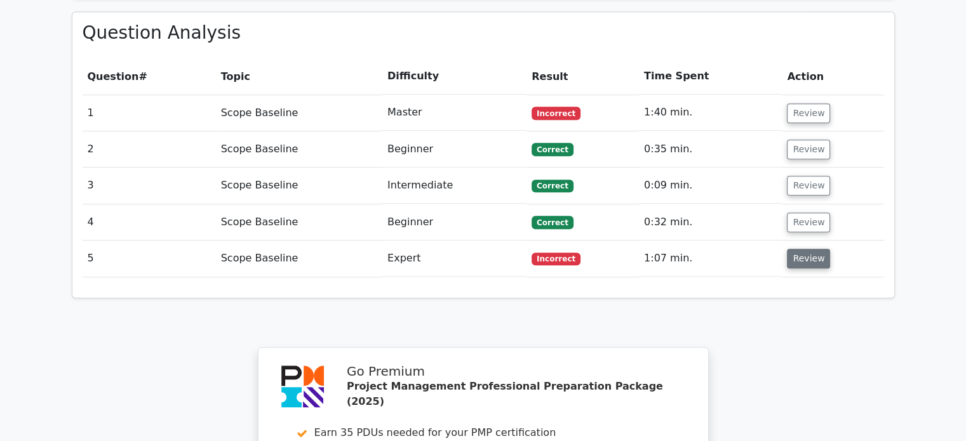
click at [806, 249] on button "Review" at bounding box center [808, 259] width 43 height 20
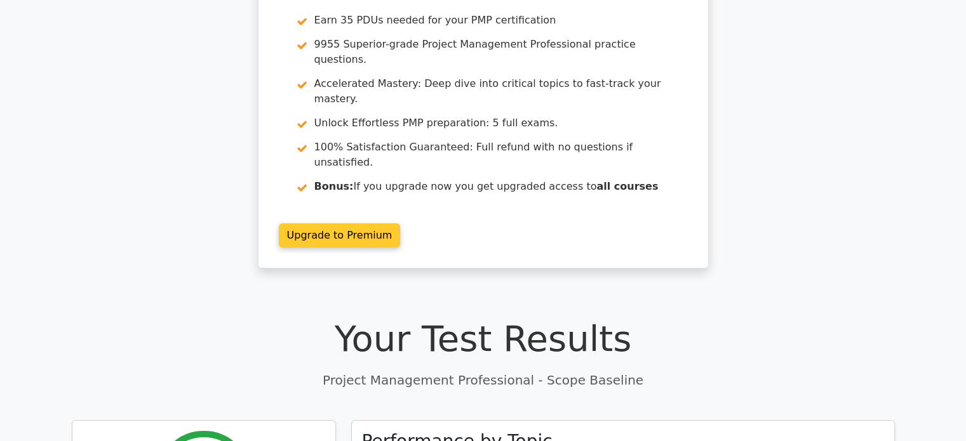
scroll to position [88, 0]
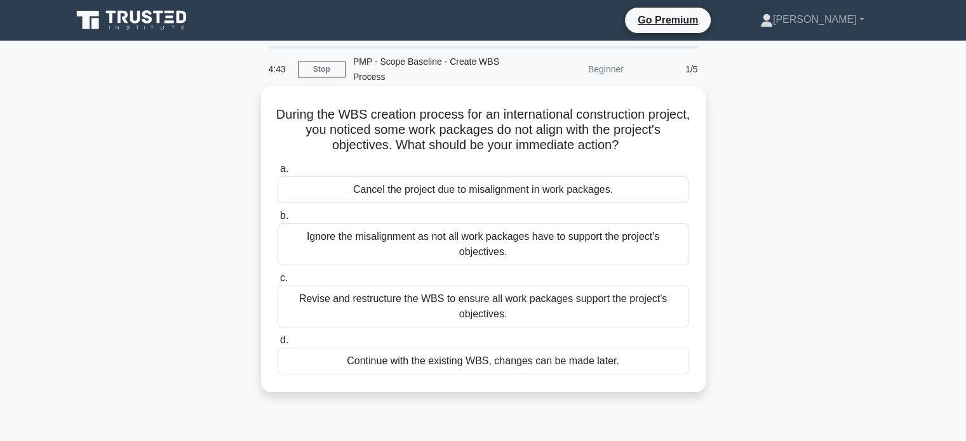
click at [547, 298] on div "Revise and restructure the WBS to ensure all work packages support the project'…" at bounding box center [482, 307] width 411 height 42
click at [277, 283] on input "c. Revise and restructure the WBS to ensure all work packages support the proje…" at bounding box center [277, 278] width 0 height 8
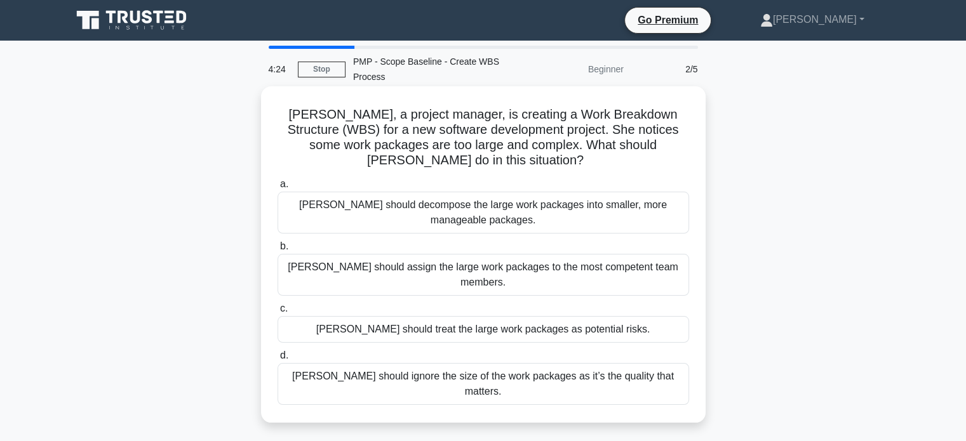
click at [601, 210] on div "Michelle should decompose the large work packages into smaller, more manageable…" at bounding box center [482, 213] width 411 height 42
click at [277, 189] on input "a. Michelle should decompose the large work packages into smaller, more managea…" at bounding box center [277, 184] width 0 height 8
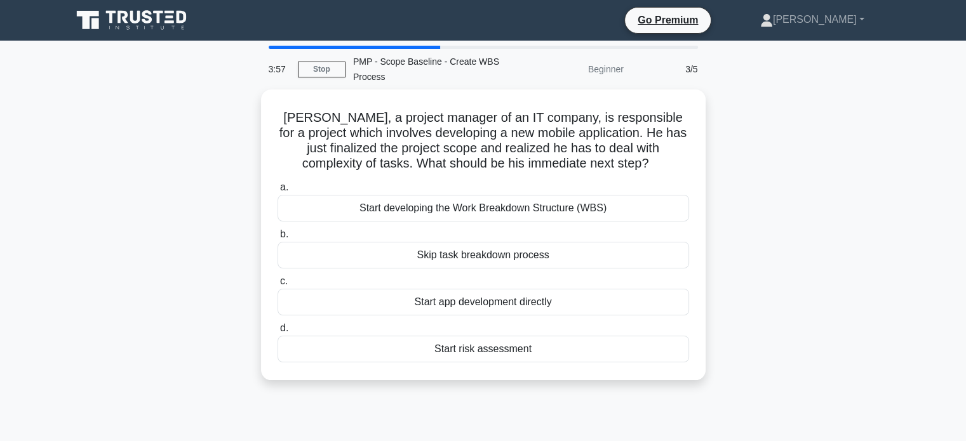
click at [601, 210] on div "Start developing the Work Breakdown Structure (WBS)" at bounding box center [482, 208] width 411 height 27
click at [277, 192] on input "a. Start developing the Work Breakdown Structure (WBS)" at bounding box center [277, 187] width 0 height 8
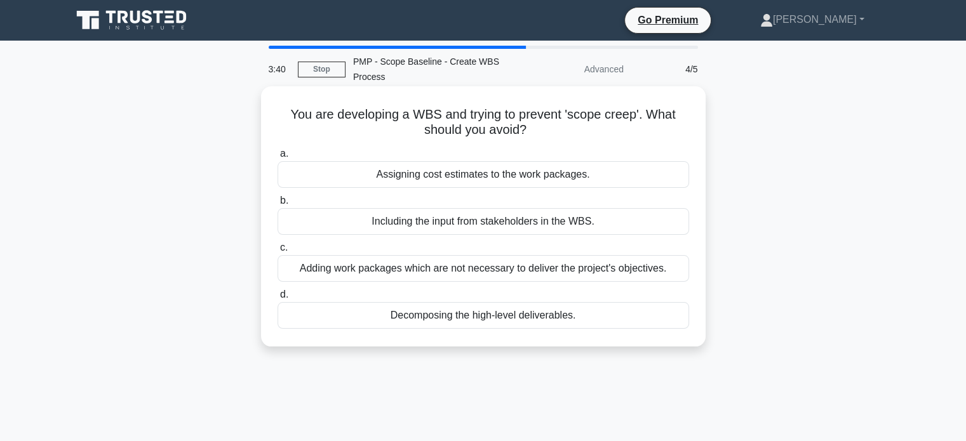
click at [617, 268] on div "Adding work packages which are not necessary to deliver the project's objective…" at bounding box center [482, 268] width 411 height 27
click at [277, 252] on input "c. Adding work packages which are not necessary to deliver the project's object…" at bounding box center [277, 248] width 0 height 8
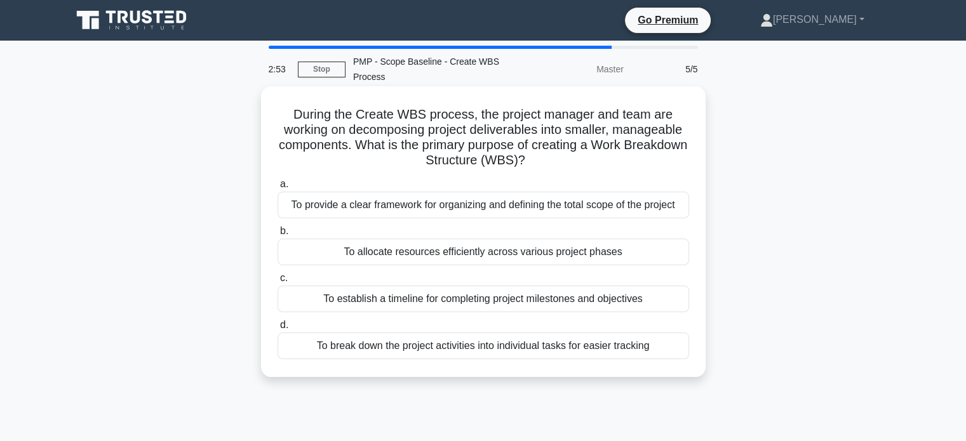
click at [630, 345] on div "To break down the project activities into individual tasks for easier tracking" at bounding box center [482, 346] width 411 height 27
click at [277, 329] on input "d. To break down the project activities into individual tasks for easier tracki…" at bounding box center [277, 325] width 0 height 8
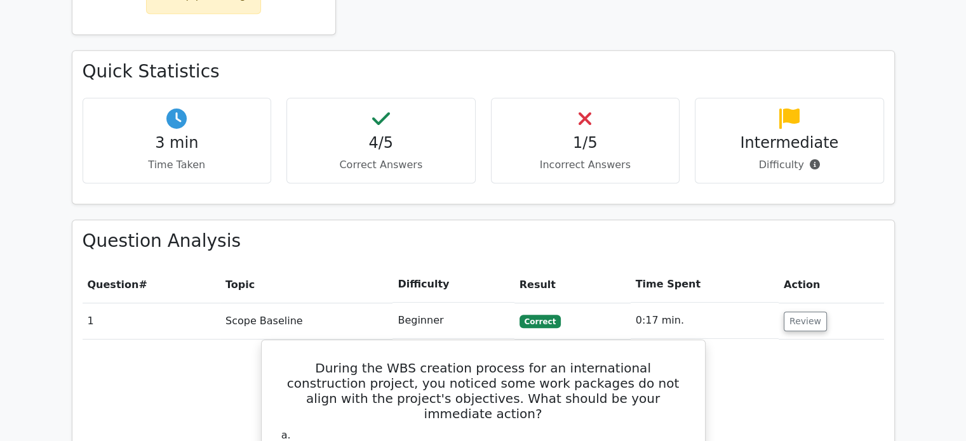
scroll to position [703, 0]
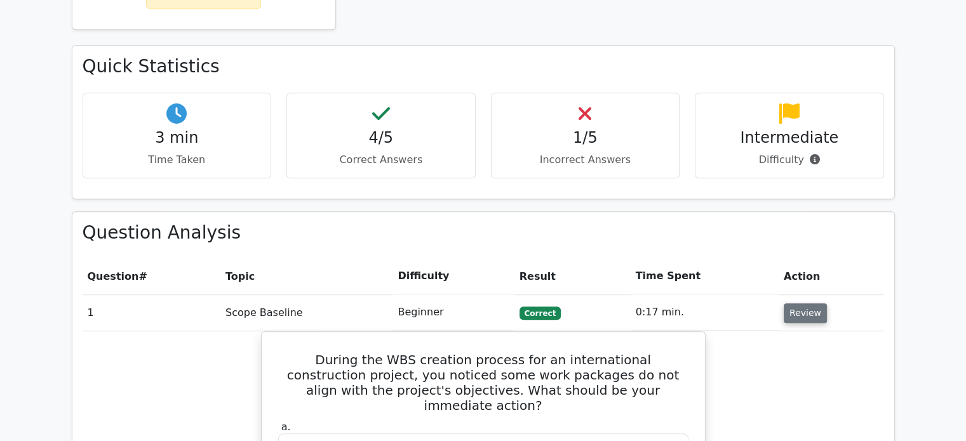
click at [811, 303] on button "Review" at bounding box center [804, 313] width 43 height 20
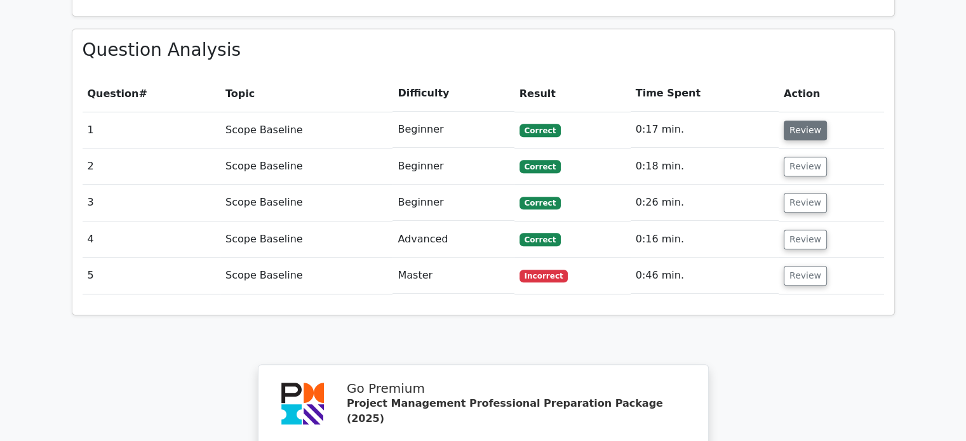
scroll to position [888, 0]
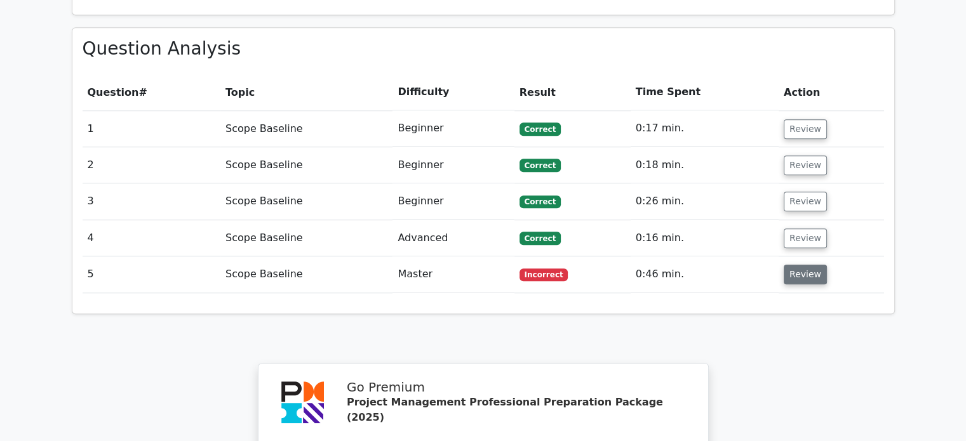
click at [806, 265] on button "Review" at bounding box center [804, 275] width 43 height 20
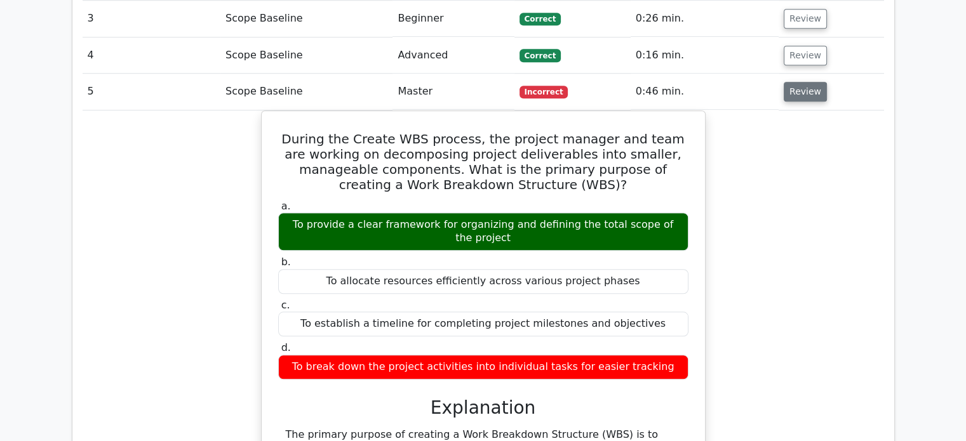
scroll to position [1069, 0]
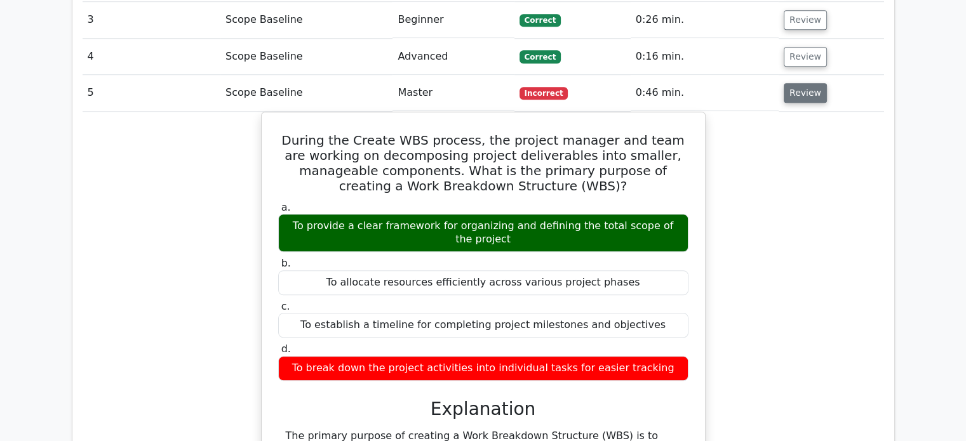
click at [813, 83] on button "Review" at bounding box center [804, 93] width 43 height 20
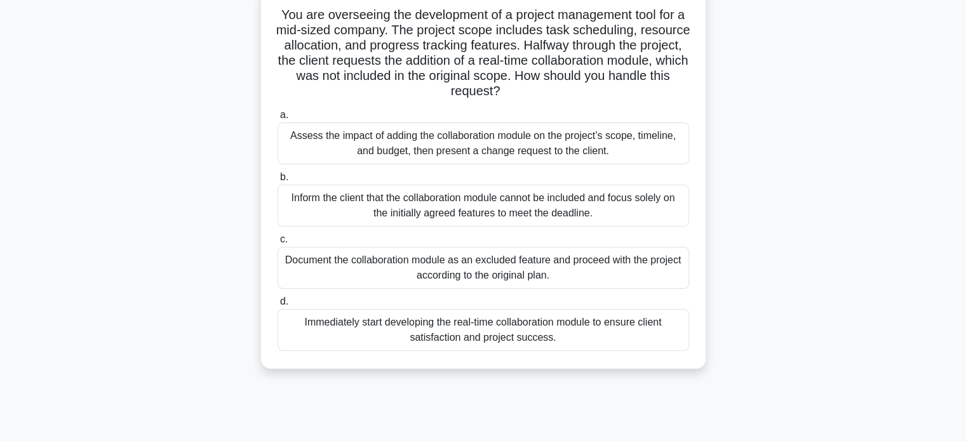
scroll to position [102, 0]
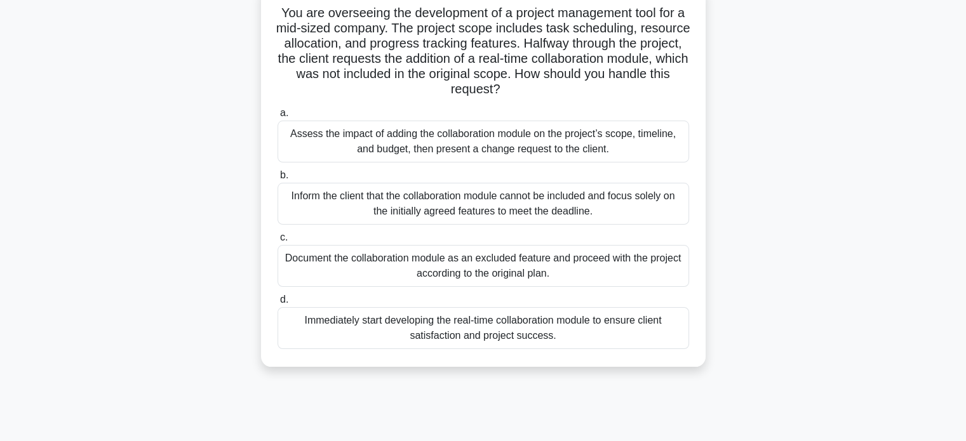
click at [543, 136] on div "Assess the impact of adding the collaboration module on the project’s scope, ti…" at bounding box center [482, 142] width 411 height 42
click at [277, 117] on input "a. Assess the impact of adding the collaboration module on the project’s scope,…" at bounding box center [277, 113] width 0 height 8
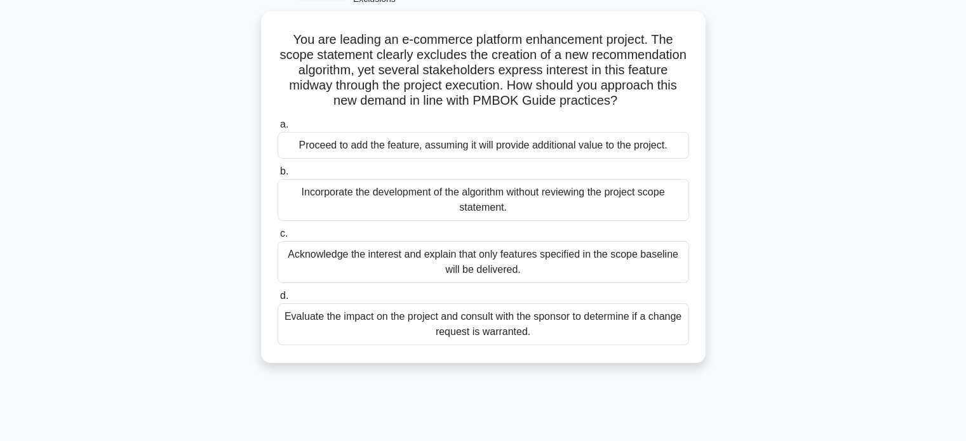
scroll to position [80, 0]
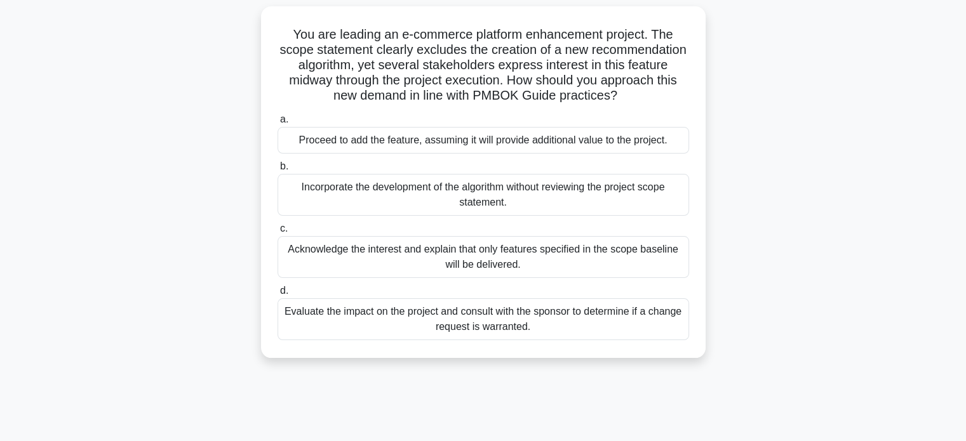
click at [535, 319] on div "Evaluate the impact on the project and consult with the sponsor to determine if…" at bounding box center [482, 319] width 411 height 42
click at [277, 295] on input "d. Evaluate the impact on the project and consult with the sponsor to determine…" at bounding box center [277, 291] width 0 height 8
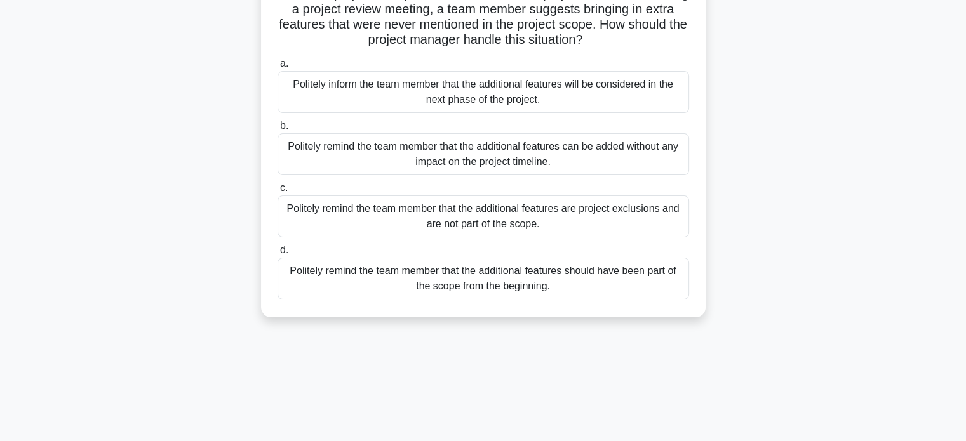
scroll to position [141, 0]
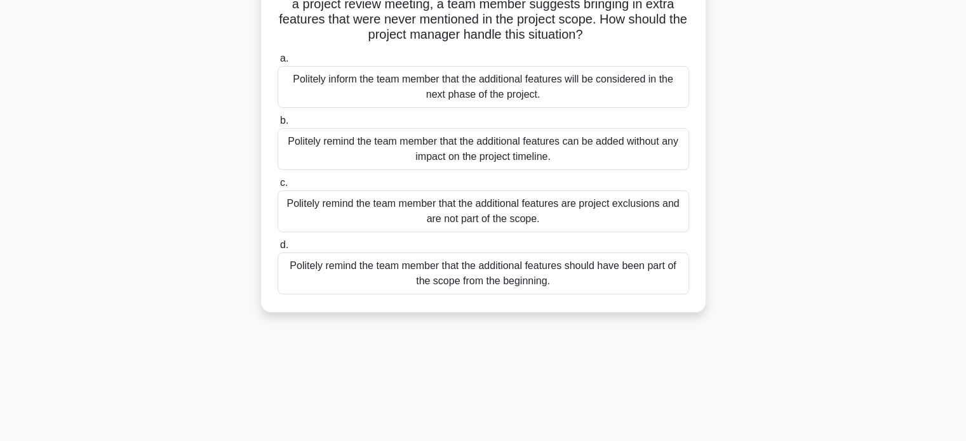
click at [609, 210] on div "Politely remind the team member that the additional features are project exclus…" at bounding box center [482, 211] width 411 height 42
click at [277, 187] on input "c. Politely remind the team member that the additional features are project exc…" at bounding box center [277, 183] width 0 height 8
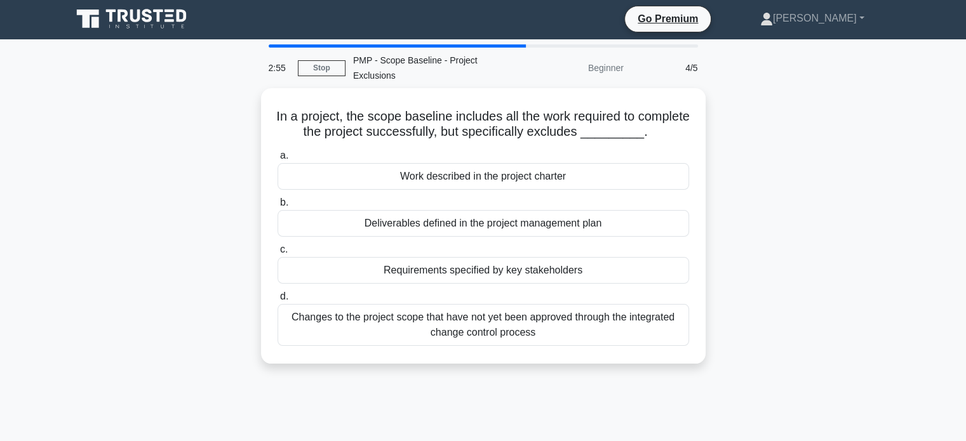
scroll to position [0, 0]
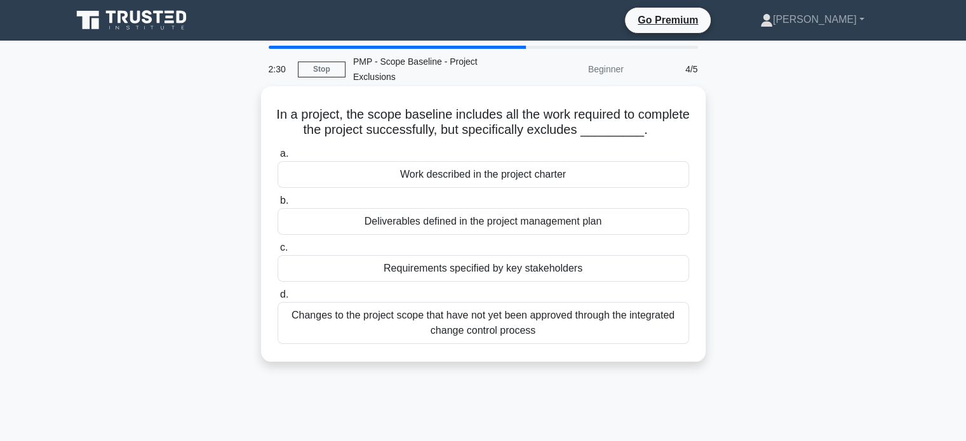
click at [566, 329] on div "Changes to the project scope that have not yet been approved through the integr…" at bounding box center [482, 323] width 411 height 42
click at [277, 299] on input "d. Changes to the project scope that have not yet been approved through the int…" at bounding box center [277, 295] width 0 height 8
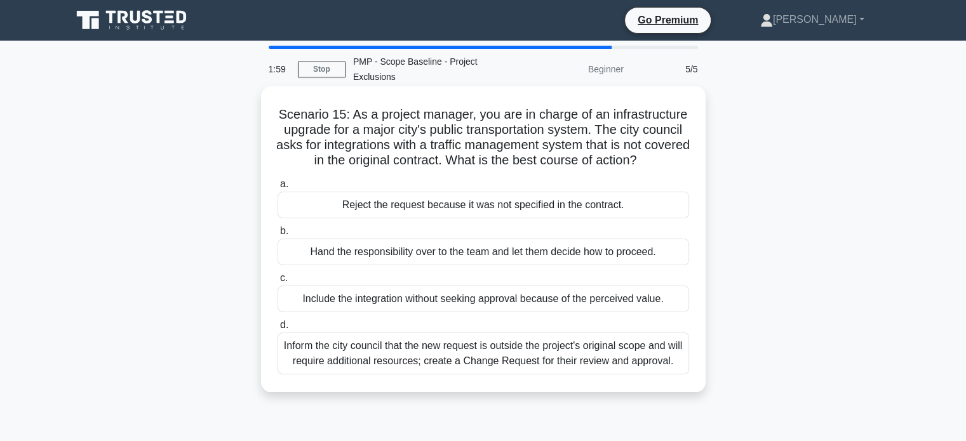
click at [552, 354] on div "Inform the city council that the new request is outside the project's original …" at bounding box center [482, 354] width 411 height 42
click at [277, 329] on input "d. Inform the city council that the new request is outside the project's origin…" at bounding box center [277, 325] width 0 height 8
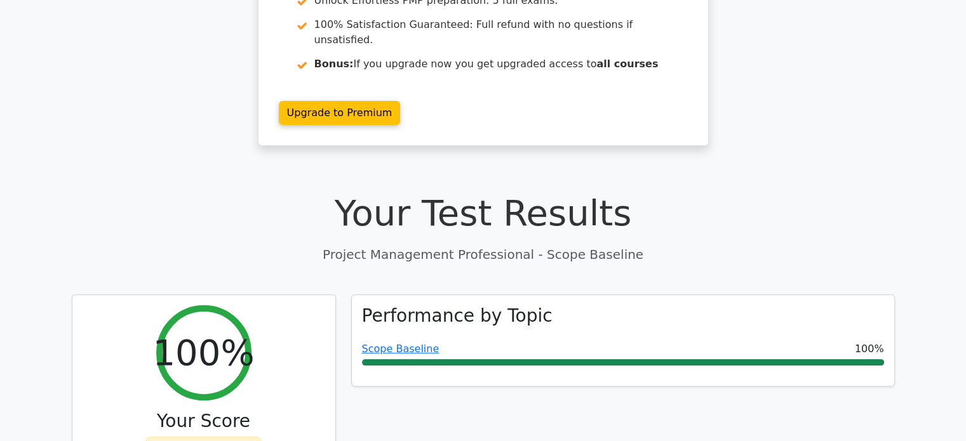
scroll to position [246, 0]
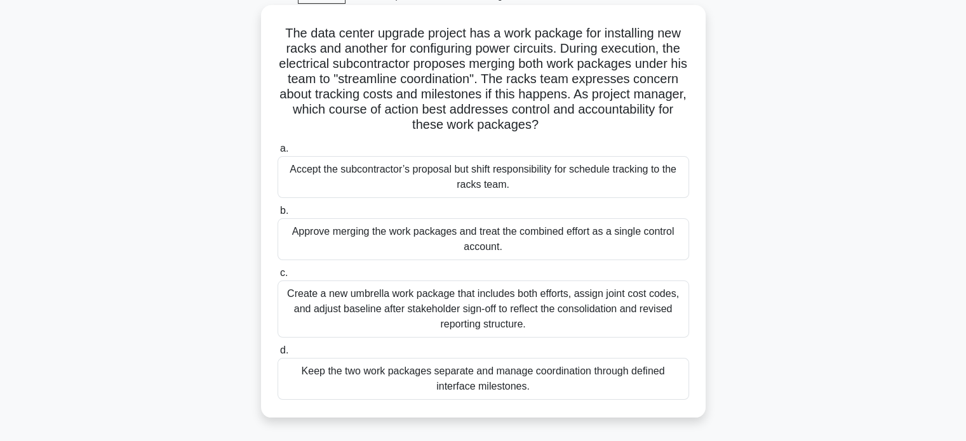
scroll to position [67, 0]
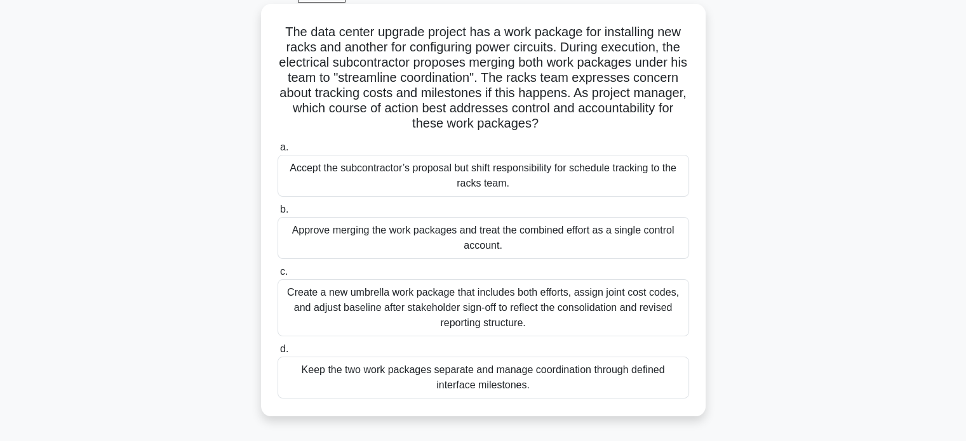
click at [584, 314] on div "Create a new umbrella work package that includes both efforts, assign joint cos…" at bounding box center [482, 307] width 411 height 57
click at [277, 276] on input "c. Create a new umbrella work package that includes both efforts, assign joint …" at bounding box center [277, 272] width 0 height 8
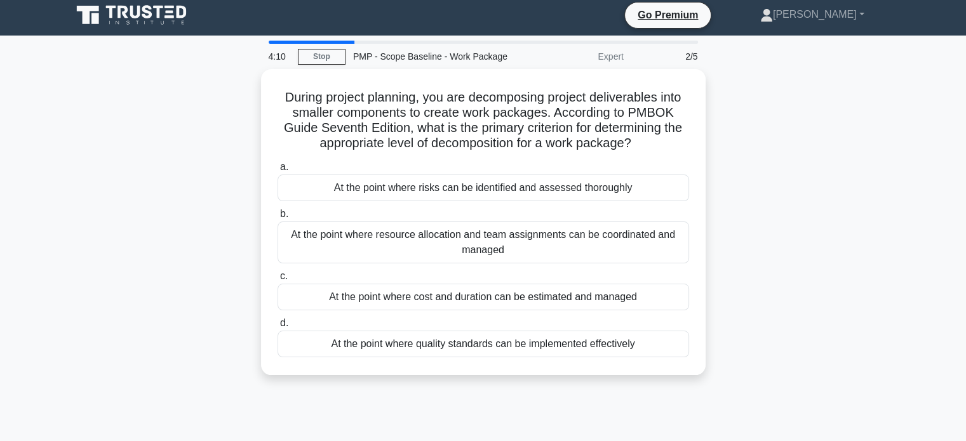
scroll to position [0, 0]
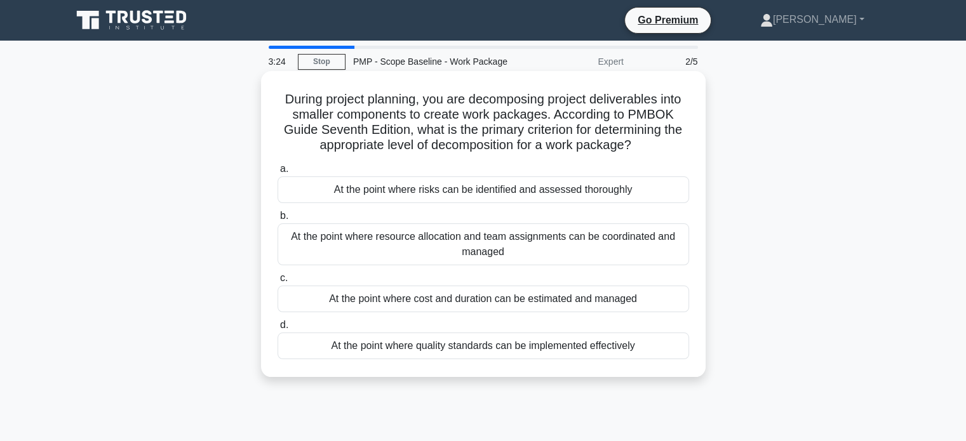
click at [617, 298] on div "At the point where cost and duration can be estimated and managed" at bounding box center [482, 299] width 411 height 27
click at [277, 283] on input "c. At the point where cost and duration can be estimated and managed" at bounding box center [277, 278] width 0 height 8
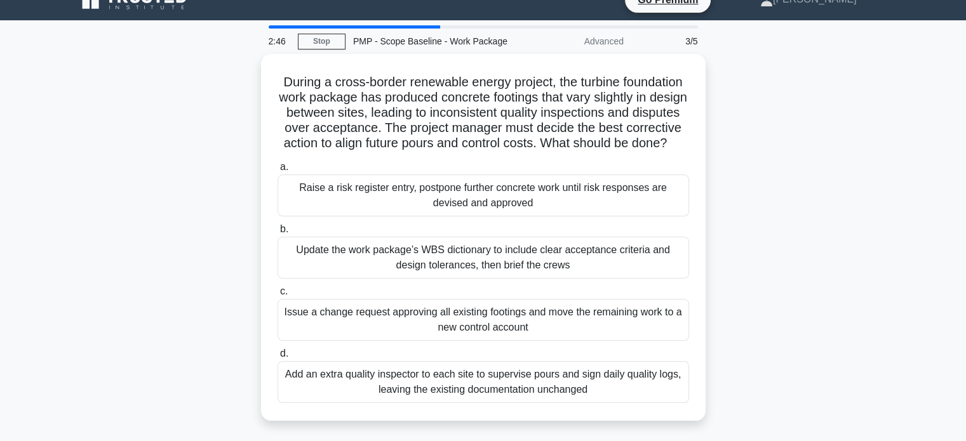
scroll to position [35, 0]
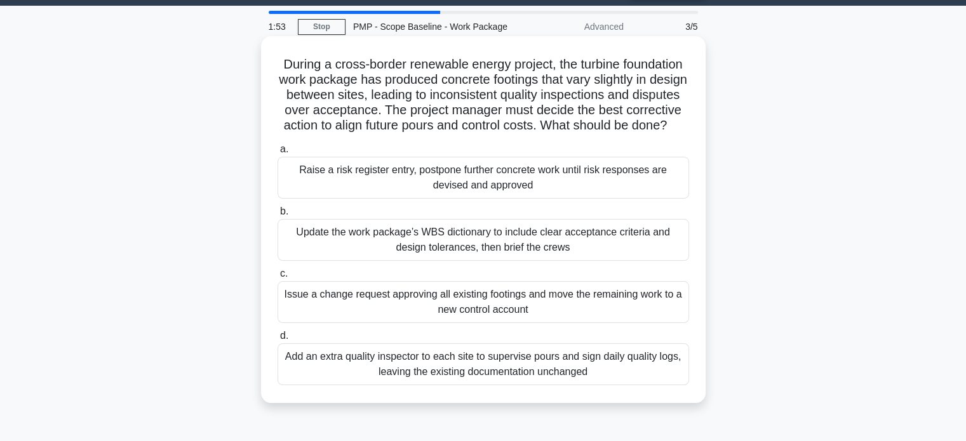
click at [642, 375] on div "Add an extra quality inspector to each site to supervise pours and sign daily q…" at bounding box center [482, 364] width 411 height 42
click at [277, 340] on input "d. Add an extra quality inspector to each site to supervise pours and sign dail…" at bounding box center [277, 336] width 0 height 8
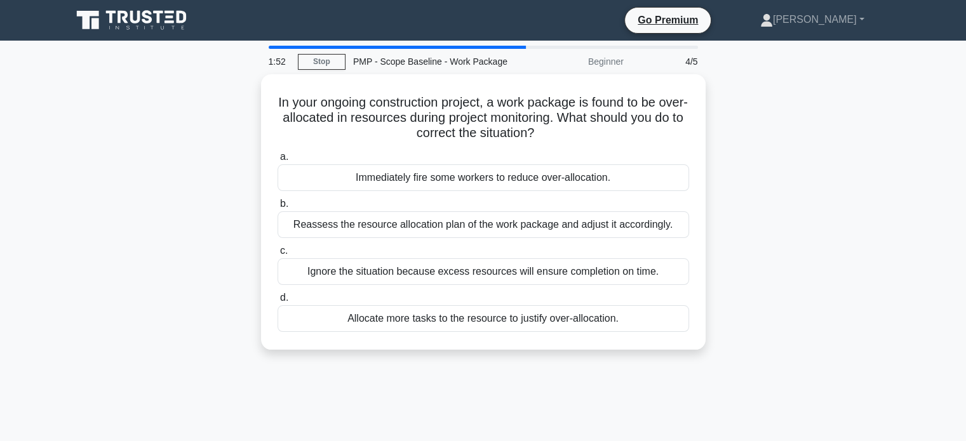
scroll to position [0, 0]
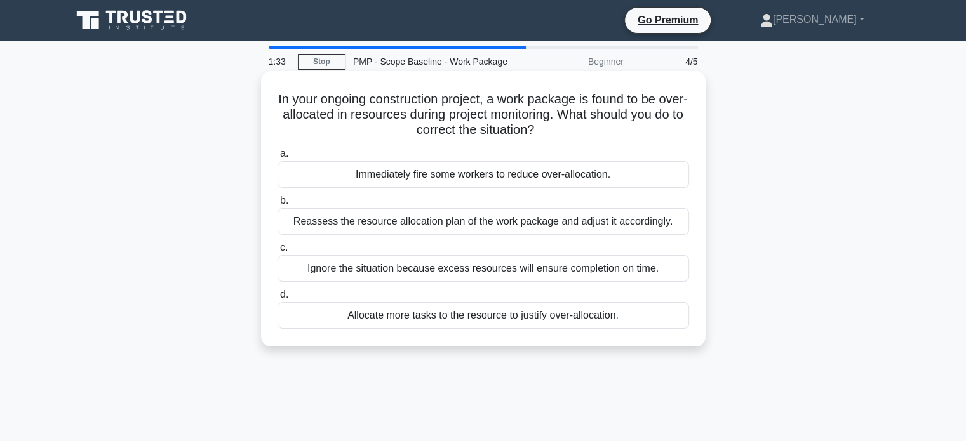
click at [656, 225] on div "Reassess the resource allocation plan of the work package and adjust it accordi…" at bounding box center [482, 221] width 411 height 27
click at [277, 205] on input "b. Reassess the resource allocation plan of the work package and adjust it acco…" at bounding box center [277, 201] width 0 height 8
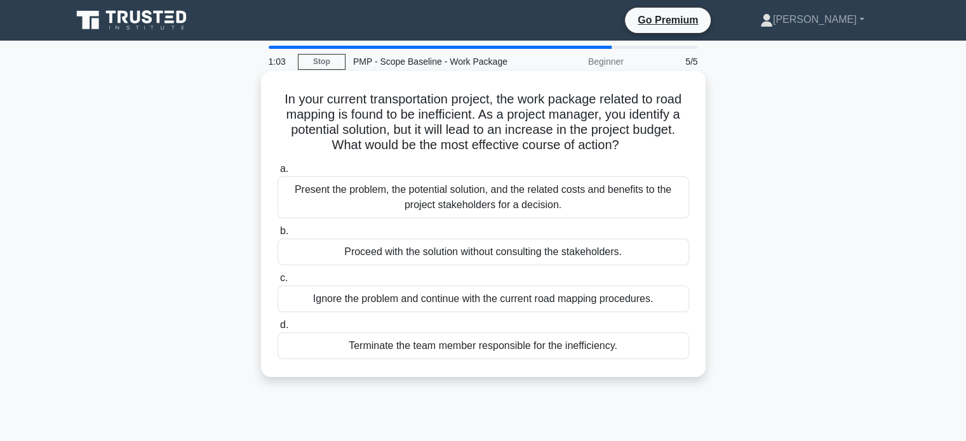
click at [648, 200] on div "Present the problem, the potential solution, and the related costs and benefits…" at bounding box center [482, 197] width 411 height 42
click at [277, 173] on input "a. Present the problem, the potential solution, and the related costs and benef…" at bounding box center [277, 169] width 0 height 8
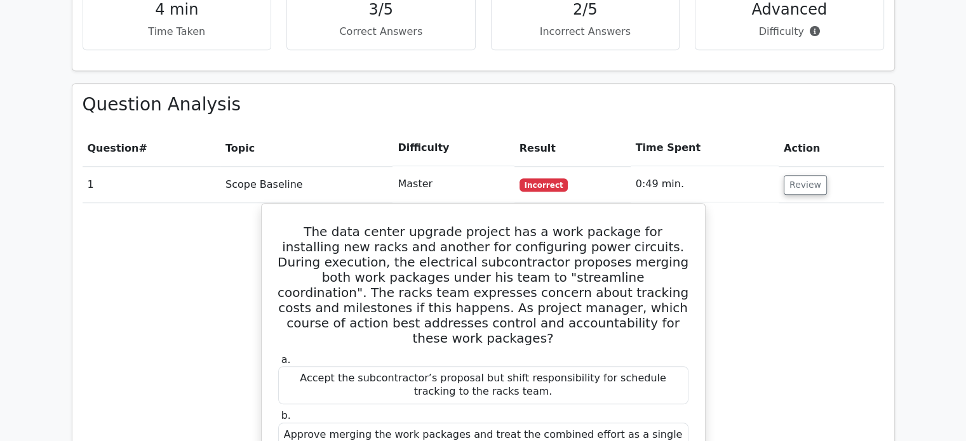
scroll to position [828, 0]
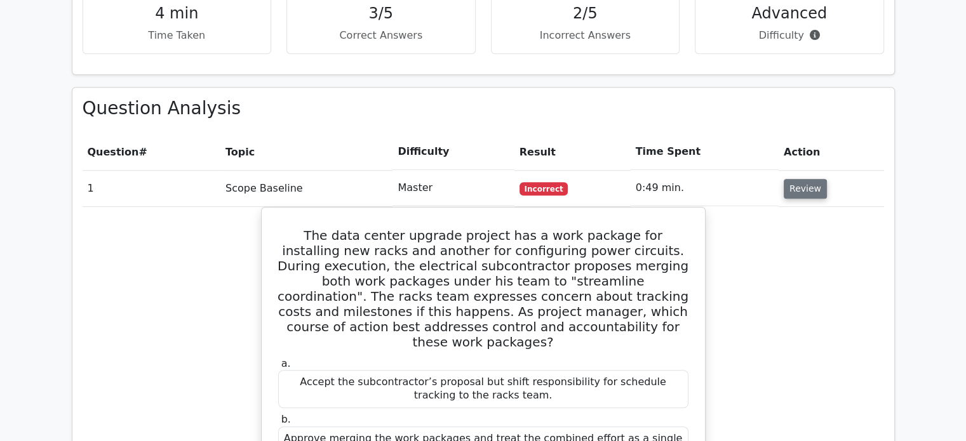
click at [803, 179] on button "Review" at bounding box center [804, 189] width 43 height 20
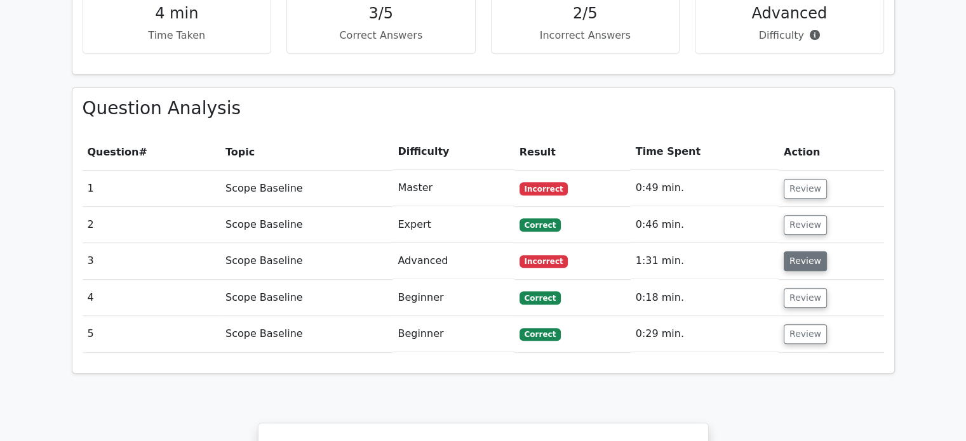
click at [810, 251] on button "Review" at bounding box center [804, 261] width 43 height 20
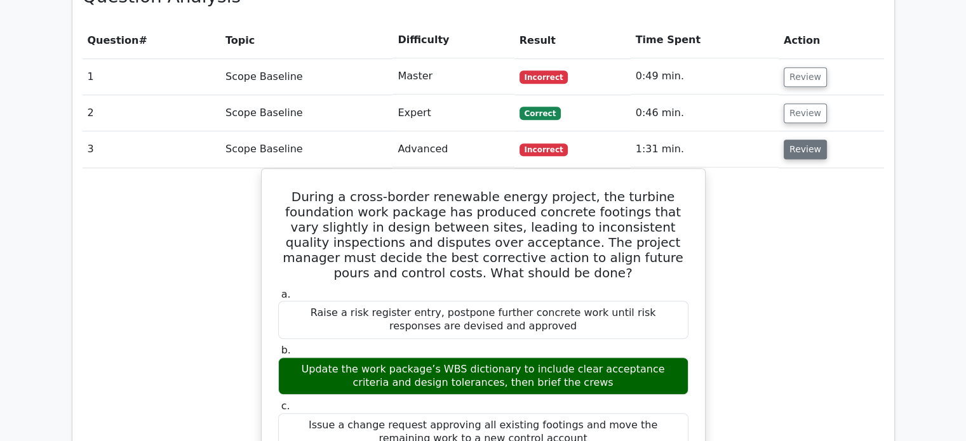
scroll to position [939, 0]
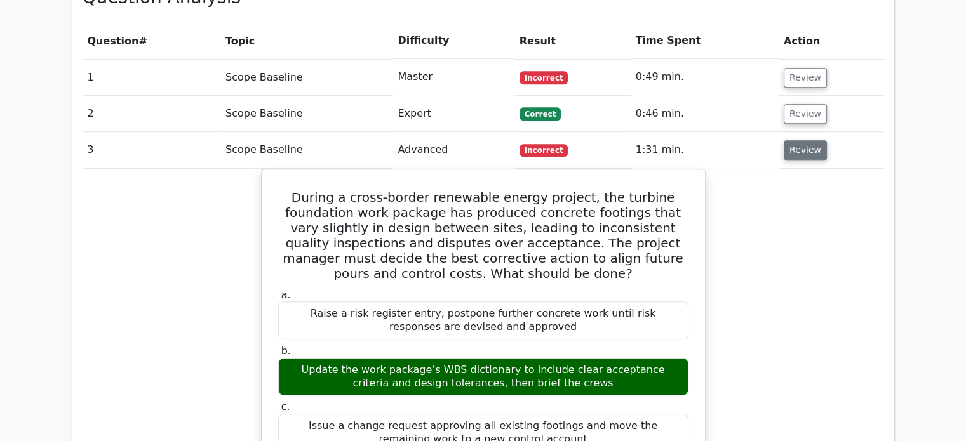
click at [799, 140] on button "Review" at bounding box center [804, 150] width 43 height 20
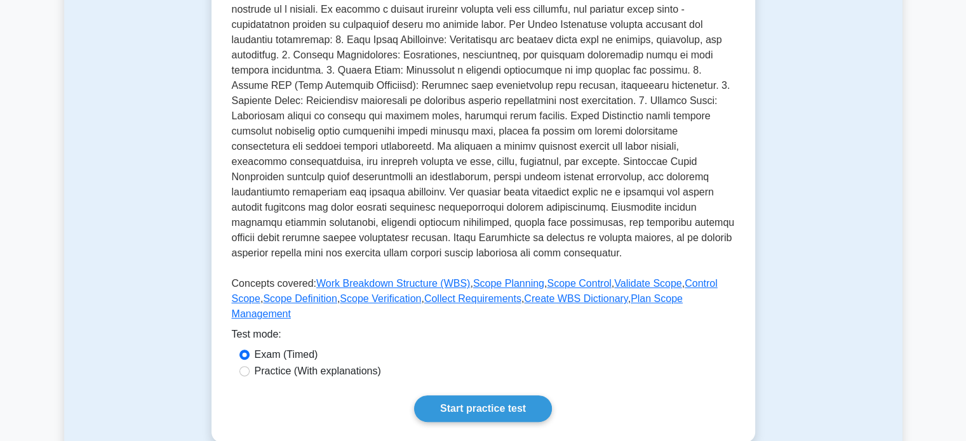
scroll to position [309, 0]
